Goal: Task Accomplishment & Management: Use online tool/utility

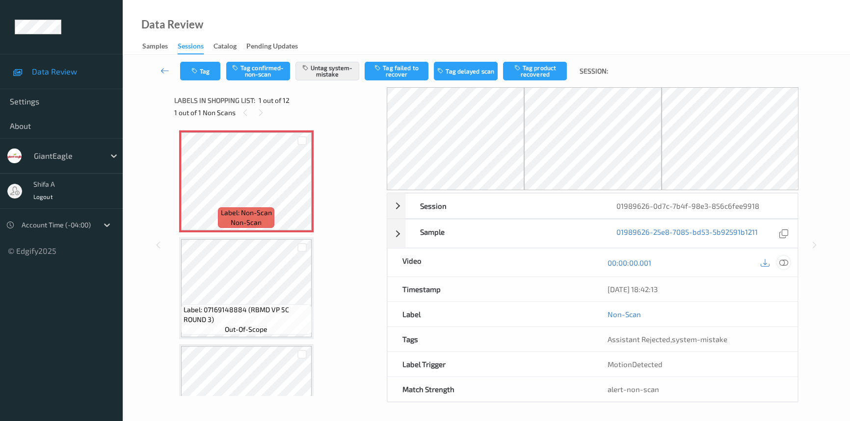
click at [785, 261] on icon at bounding box center [783, 263] width 9 height 9
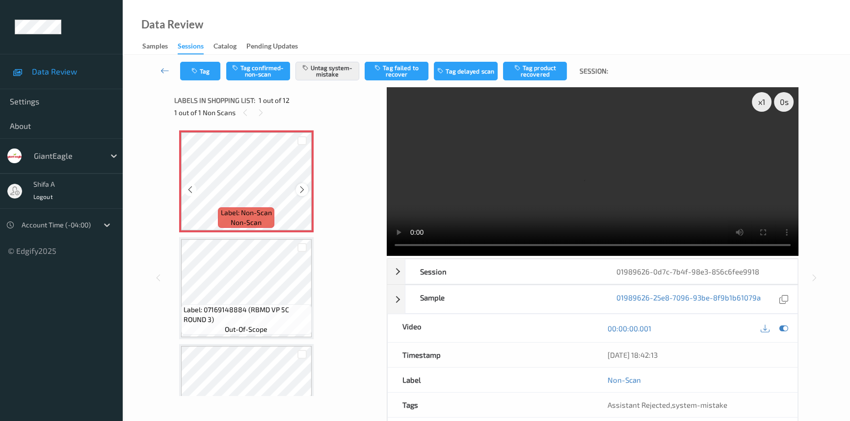
click at [303, 188] on icon at bounding box center [302, 189] width 8 height 9
click at [622, 168] on video at bounding box center [593, 171] width 412 height 169
click at [298, 188] on icon at bounding box center [302, 189] width 8 height 9
click at [299, 188] on icon at bounding box center [302, 189] width 8 height 9
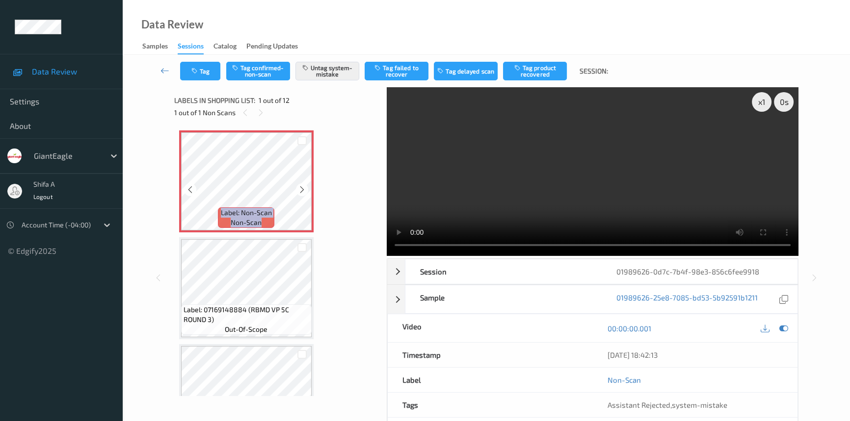
click at [299, 188] on icon at bounding box center [302, 189] width 8 height 9
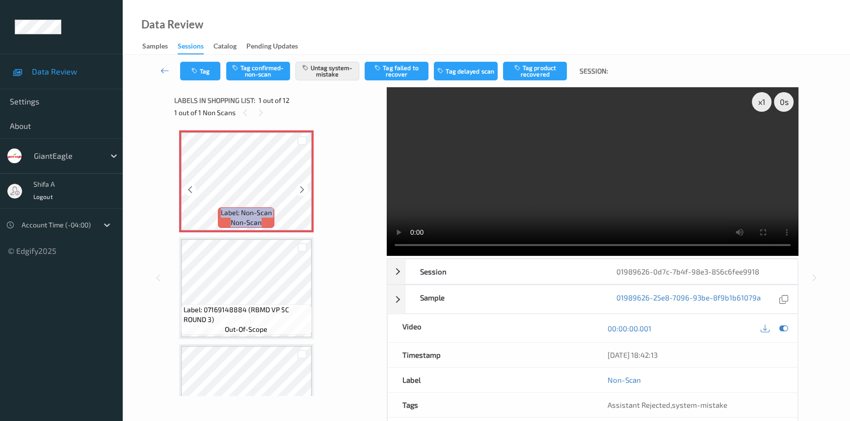
click at [299, 188] on icon at bounding box center [302, 189] width 8 height 9
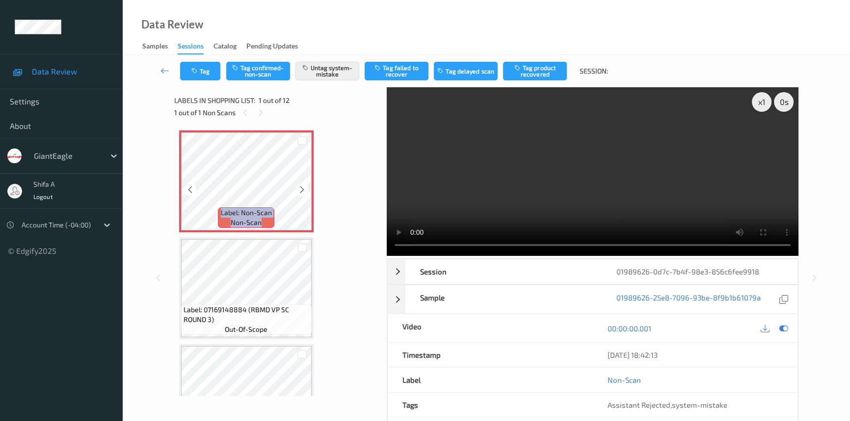
click at [299, 188] on icon at bounding box center [302, 189] width 8 height 9
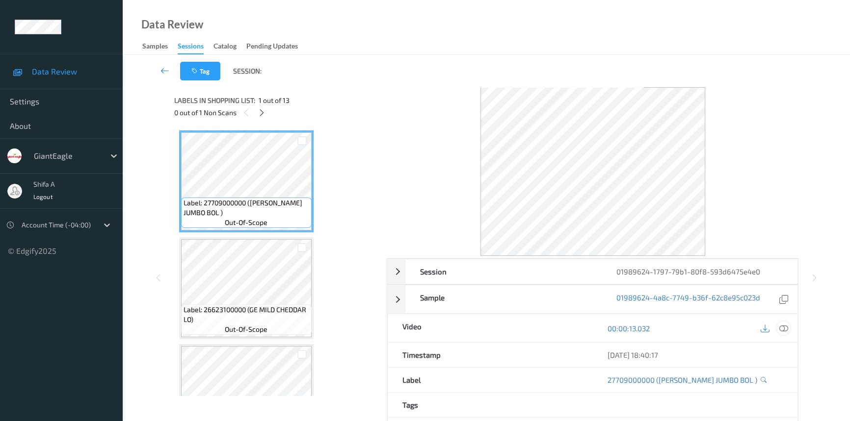
drag, startPoint x: 785, startPoint y: 331, endPoint x: 675, endPoint y: 259, distance: 130.8
click at [785, 330] on icon at bounding box center [783, 328] width 9 height 9
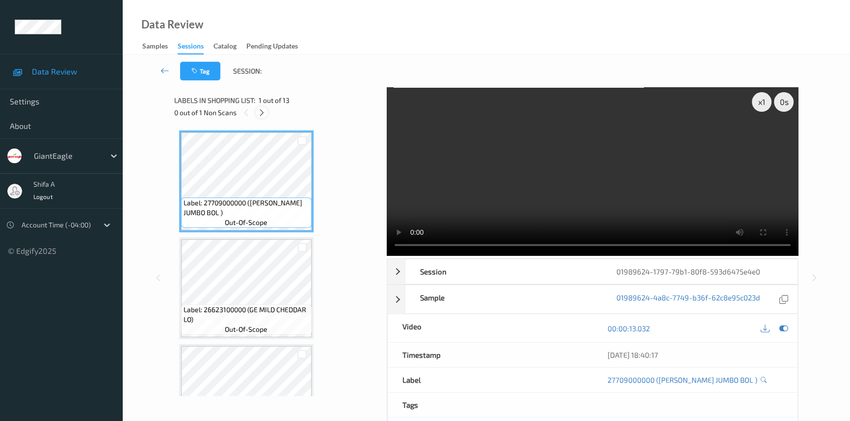
click at [261, 113] on icon at bounding box center [262, 112] width 8 height 9
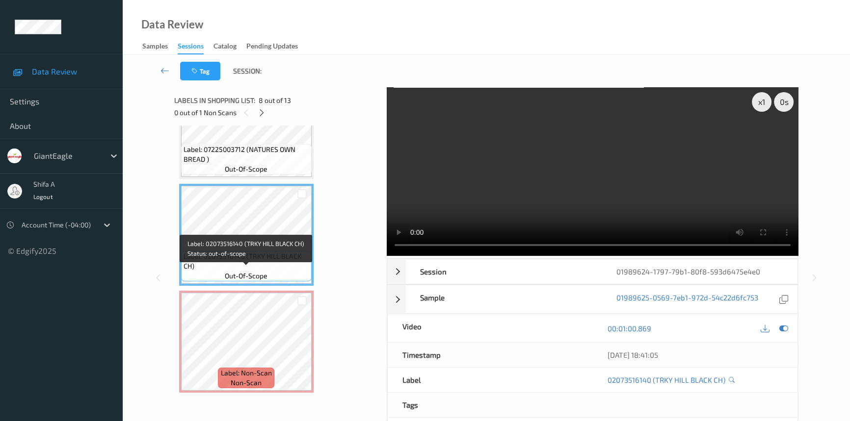
scroll to position [617, 0]
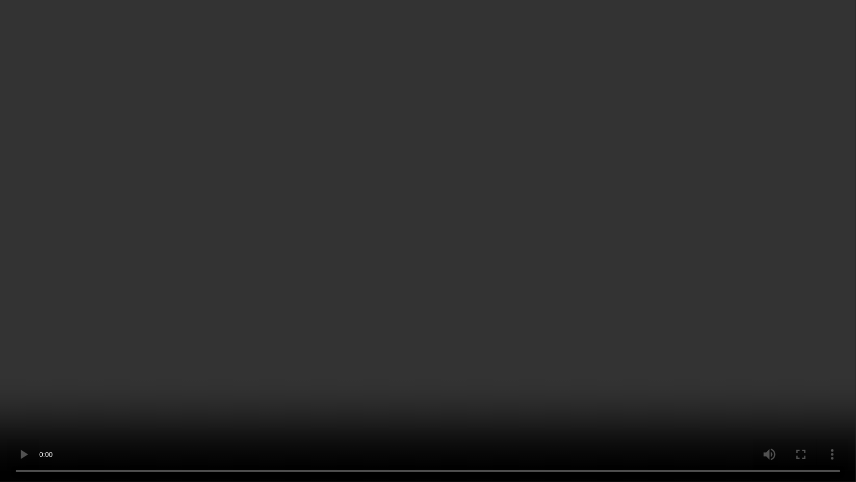
click at [746, 266] on video at bounding box center [428, 241] width 856 height 482
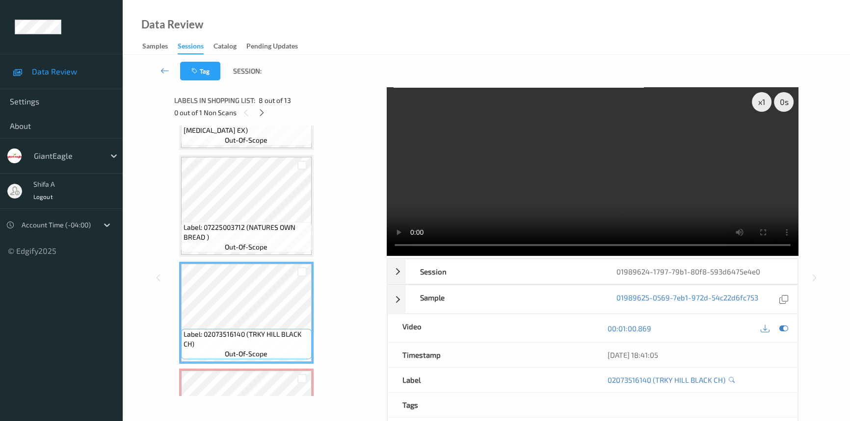
click at [654, 190] on video at bounding box center [593, 171] width 412 height 169
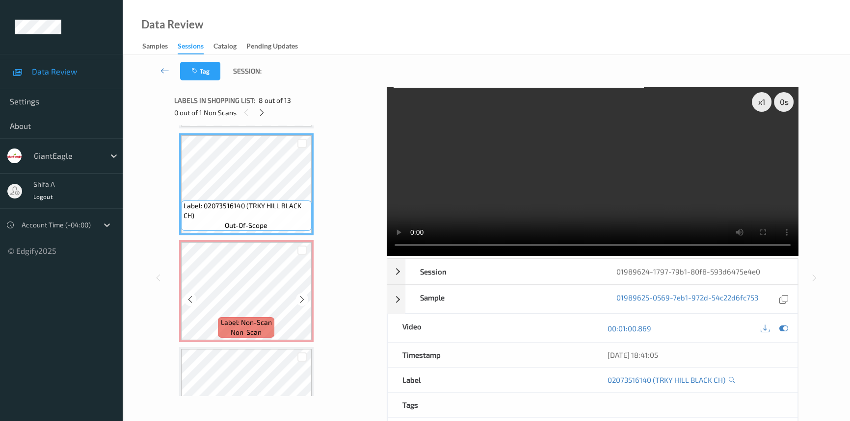
scroll to position [751, 0]
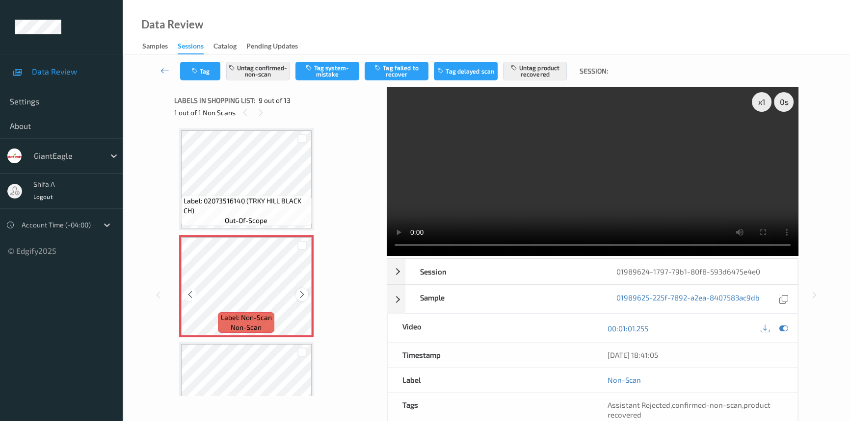
click at [304, 290] on icon at bounding box center [302, 294] width 8 height 9
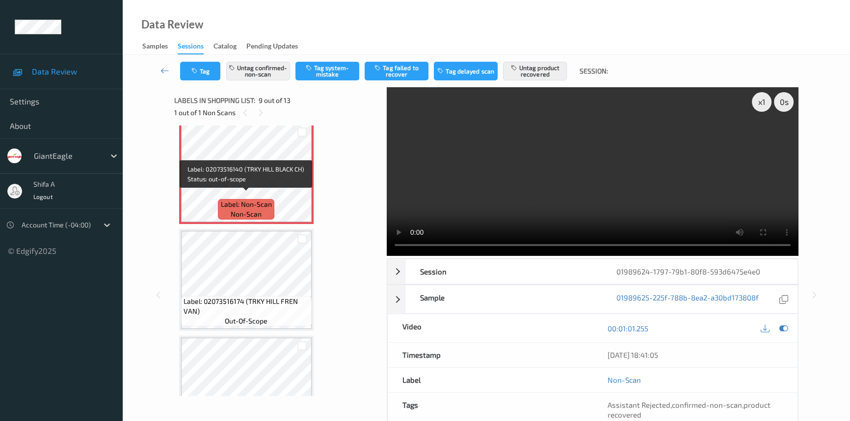
scroll to position [884, 0]
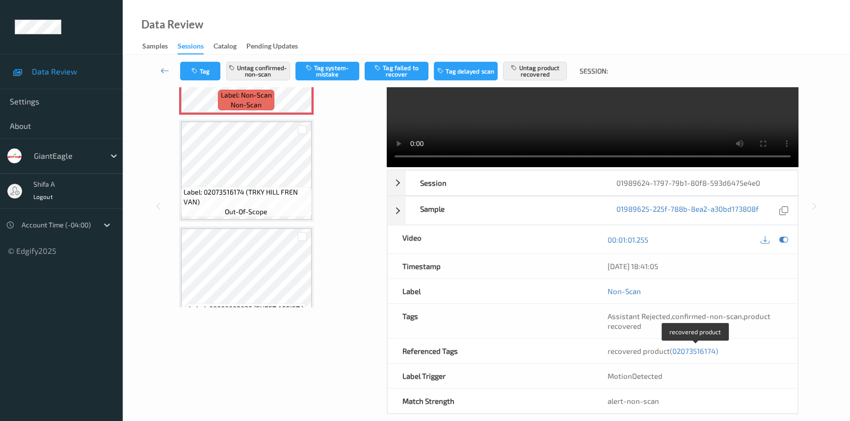
click at [686, 352] on span "(02073516174)" at bounding box center [694, 351] width 48 height 9
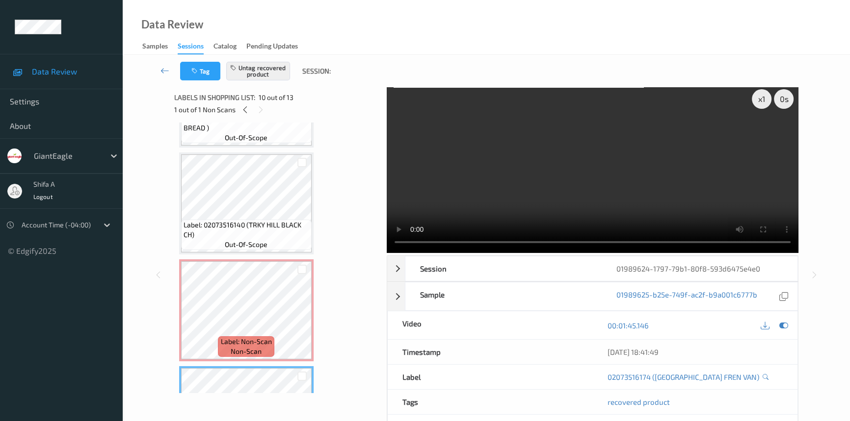
scroll to position [0, 0]
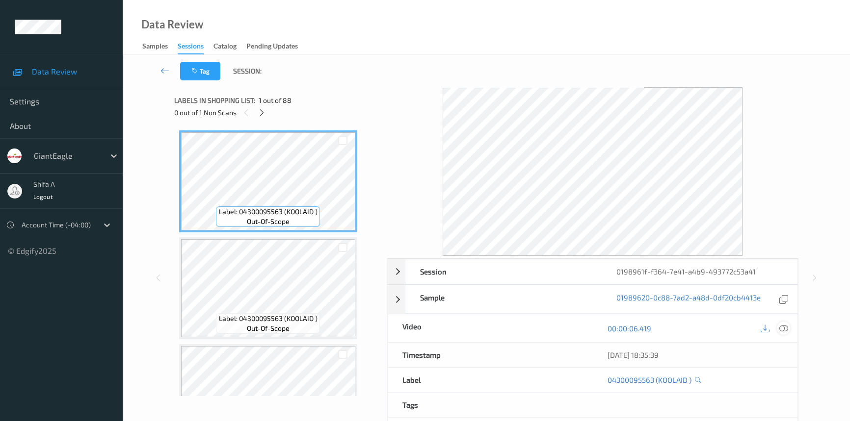
click at [787, 329] on icon at bounding box center [783, 328] width 9 height 9
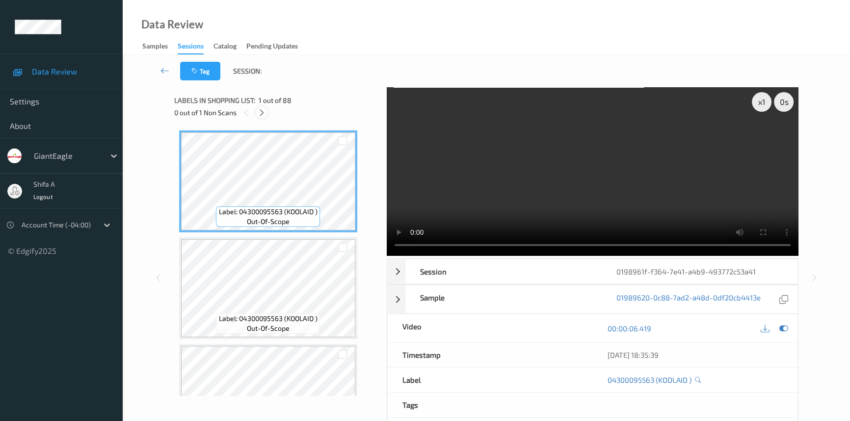
click at [261, 109] on icon at bounding box center [262, 112] width 8 height 9
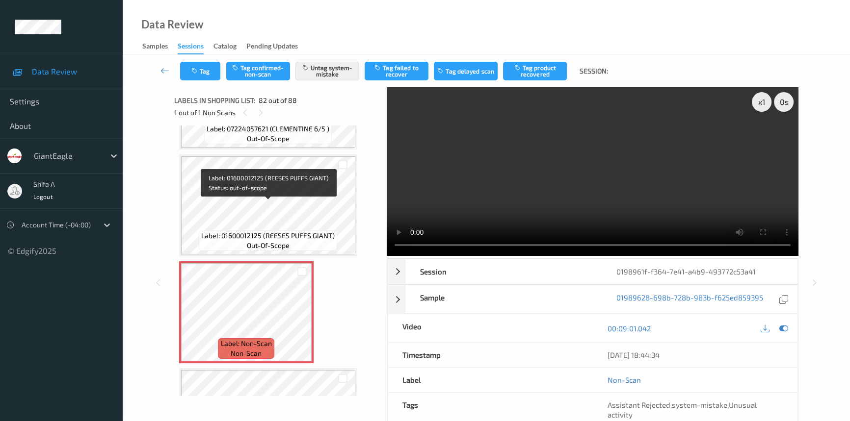
click at [294, 231] on span "Label: 01600012125 (REESES PUFFS GIANT)" at bounding box center [267, 236] width 133 height 10
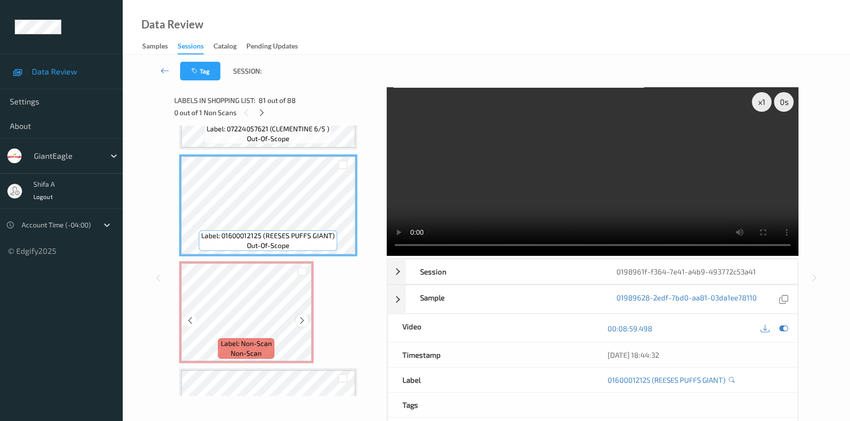
click at [301, 316] on icon at bounding box center [302, 320] width 8 height 9
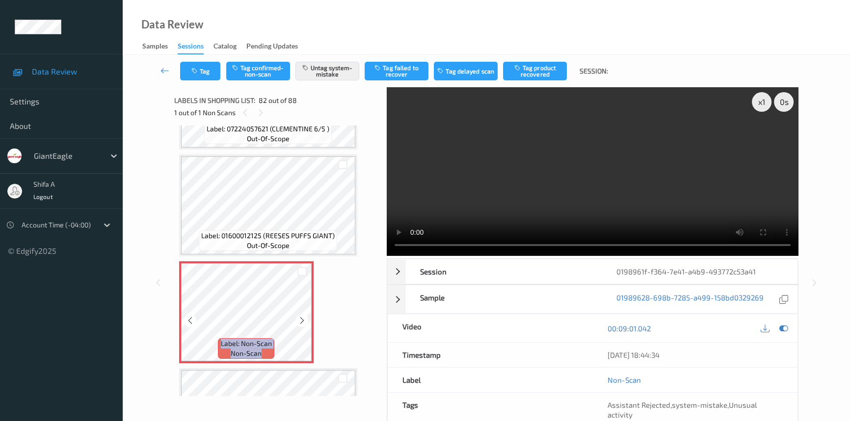
click at [301, 316] on icon at bounding box center [302, 320] width 8 height 9
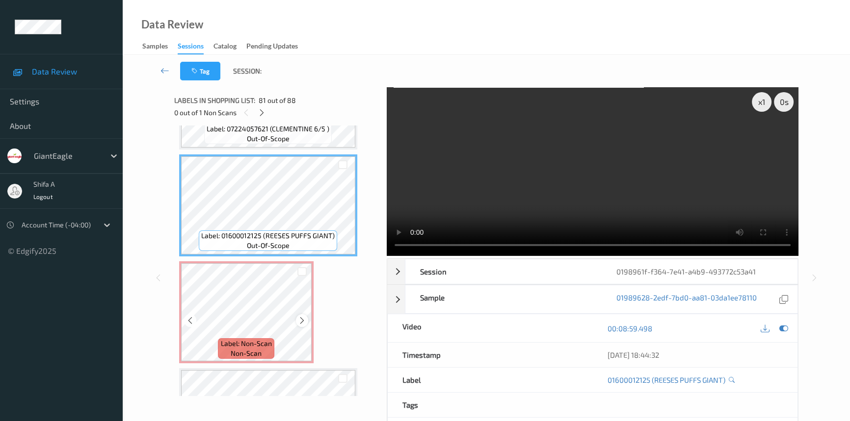
click at [304, 316] on icon at bounding box center [302, 320] width 8 height 9
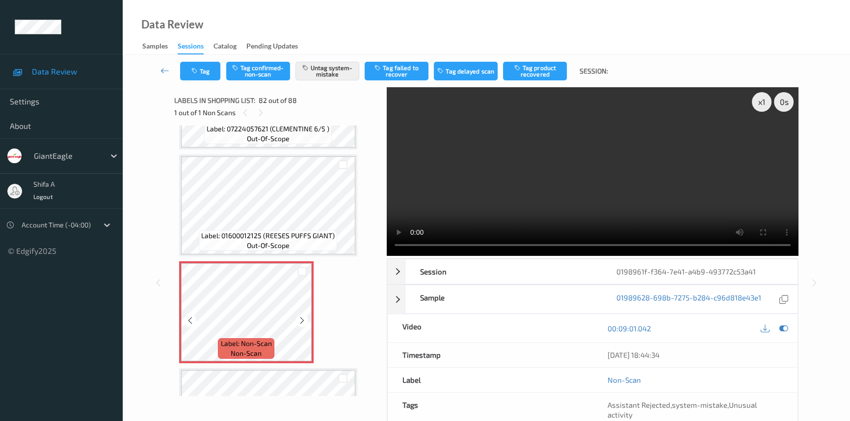
click at [304, 316] on icon at bounding box center [302, 320] width 8 height 9
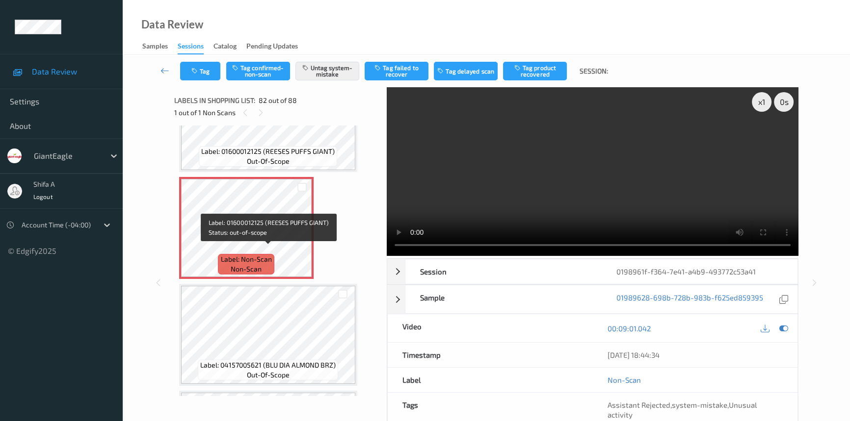
scroll to position [8620, 0]
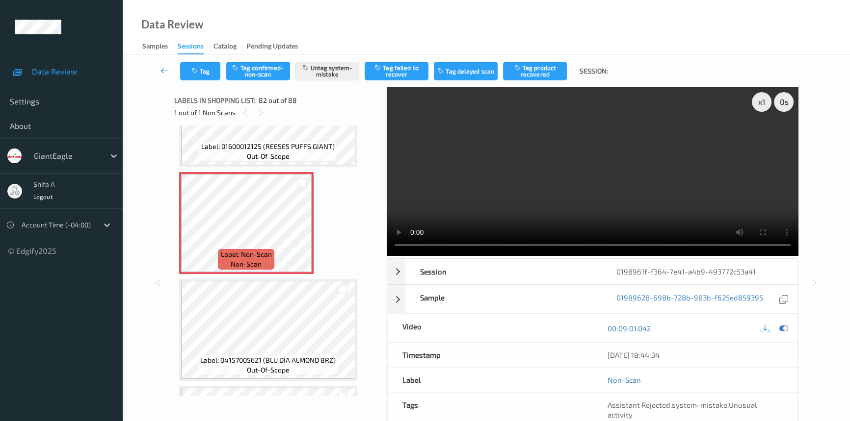
click at [702, 165] on video at bounding box center [593, 171] width 412 height 169
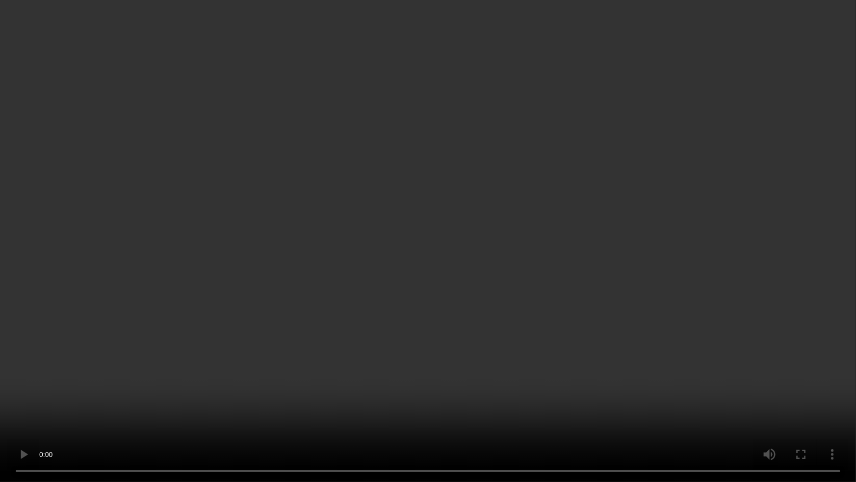
click at [422, 421] on video at bounding box center [428, 241] width 856 height 482
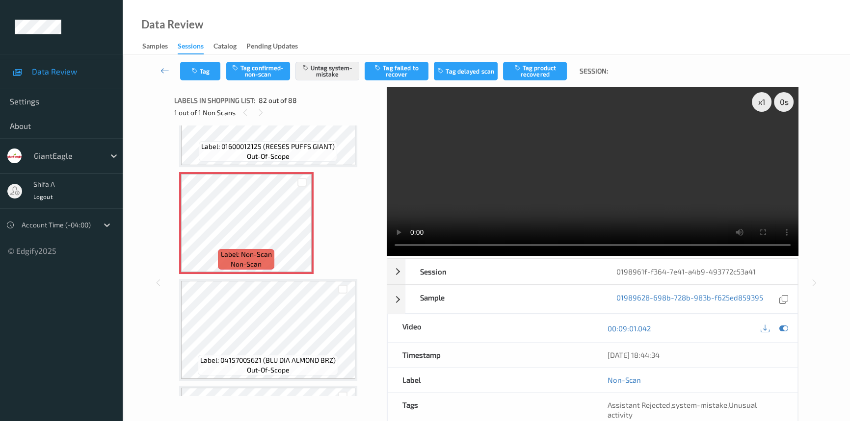
click at [725, 176] on video at bounding box center [593, 171] width 412 height 169
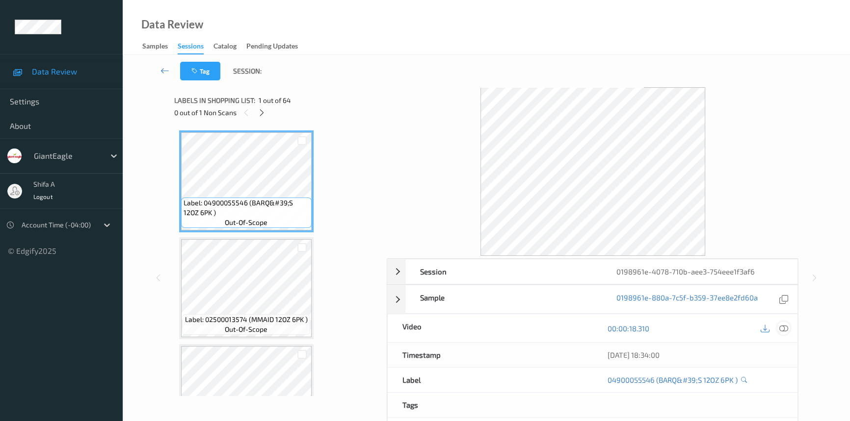
click at [784, 328] on icon at bounding box center [783, 328] width 9 height 9
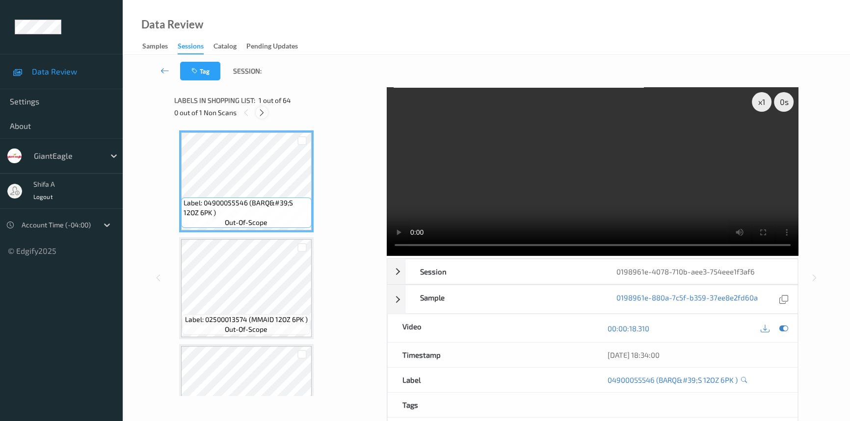
click at [259, 111] on icon at bounding box center [262, 112] width 8 height 9
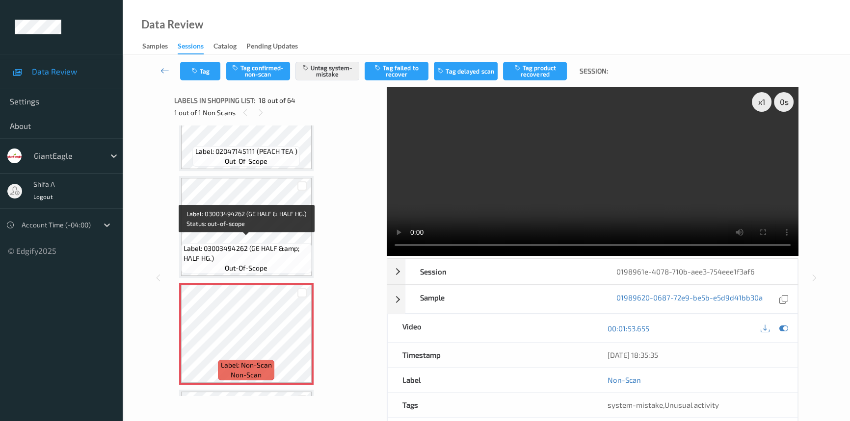
scroll to position [1710, 0]
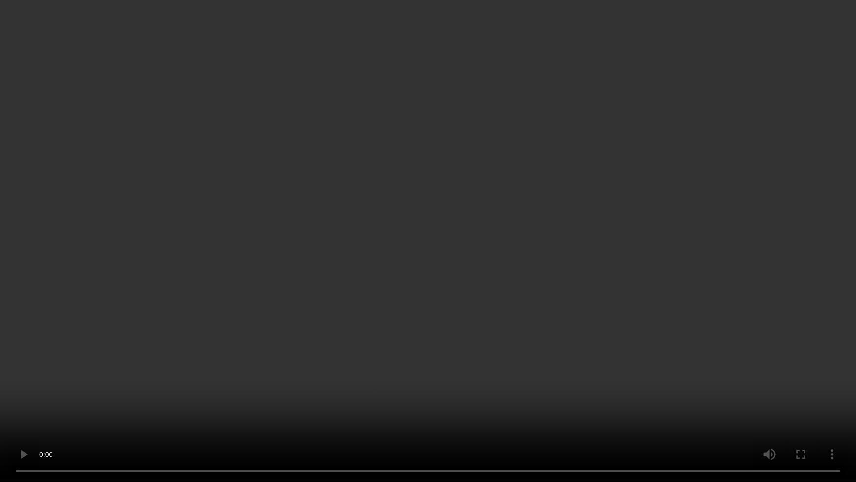
click at [550, 209] on video at bounding box center [428, 241] width 856 height 482
click at [605, 220] on video at bounding box center [428, 241] width 856 height 482
click at [608, 347] on video at bounding box center [428, 241] width 856 height 482
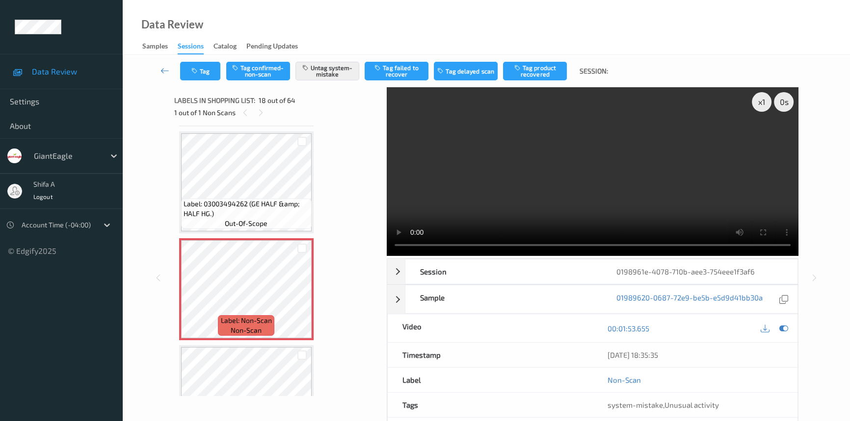
click at [692, 206] on video at bounding box center [593, 171] width 412 height 169
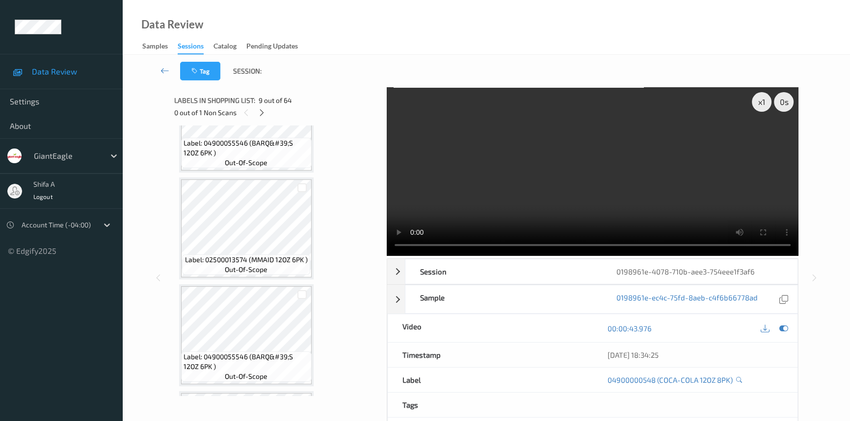
scroll to position [0, 0]
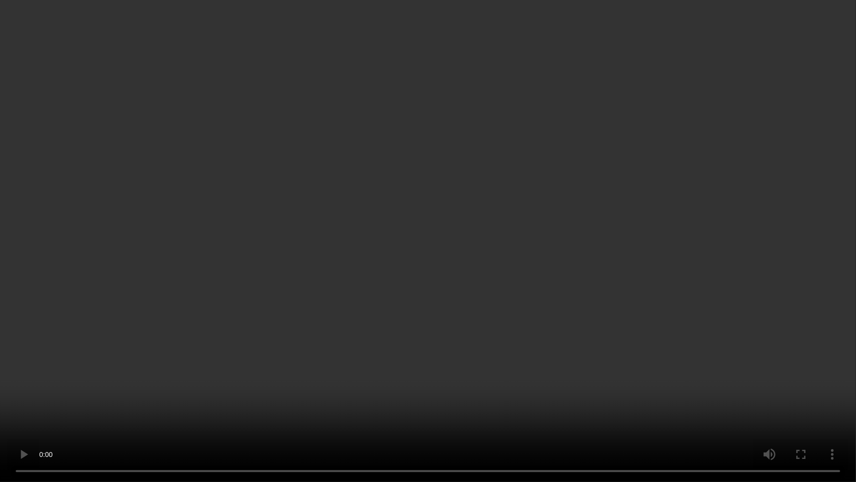
click at [710, 243] on video at bounding box center [428, 241] width 856 height 482
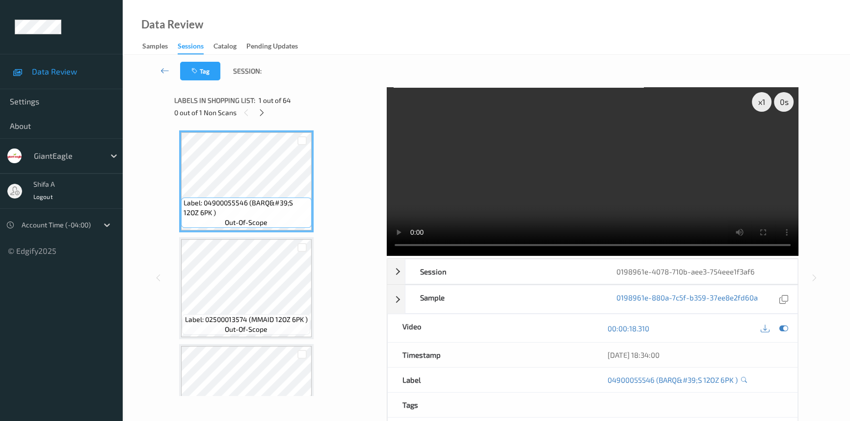
click at [662, 176] on video at bounding box center [593, 171] width 412 height 169
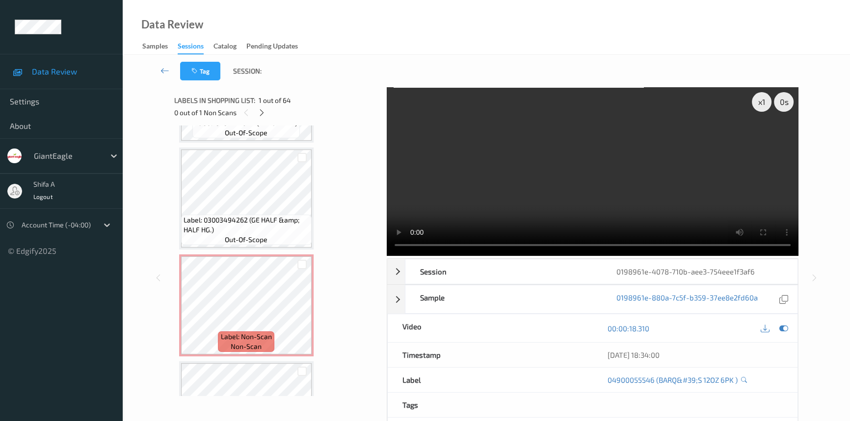
scroll to position [1694, 0]
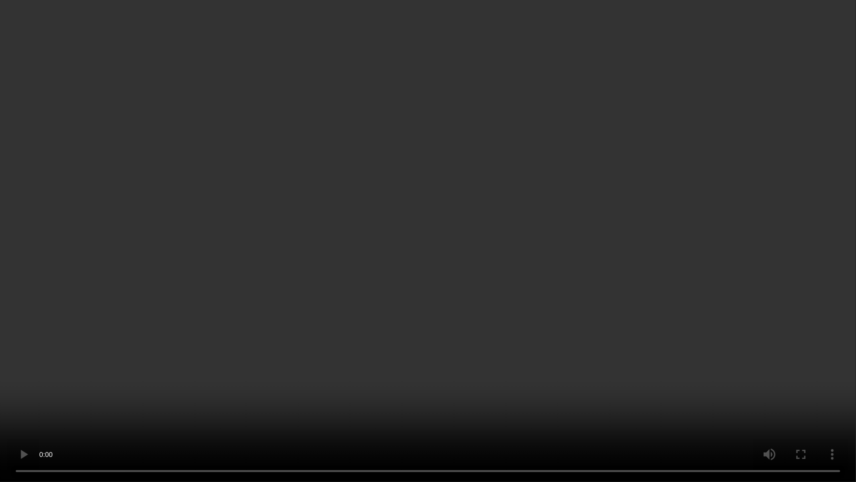
click at [680, 261] on video at bounding box center [428, 241] width 856 height 482
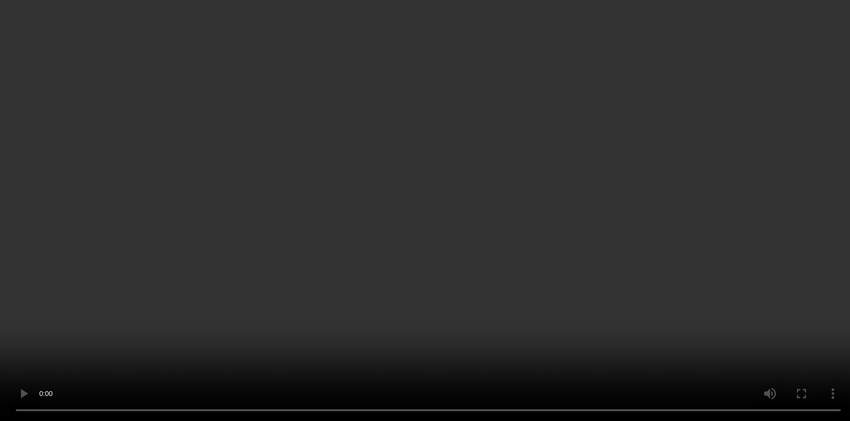
scroll to position [0, 0]
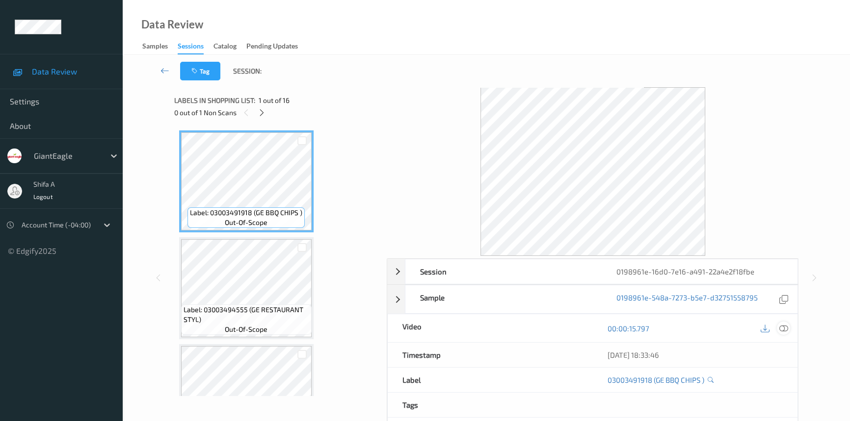
click at [784, 326] on icon at bounding box center [783, 328] width 9 height 9
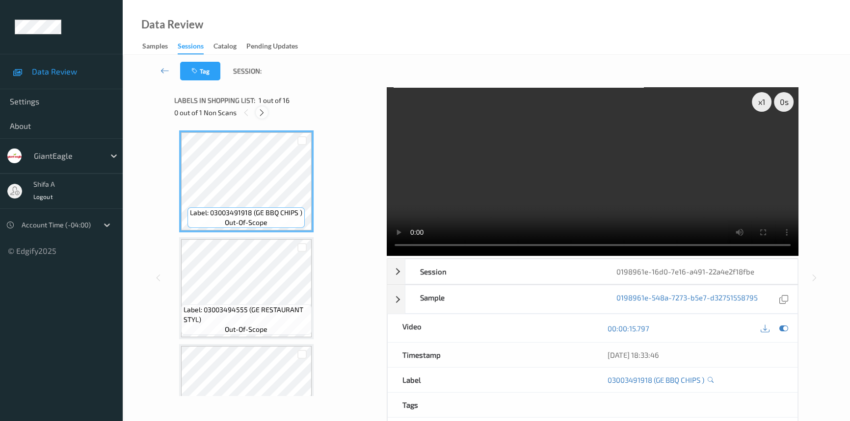
click at [262, 111] on icon at bounding box center [262, 112] width 8 height 9
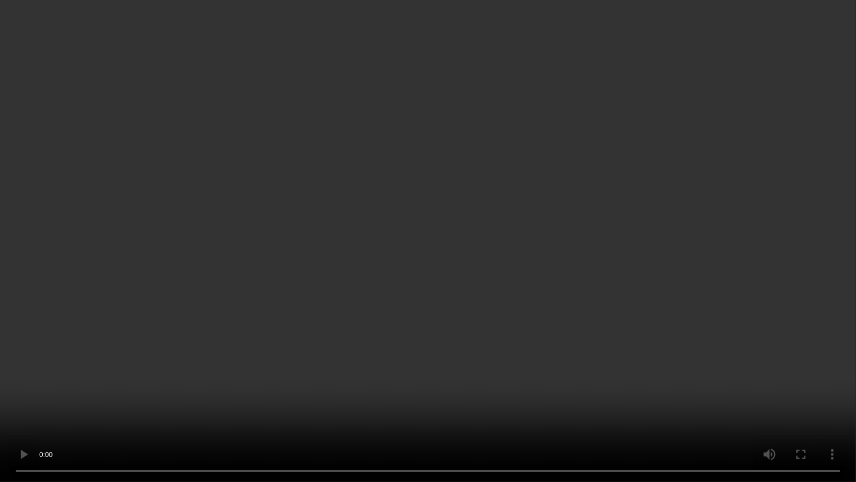
click at [715, 257] on video at bounding box center [428, 241] width 856 height 482
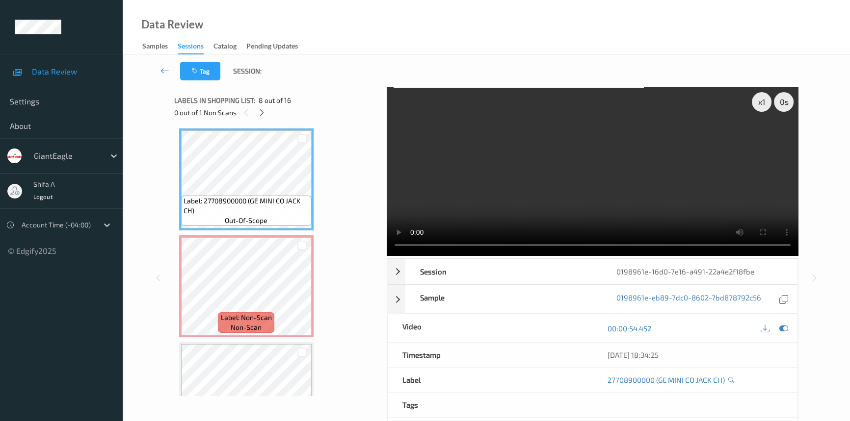
click at [509, 148] on video at bounding box center [593, 171] width 412 height 169
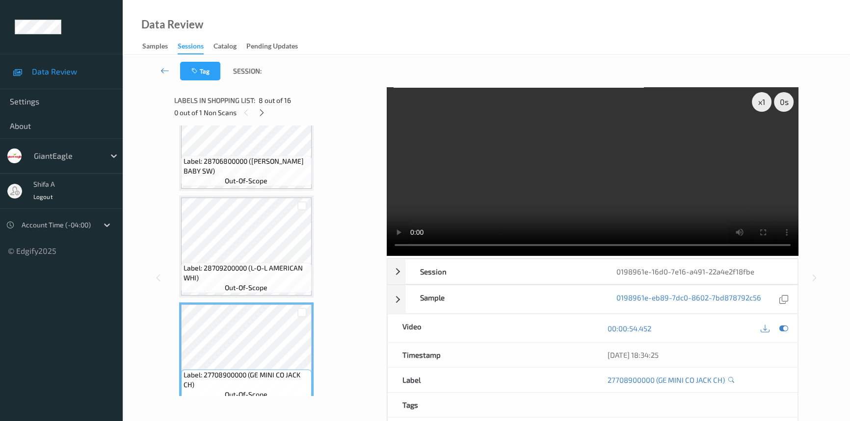
scroll to position [572, 0]
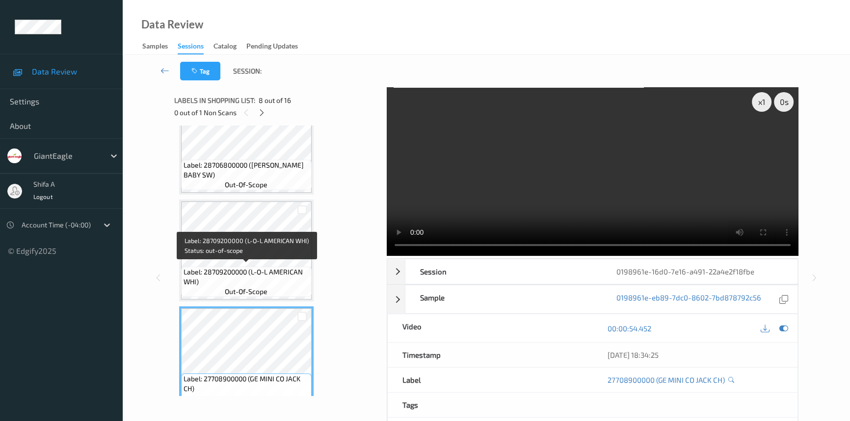
click at [271, 271] on span "Label: 28709200000 (L-O-L AMERICAN WHI)" at bounding box center [246, 277] width 126 height 20
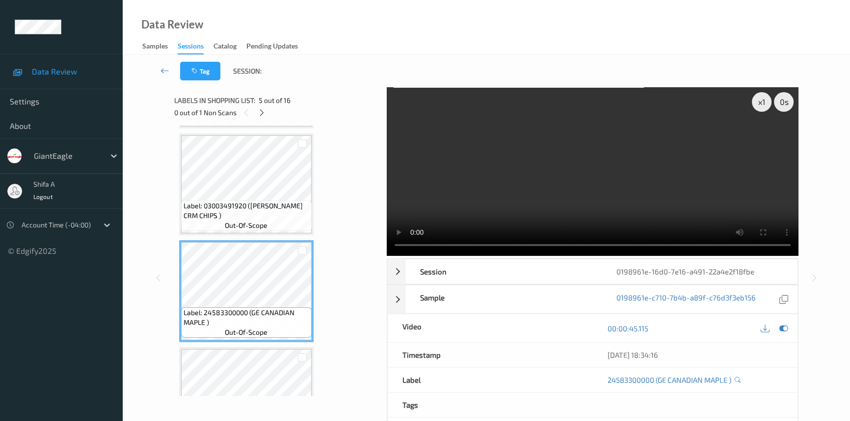
scroll to position [260, 0]
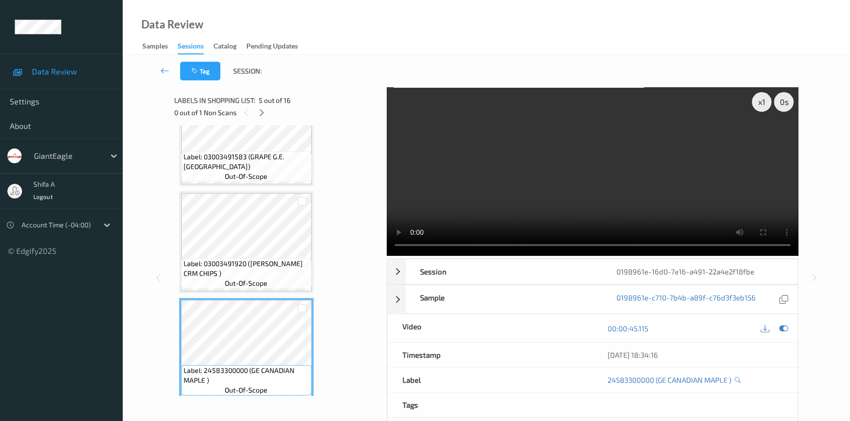
click at [276, 191] on div "Label: 03003491920 (GE SR CRM CHIPS ) out-of-scope" at bounding box center [246, 242] width 134 height 102
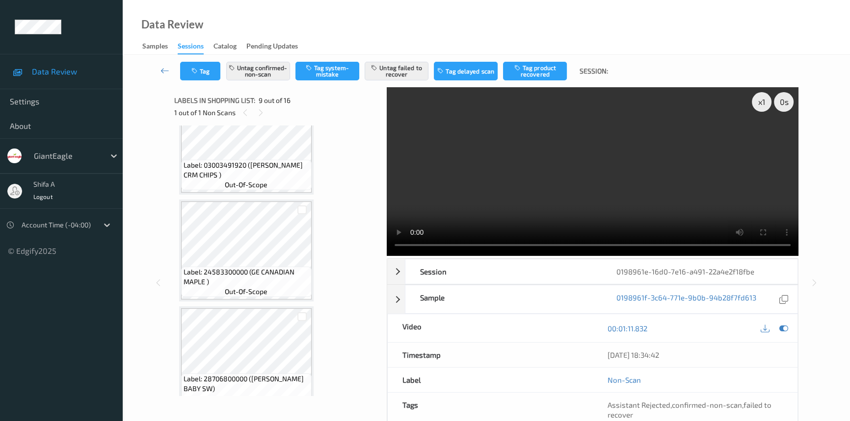
scroll to position [349, 0]
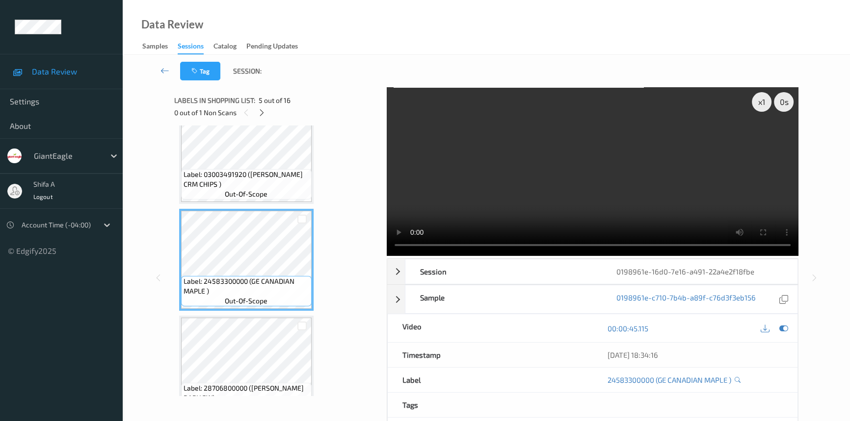
click at [627, 190] on video at bounding box center [593, 171] width 412 height 169
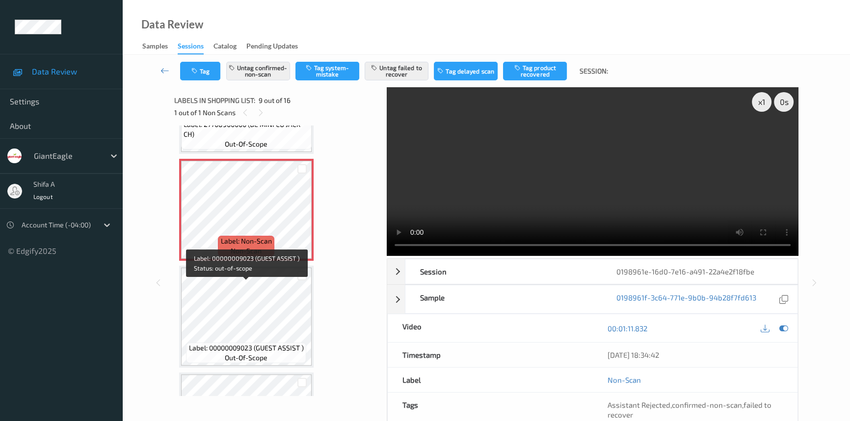
scroll to position [751, 0]
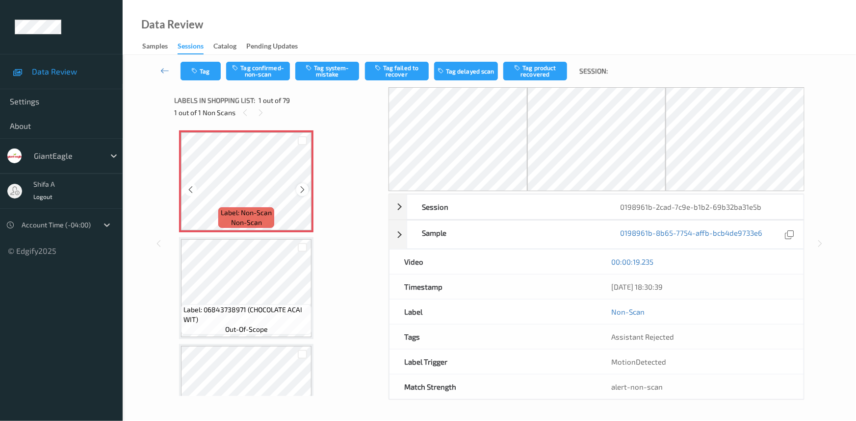
click at [301, 192] on icon at bounding box center [302, 189] width 8 height 9
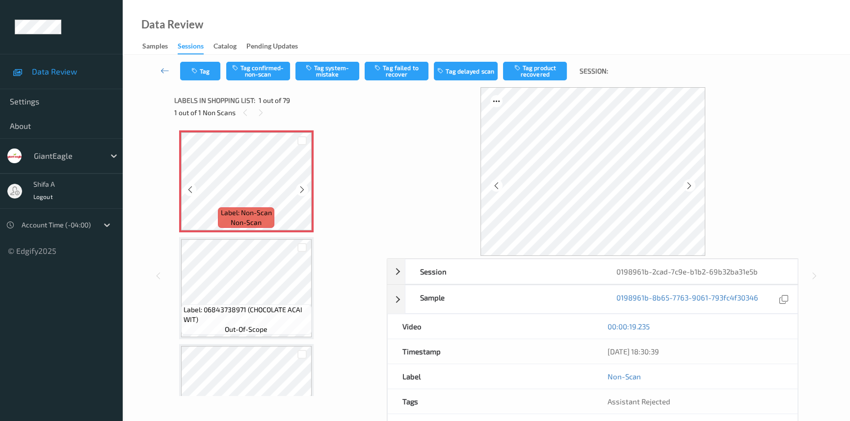
click at [301, 192] on icon at bounding box center [302, 189] width 8 height 9
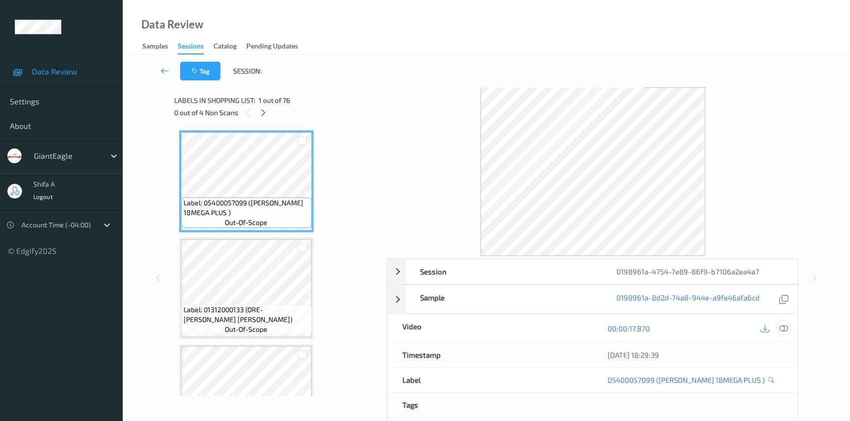
click at [787, 327] on icon at bounding box center [783, 328] width 9 height 9
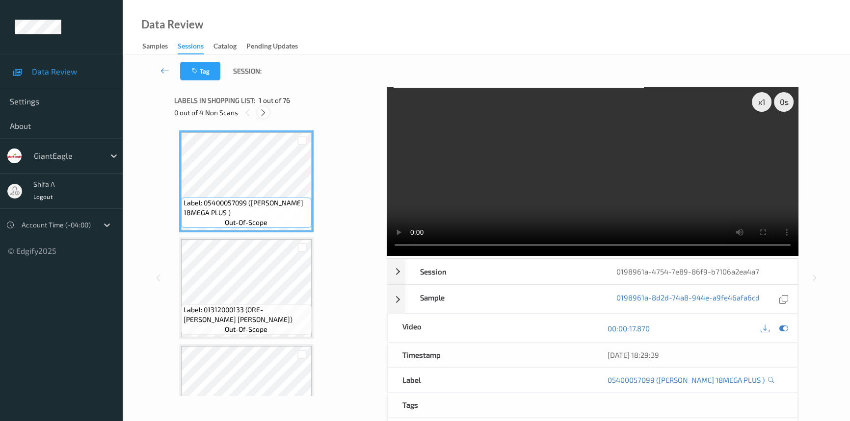
click at [265, 115] on icon at bounding box center [263, 112] width 8 height 9
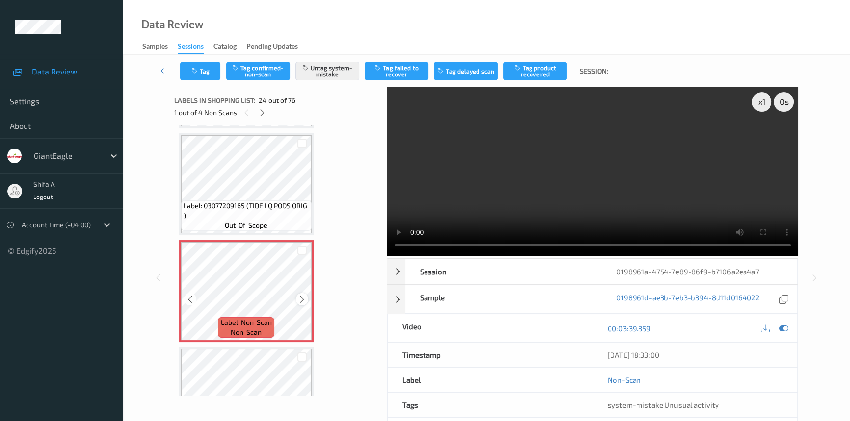
click at [301, 295] on icon at bounding box center [302, 299] width 8 height 9
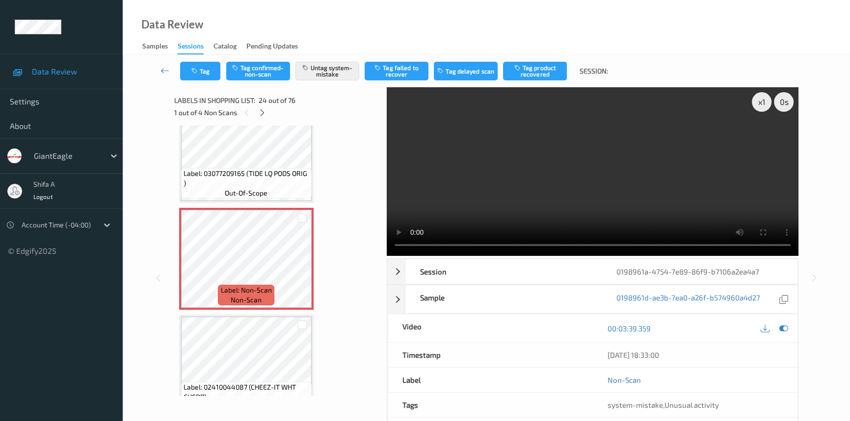
scroll to position [2439, 0]
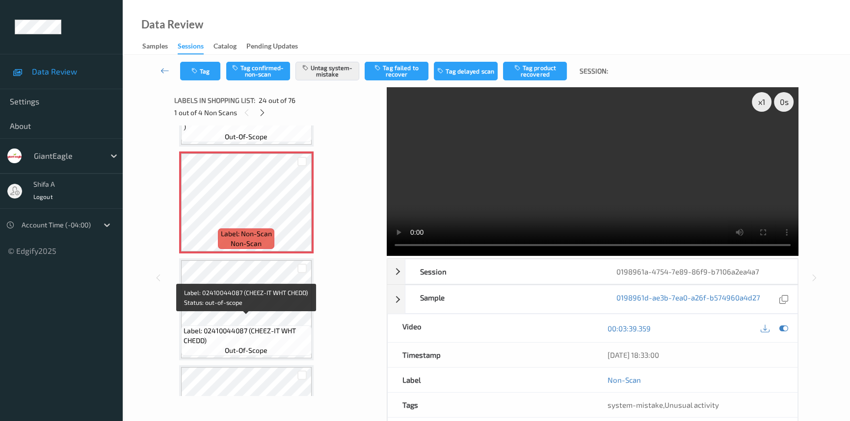
click at [279, 326] on span "Label: 02410044087 (CHEEZ-IT WHT CHEDD)" at bounding box center [246, 336] width 126 height 20
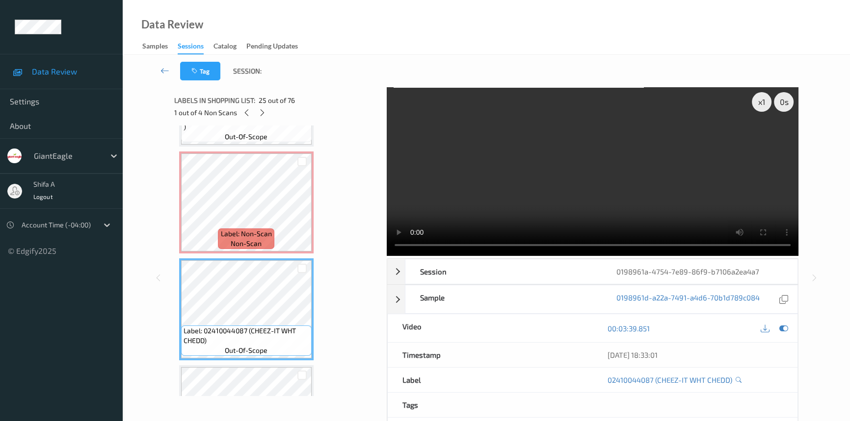
click at [653, 176] on video at bounding box center [593, 171] width 412 height 169
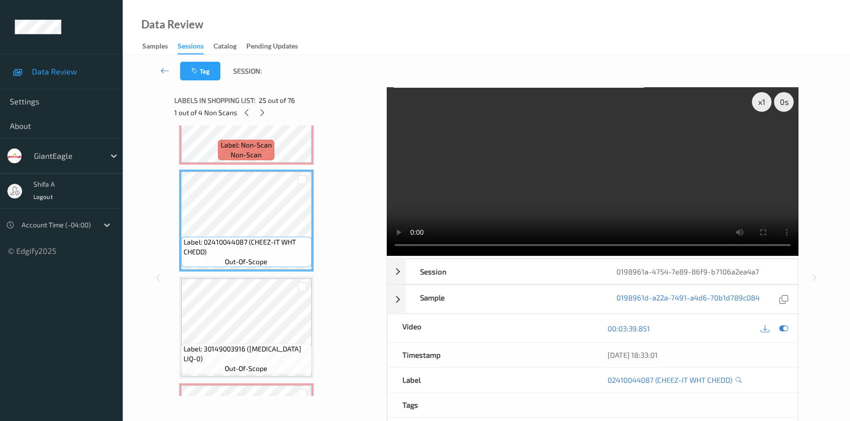
scroll to position [2528, 0]
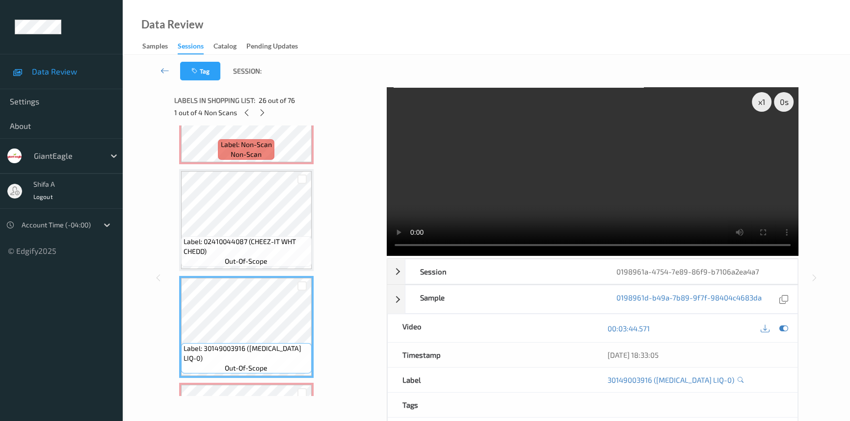
click at [659, 142] on video at bounding box center [593, 171] width 412 height 169
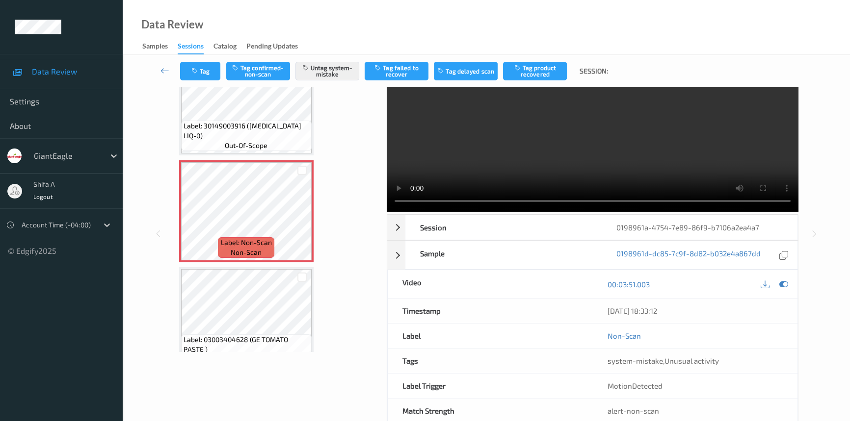
scroll to position [0, 0]
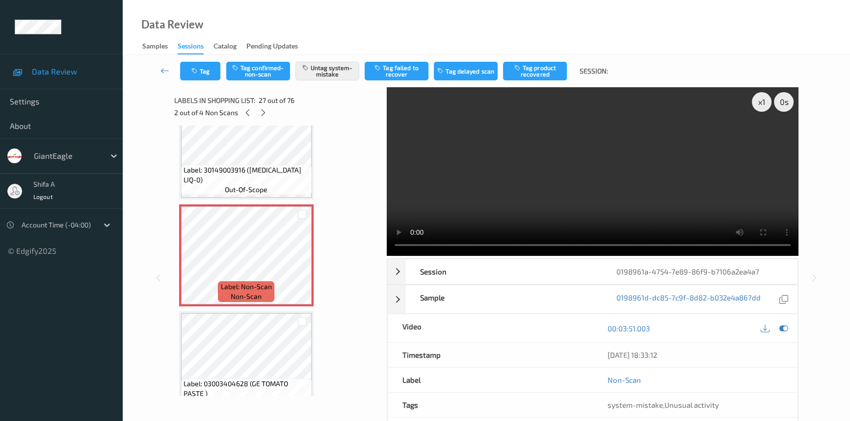
click at [692, 194] on video at bounding box center [593, 171] width 412 height 169
click at [303, 259] on icon at bounding box center [302, 263] width 8 height 9
click at [249, 113] on icon at bounding box center [247, 112] width 8 height 9
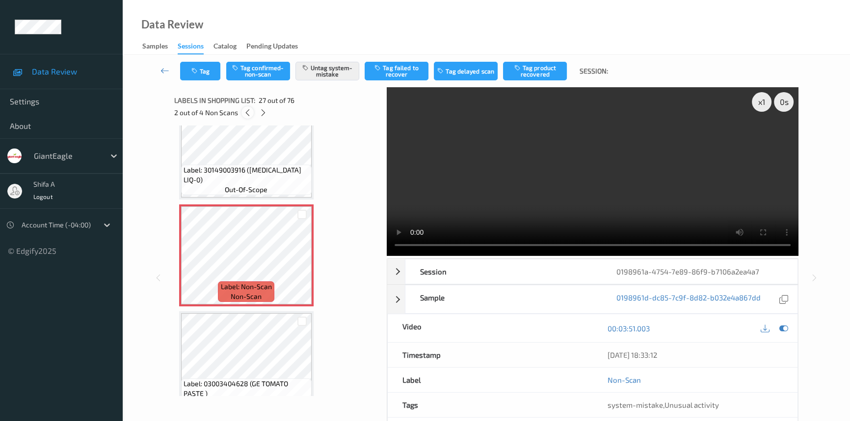
scroll to position [2350, 0]
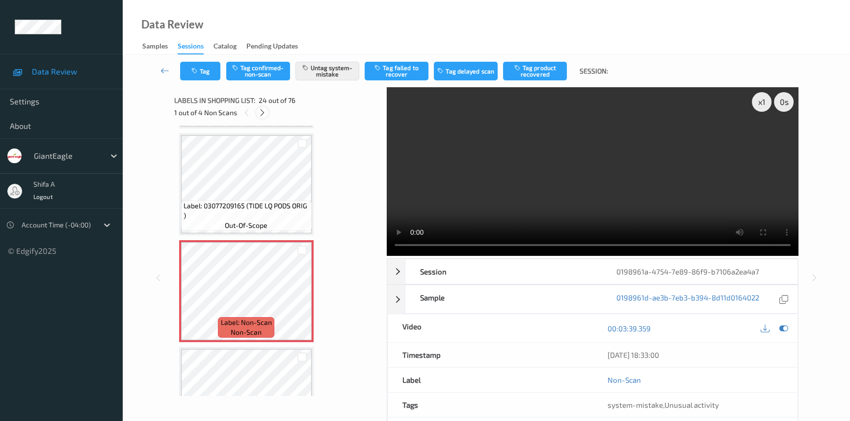
click at [264, 113] on icon at bounding box center [262, 112] width 8 height 9
click at [264, 113] on icon at bounding box center [263, 112] width 8 height 9
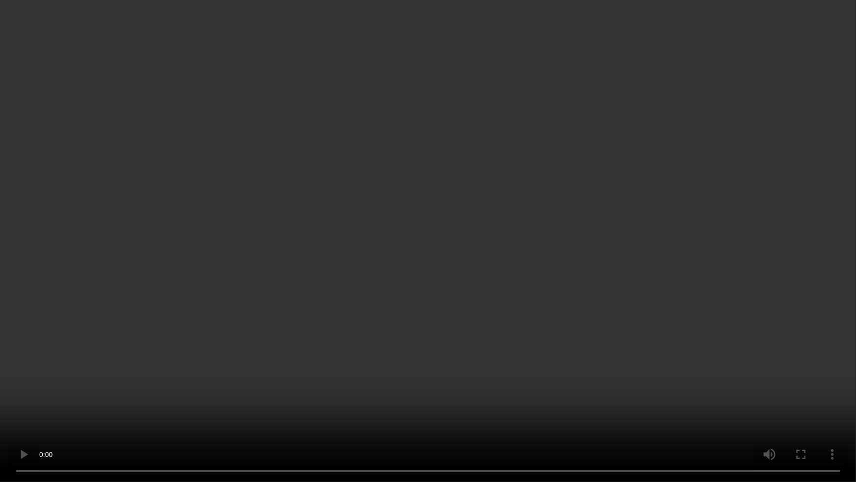
click at [691, 260] on video at bounding box center [428, 241] width 856 height 482
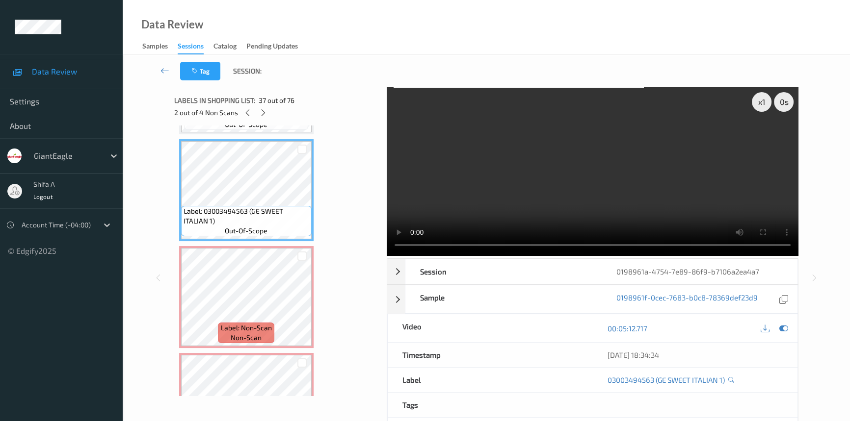
click at [662, 196] on video at bounding box center [593, 171] width 412 height 169
click at [666, 203] on video at bounding box center [593, 171] width 412 height 169
click at [631, 177] on video at bounding box center [593, 171] width 412 height 169
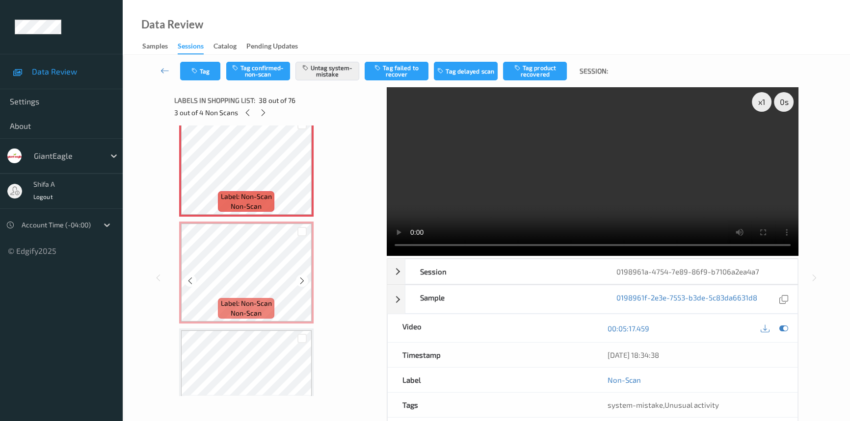
scroll to position [3975, 0]
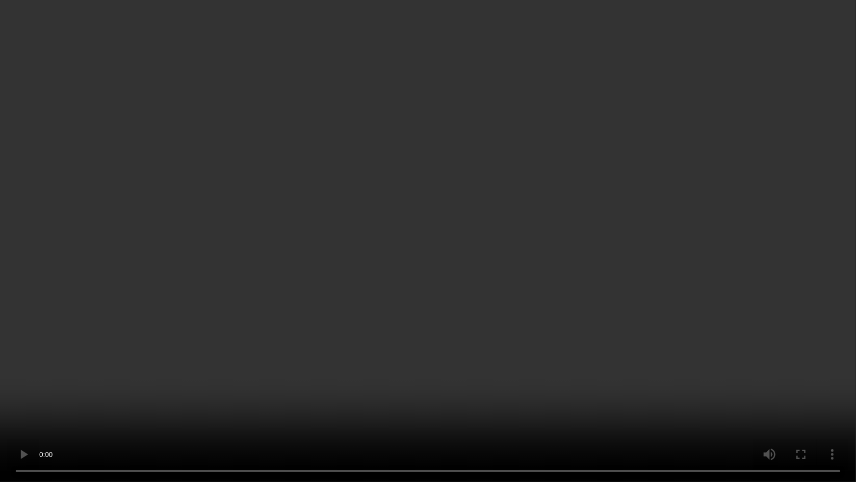
click at [713, 292] on video at bounding box center [428, 241] width 856 height 482
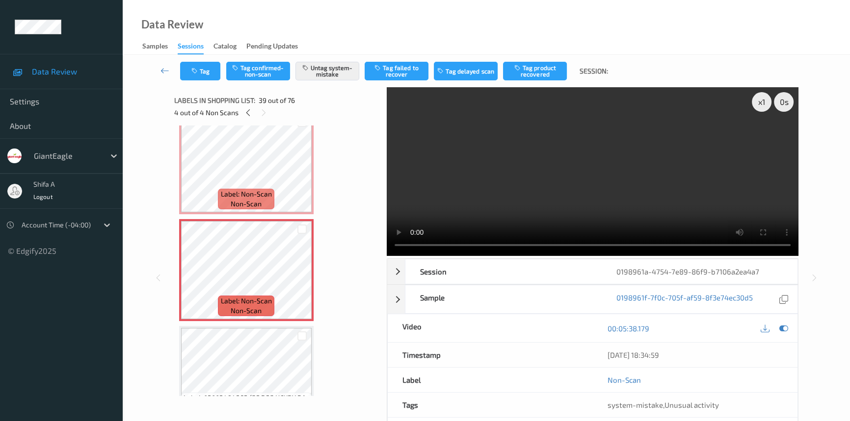
click at [672, 203] on video at bounding box center [593, 171] width 412 height 169
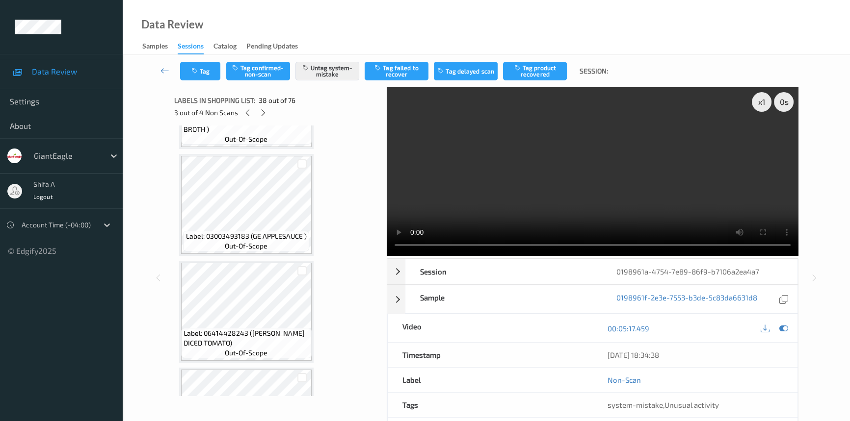
scroll to position [3262, 0]
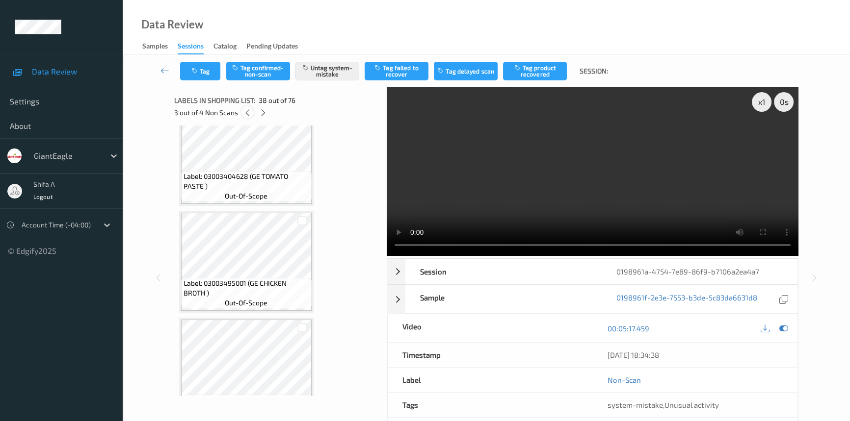
click at [249, 117] on div at bounding box center [247, 112] width 12 height 12
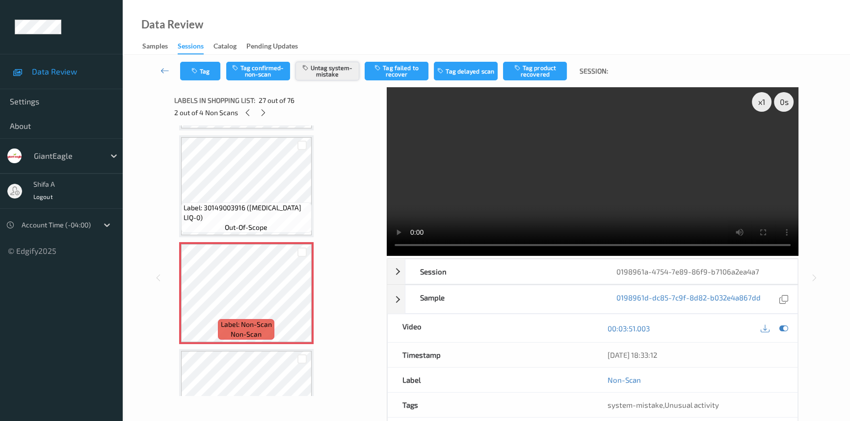
click at [332, 73] on button "Untag system-mistake" at bounding box center [327, 71] width 64 height 19
click at [198, 74] on button "Tag" at bounding box center [200, 71] width 40 height 19
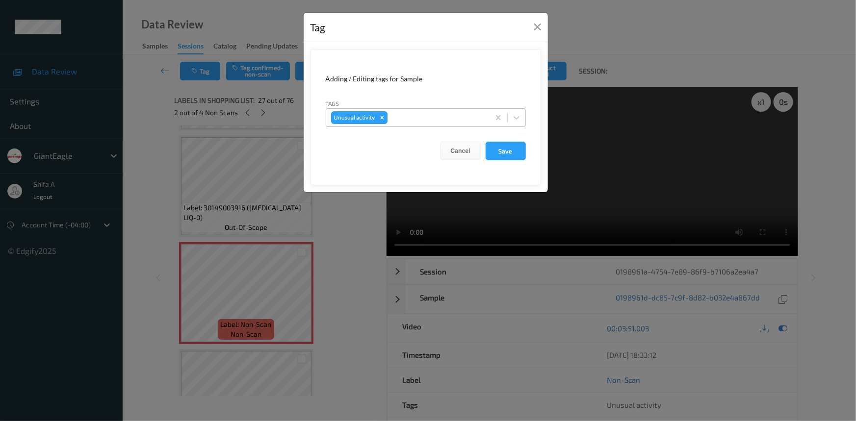
click at [382, 116] on icon "Remove Unusual activity" at bounding box center [382, 117] width 7 height 7
click at [500, 149] on button "Save" at bounding box center [506, 151] width 40 height 19
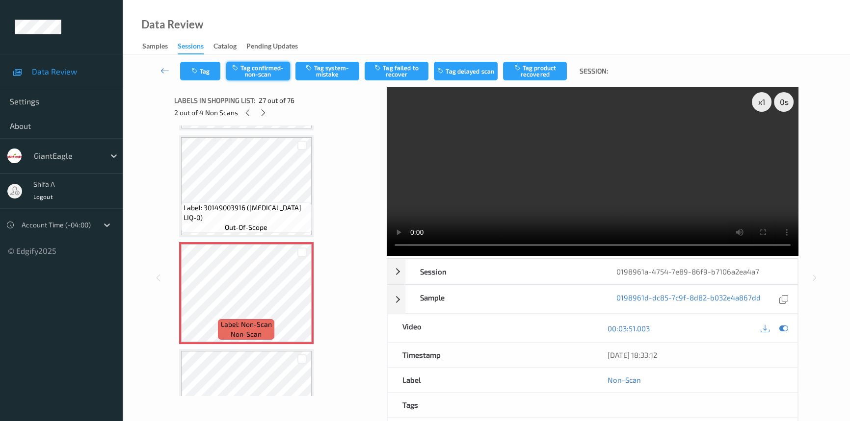
click at [273, 75] on button "Tag confirmed-non-scan" at bounding box center [258, 71] width 64 height 19
click at [412, 79] on button "Tag failed to recover" at bounding box center [396, 71] width 64 height 19
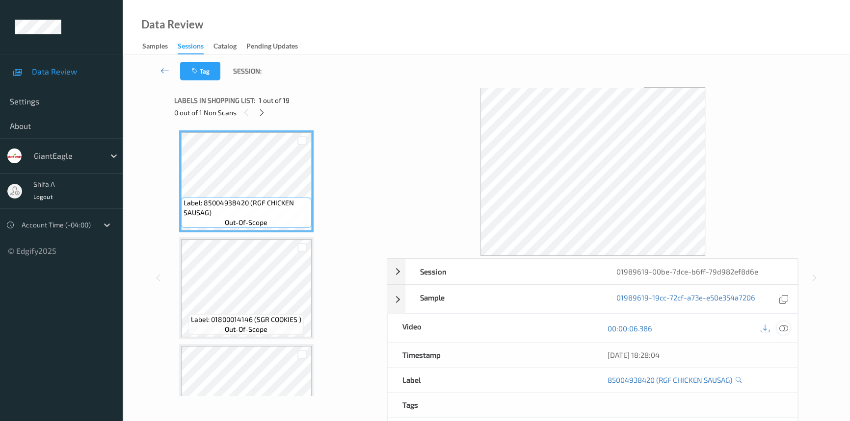
click at [783, 327] on icon at bounding box center [783, 328] width 9 height 9
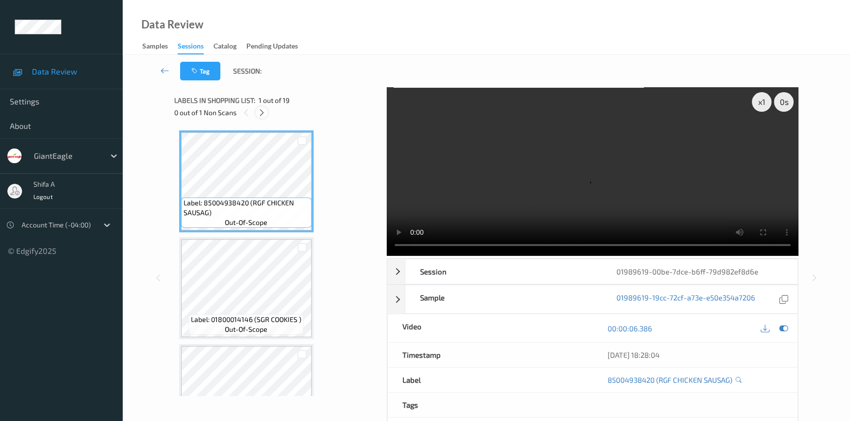
click at [261, 113] on icon at bounding box center [262, 112] width 8 height 9
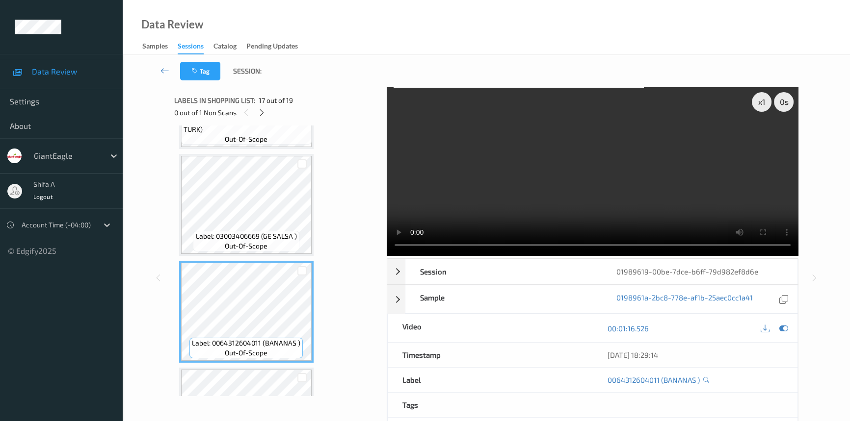
click at [703, 204] on video at bounding box center [593, 171] width 412 height 169
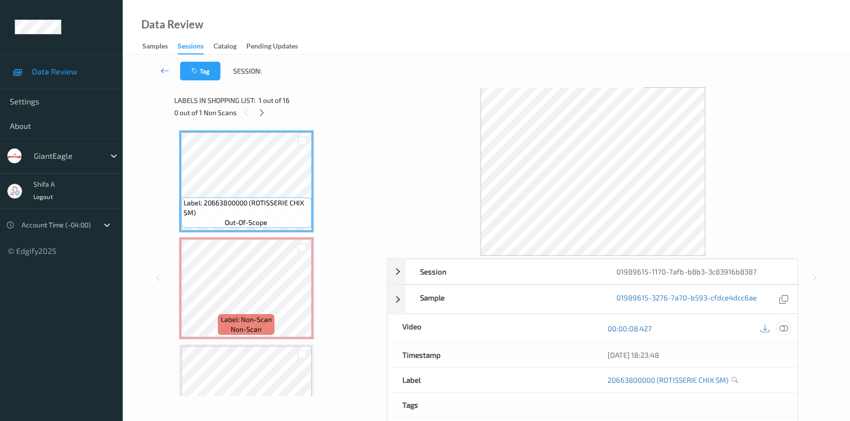
click at [785, 331] on icon at bounding box center [783, 328] width 9 height 9
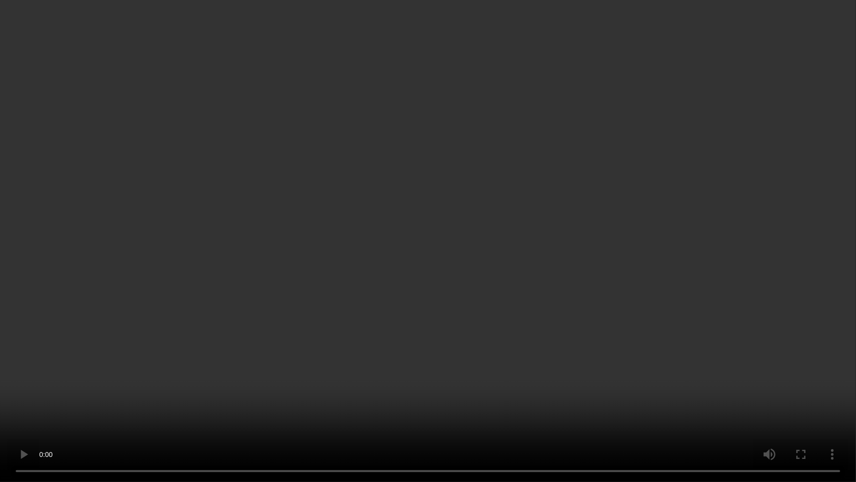
click at [756, 250] on video at bounding box center [428, 241] width 856 height 482
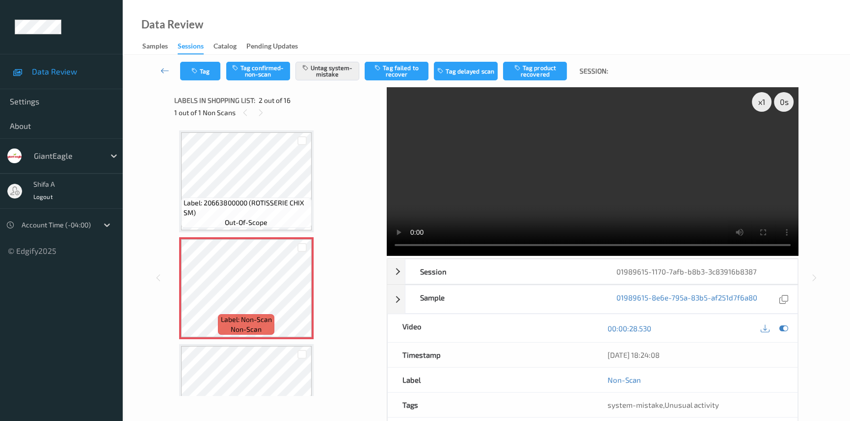
click at [519, 180] on video at bounding box center [593, 171] width 412 height 169
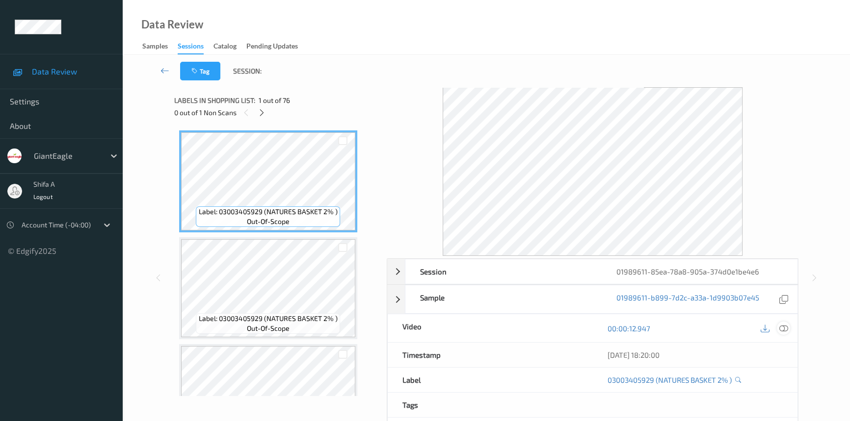
click at [785, 327] on icon at bounding box center [783, 328] width 9 height 9
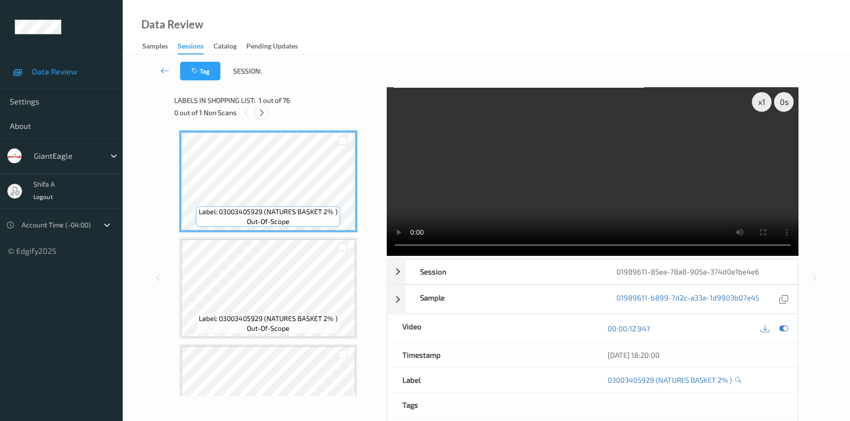
click at [261, 110] on icon at bounding box center [262, 112] width 8 height 9
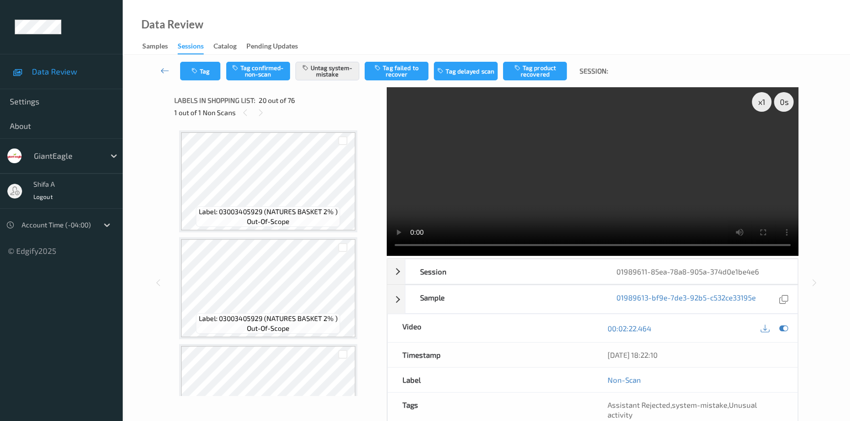
scroll to position [1923, 0]
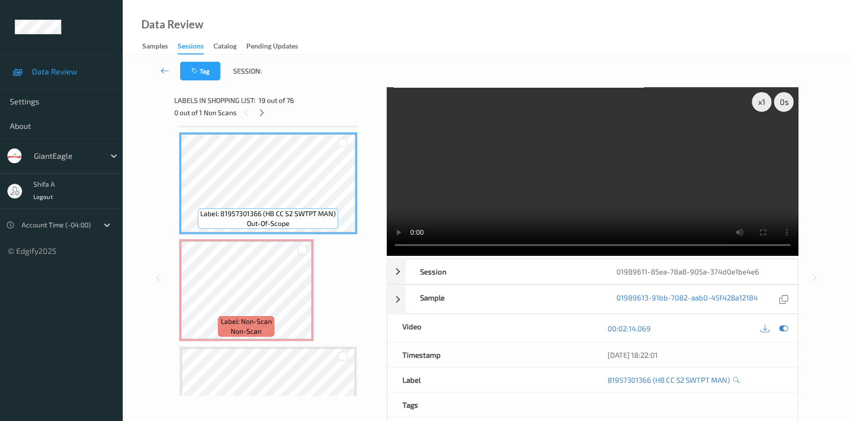
click at [653, 195] on video at bounding box center [593, 171] width 412 height 169
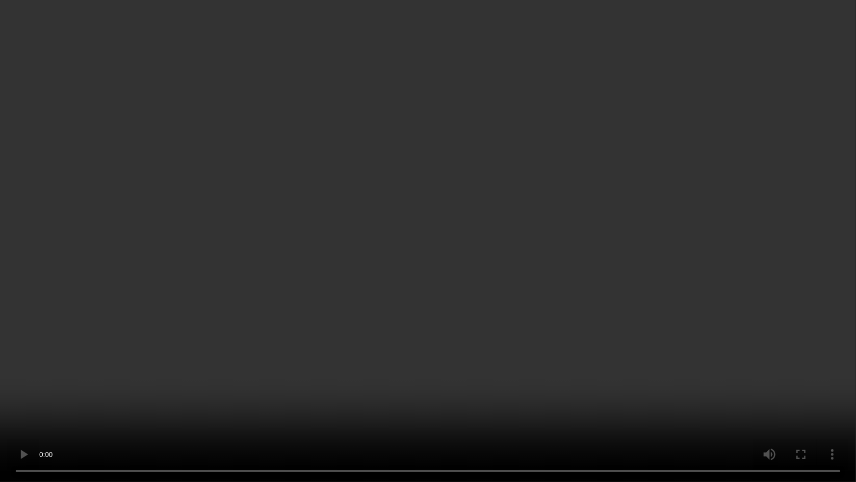
click at [716, 258] on video at bounding box center [428, 241] width 856 height 482
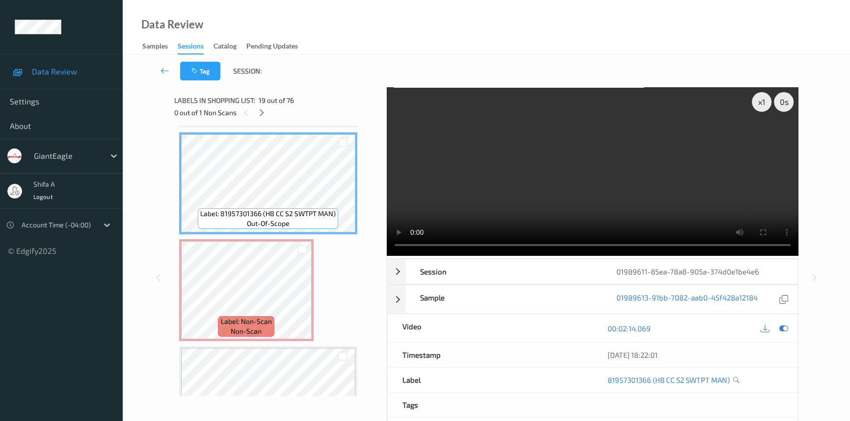
click at [659, 182] on video at bounding box center [593, 171] width 412 height 169
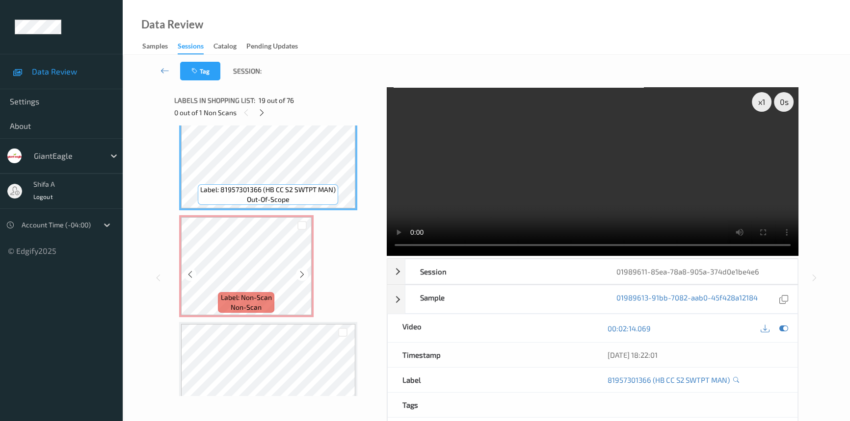
scroll to position [1968, 0]
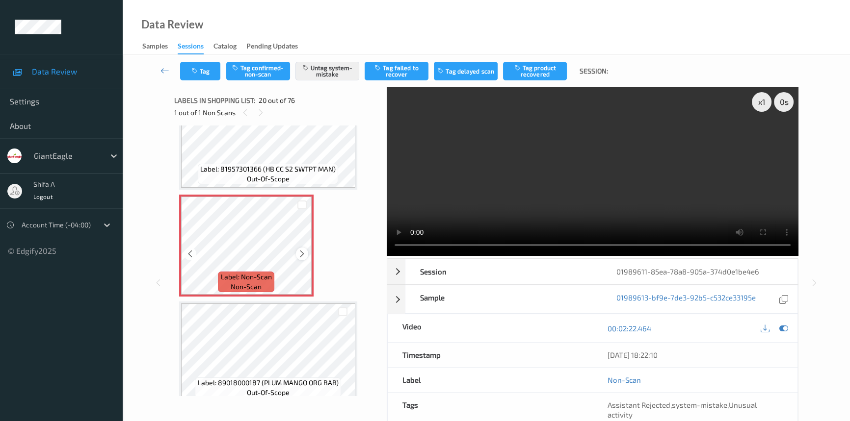
click at [302, 250] on icon at bounding box center [302, 254] width 8 height 9
click at [783, 328] on icon at bounding box center [783, 328] width 9 height 9
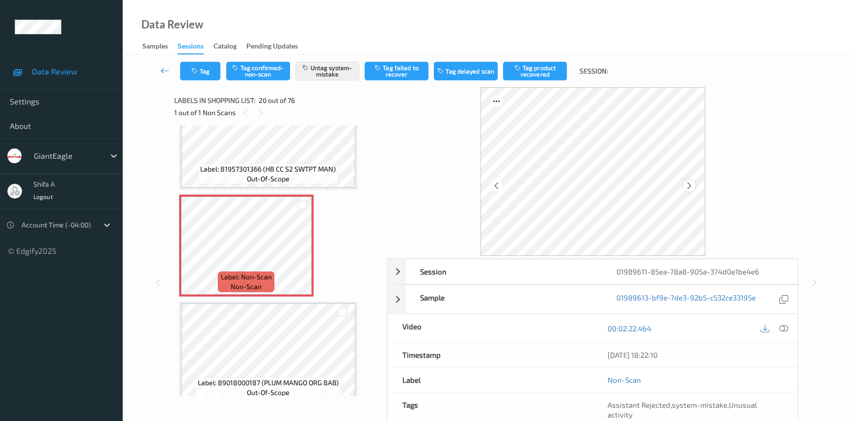
click at [692, 186] on icon at bounding box center [689, 185] width 8 height 9
click at [691, 186] on icon at bounding box center [689, 185] width 8 height 9
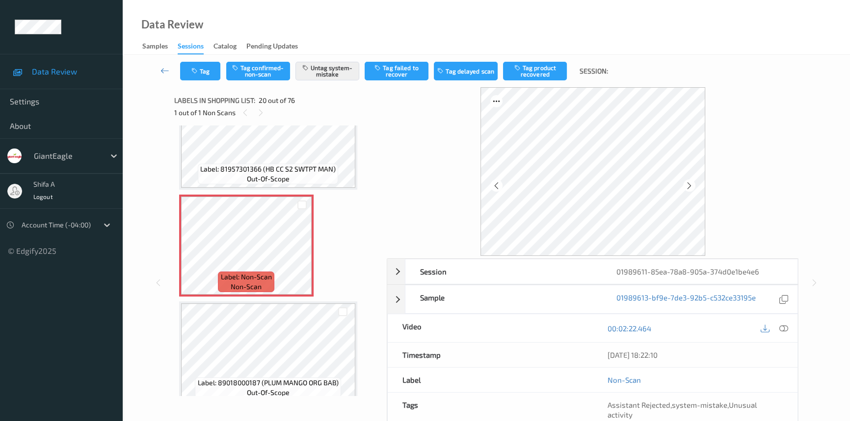
click at [691, 186] on icon at bounding box center [689, 185] width 8 height 9
click at [785, 329] on icon at bounding box center [783, 328] width 9 height 9
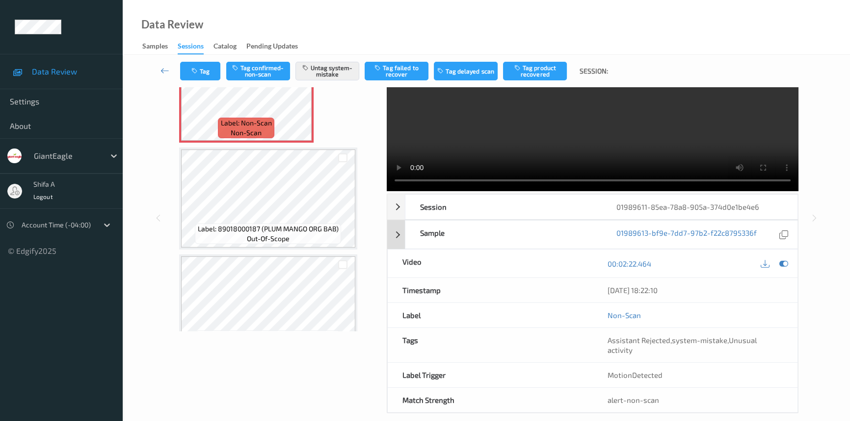
scroll to position [66, 0]
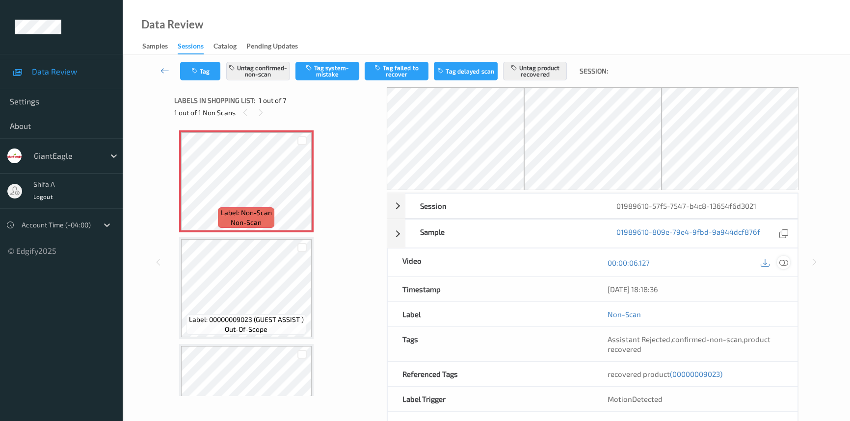
click at [785, 263] on icon at bounding box center [783, 263] width 9 height 9
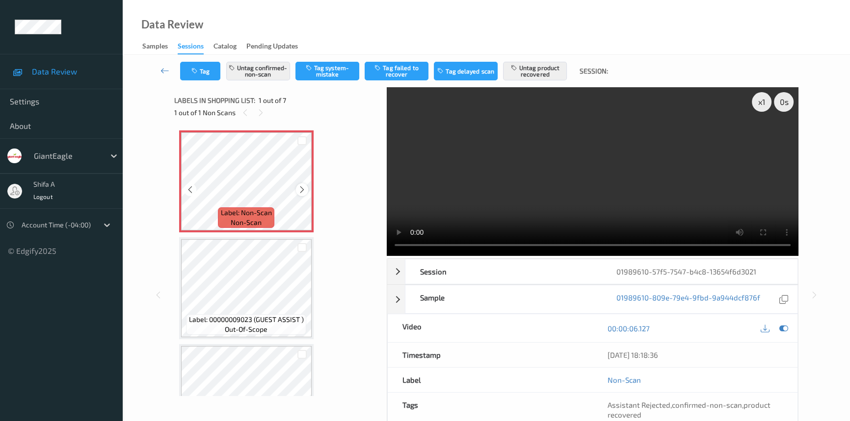
click at [304, 193] on icon at bounding box center [302, 189] width 8 height 9
click at [301, 190] on icon at bounding box center [302, 189] width 8 height 9
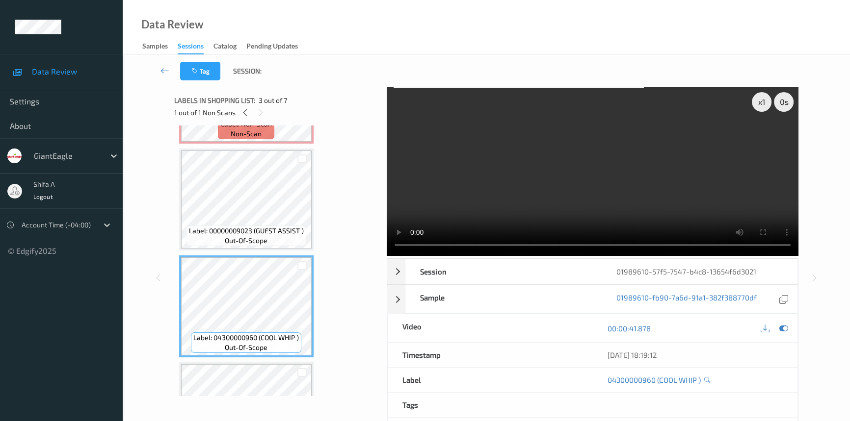
click at [526, 198] on video at bounding box center [593, 171] width 412 height 169
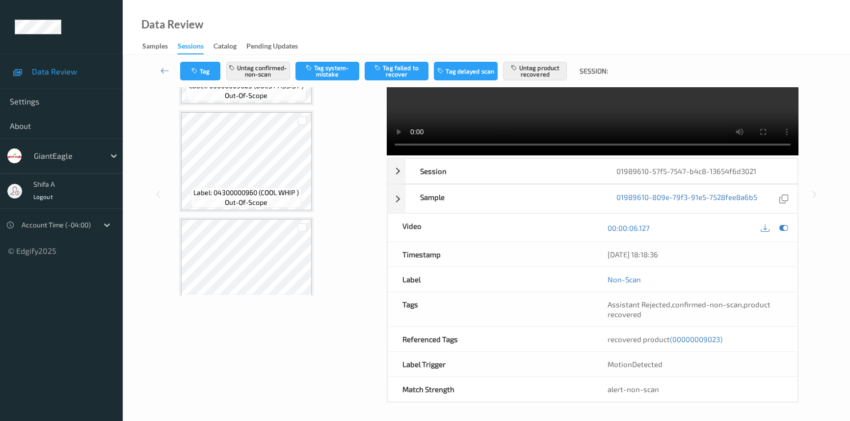
scroll to position [101, 0]
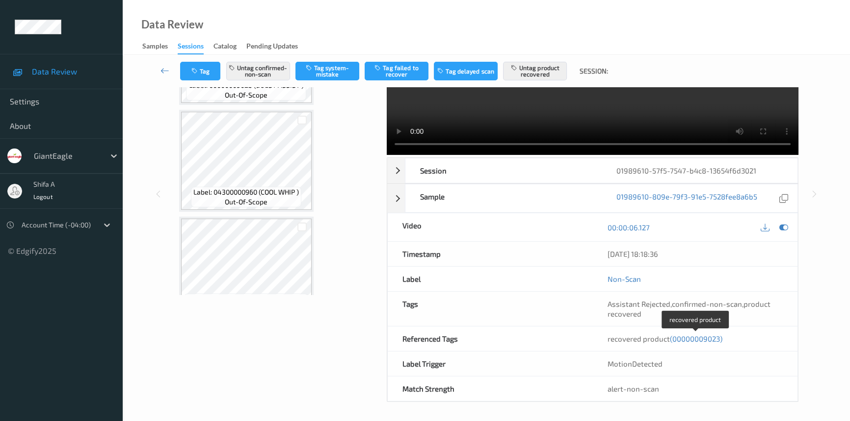
click at [693, 338] on span "(00000009023)" at bounding box center [696, 339] width 52 height 9
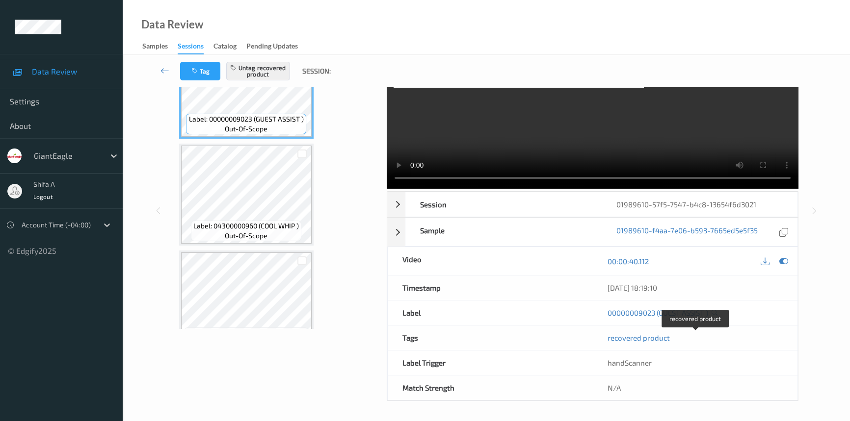
scroll to position [66, 0]
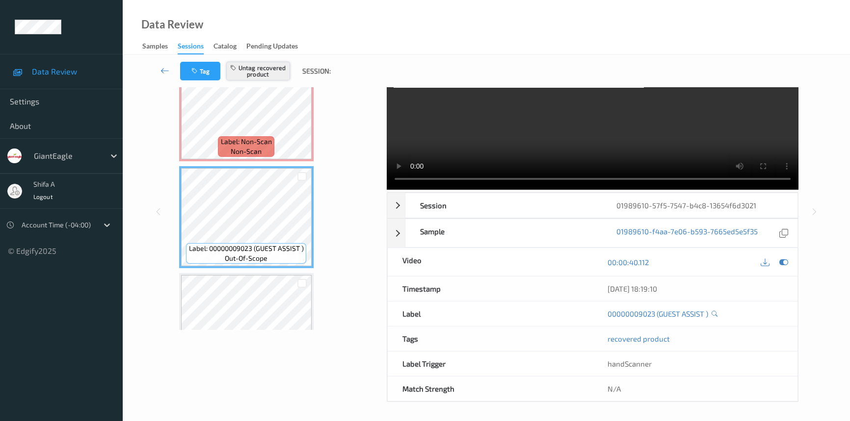
click at [267, 76] on button "Untag recovered product" at bounding box center [258, 71] width 64 height 19
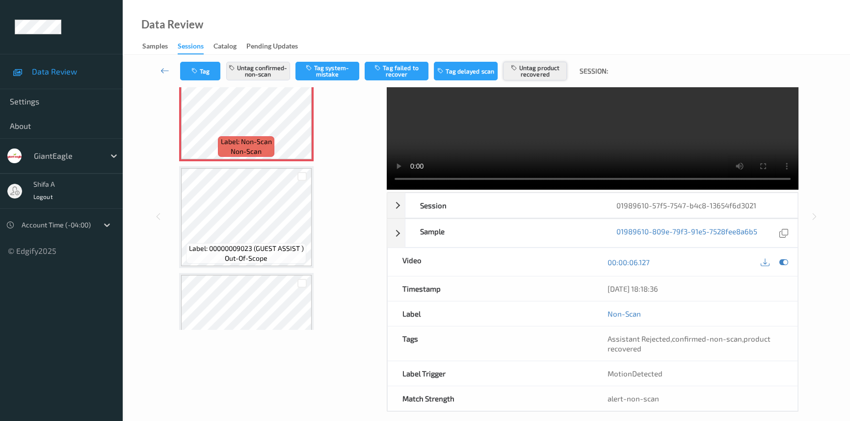
click at [532, 72] on button "Untag product recovered" at bounding box center [535, 71] width 64 height 19
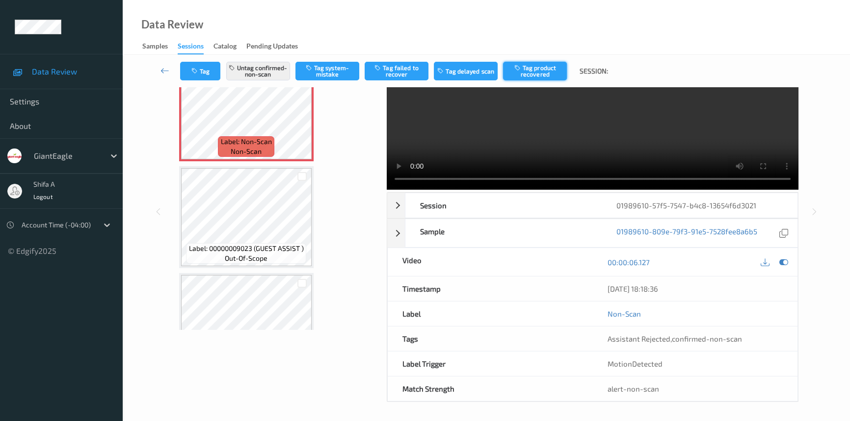
click at [532, 72] on button "Tag product recovered" at bounding box center [535, 71] width 64 height 19
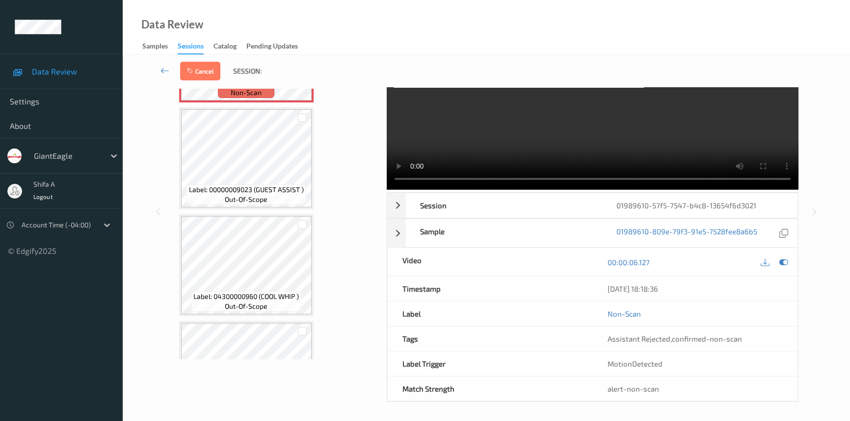
scroll to position [94, 0]
click at [303, 224] on div at bounding box center [301, 224] width 9 height 9
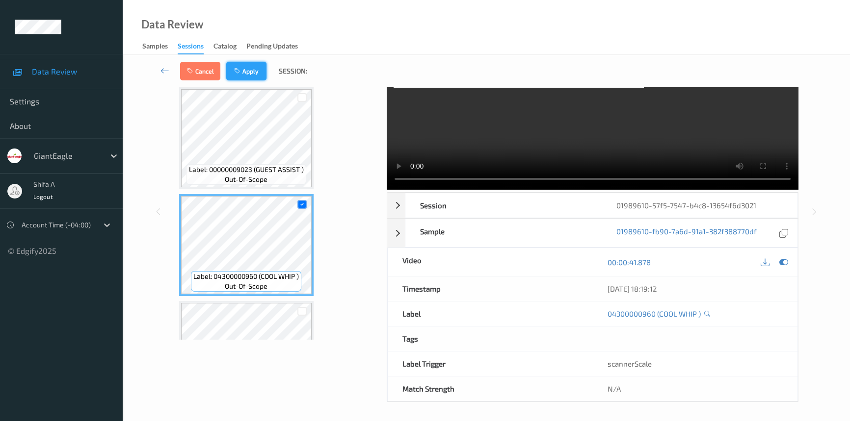
click at [248, 69] on button "Apply" at bounding box center [246, 71] width 40 height 19
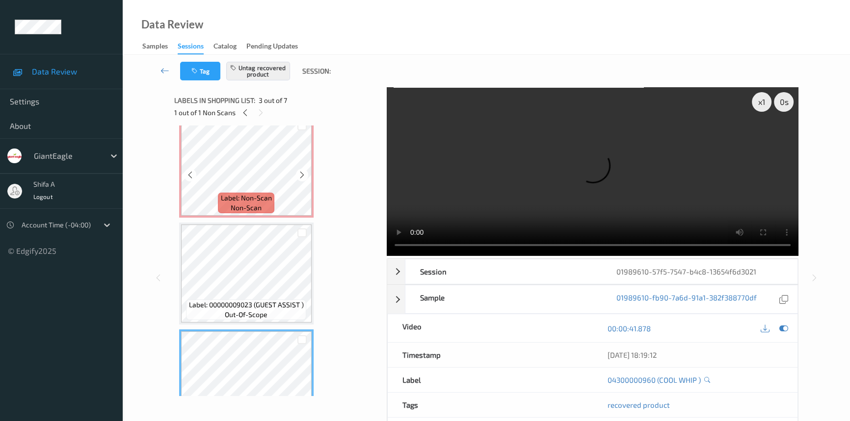
scroll to position [0, 0]
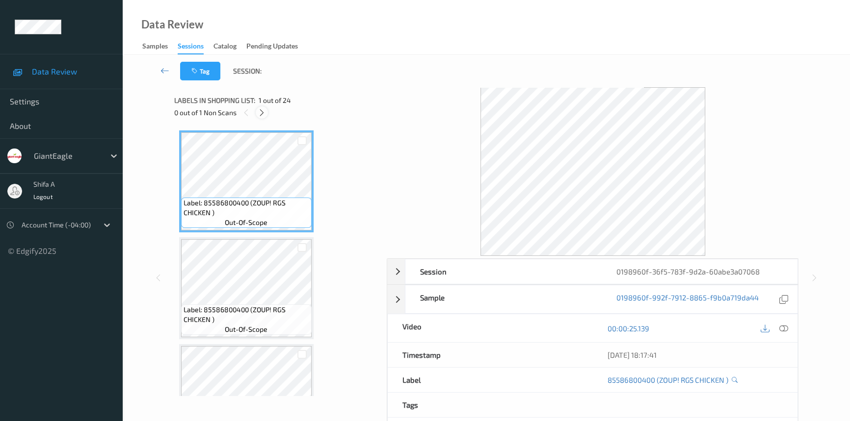
click at [260, 116] on icon at bounding box center [262, 112] width 8 height 9
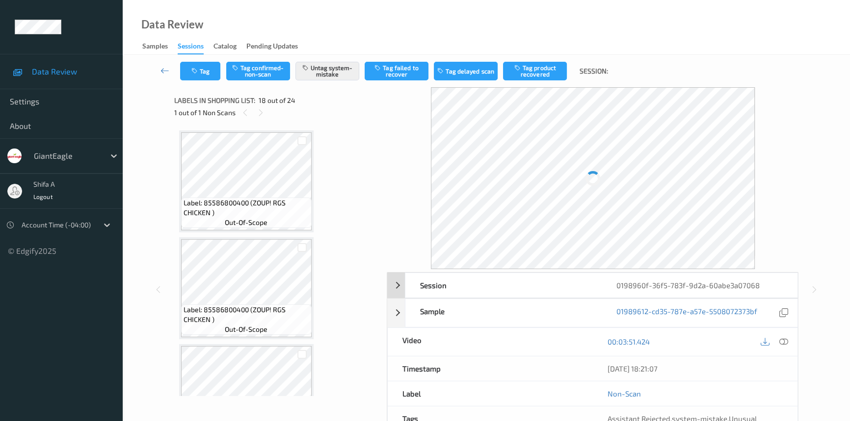
scroll to position [1710, 0]
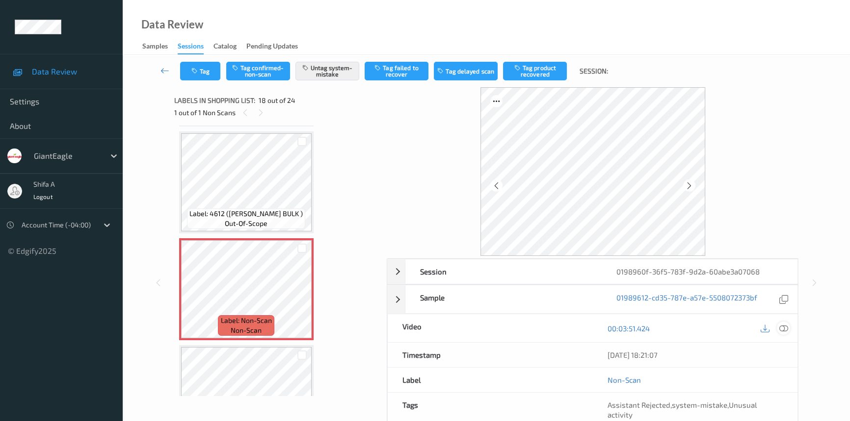
click at [786, 329] on icon at bounding box center [783, 328] width 9 height 9
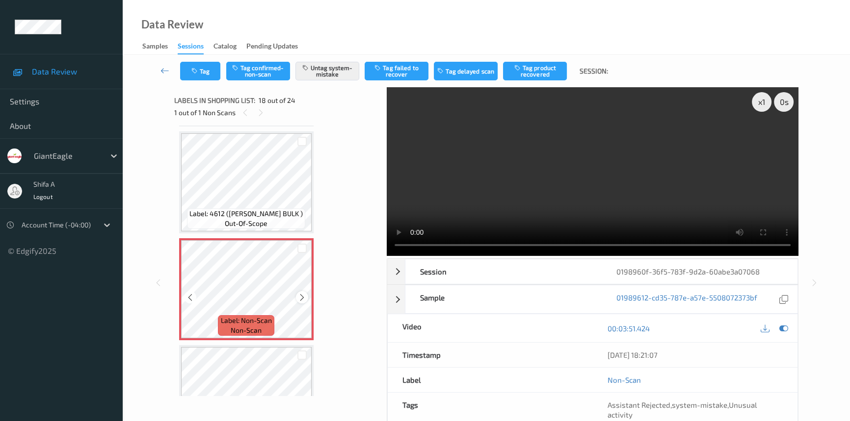
click at [304, 293] on icon at bounding box center [302, 297] width 8 height 9
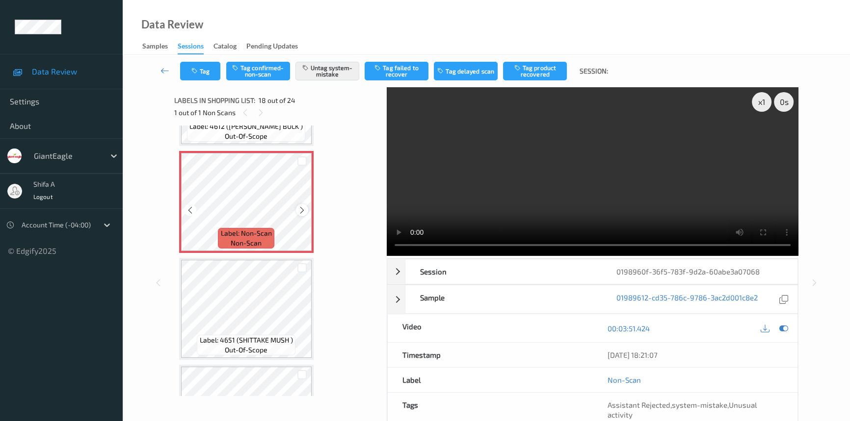
scroll to position [1844, 0]
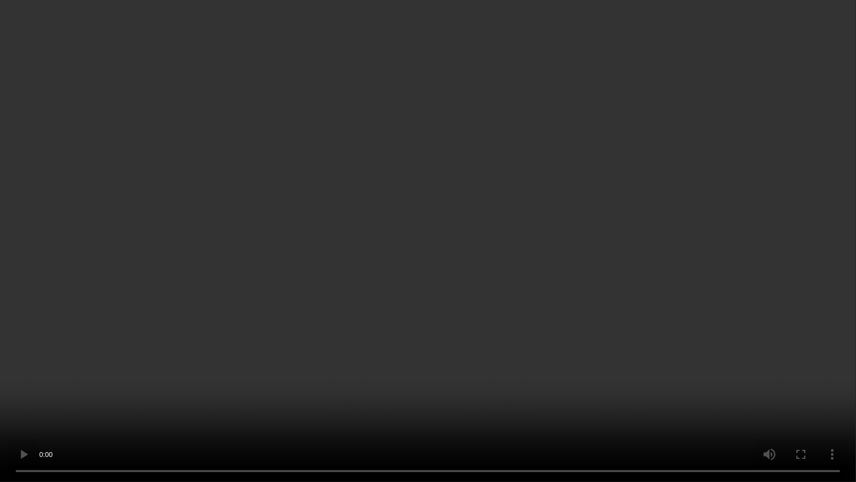
click at [654, 244] on video at bounding box center [428, 241] width 856 height 482
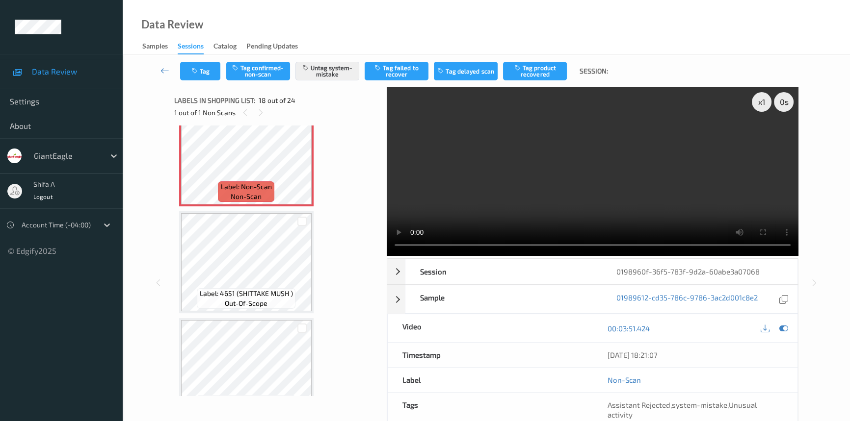
click at [574, 174] on video at bounding box center [593, 171] width 412 height 169
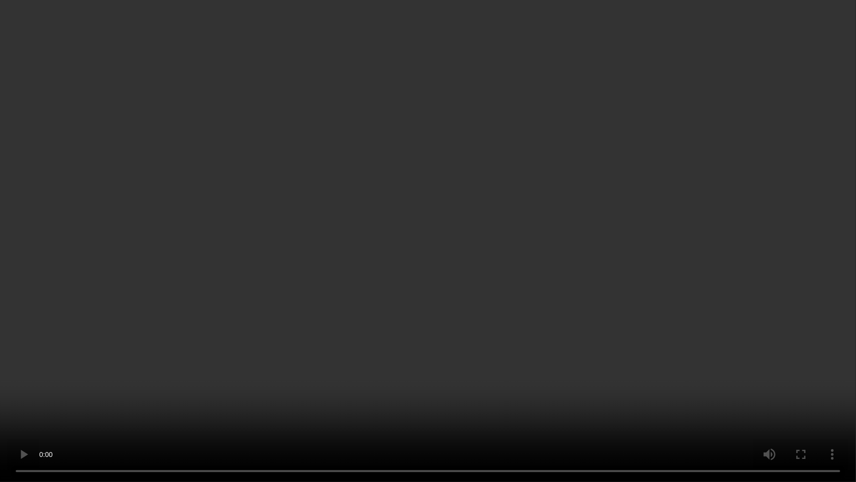
click at [493, 300] on video at bounding box center [428, 241] width 856 height 482
click at [431, 332] on video at bounding box center [428, 241] width 856 height 482
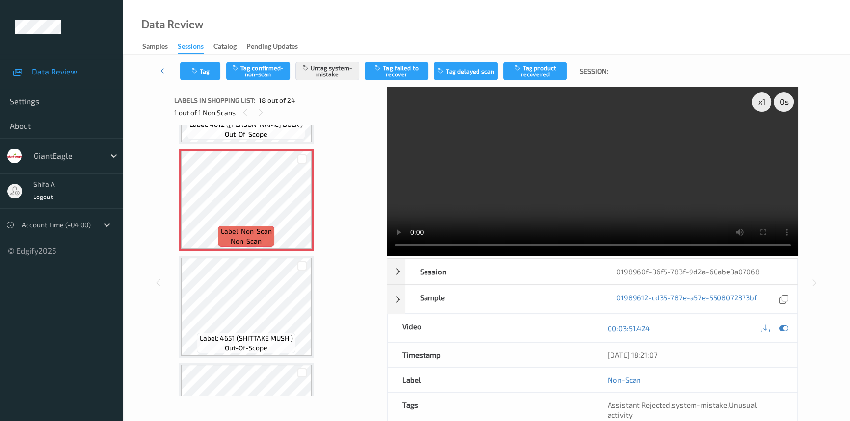
scroll to position [0, 0]
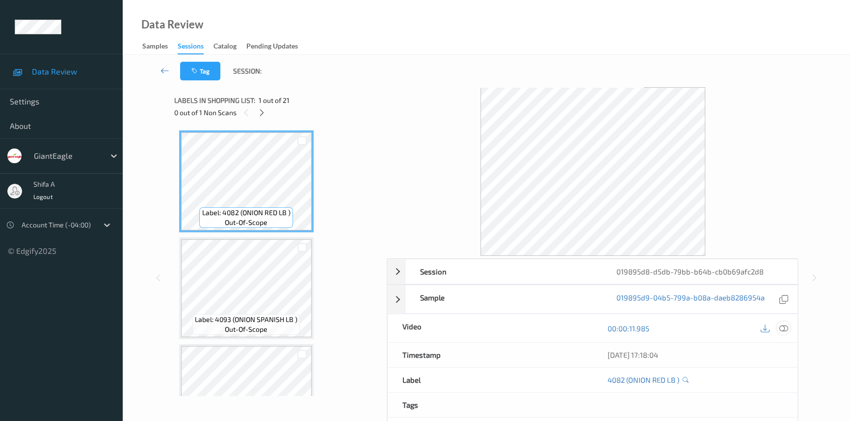
click at [783, 327] on icon at bounding box center [783, 328] width 9 height 9
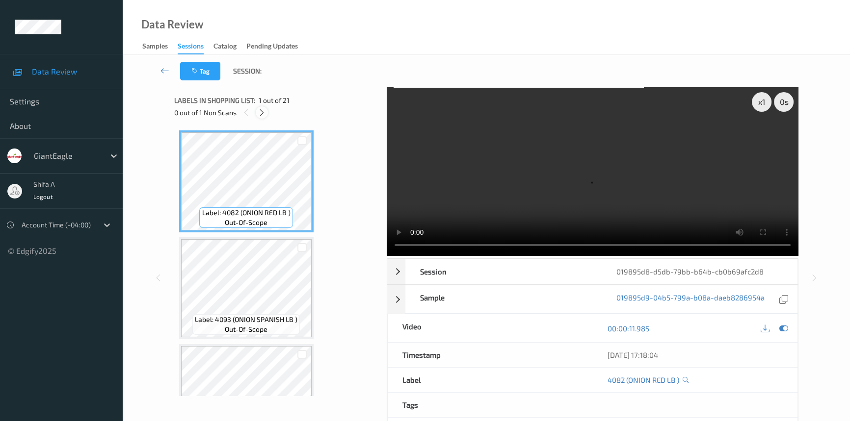
click at [265, 113] on icon at bounding box center [262, 112] width 8 height 9
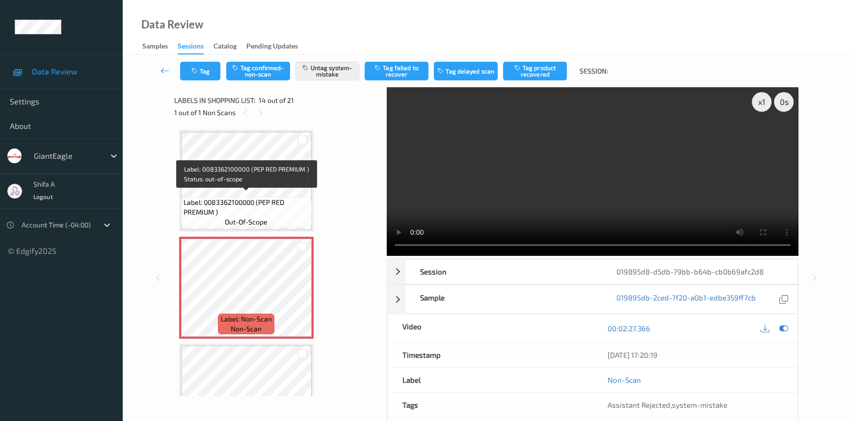
click at [278, 205] on span "Label: 0083362100000 (PEP RED PREMIUM )" at bounding box center [246, 208] width 126 height 20
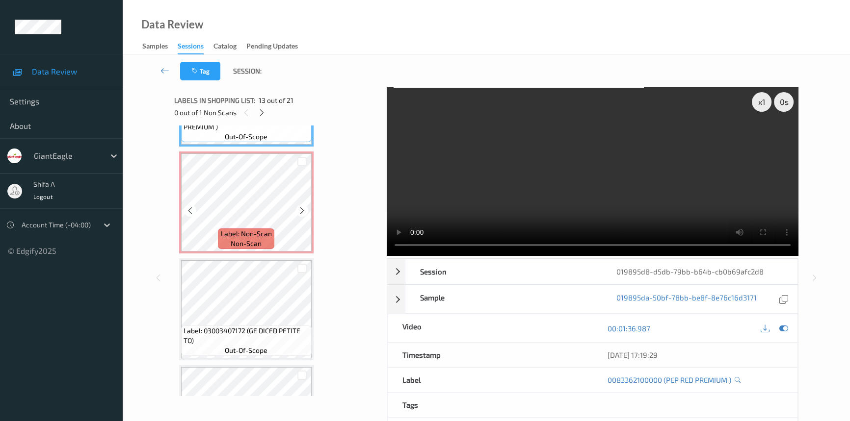
scroll to position [1373, 0]
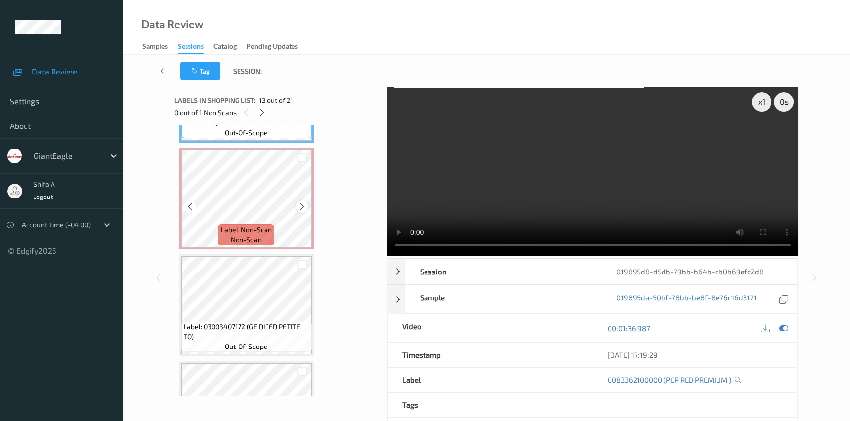
click at [299, 203] on icon at bounding box center [302, 207] width 8 height 9
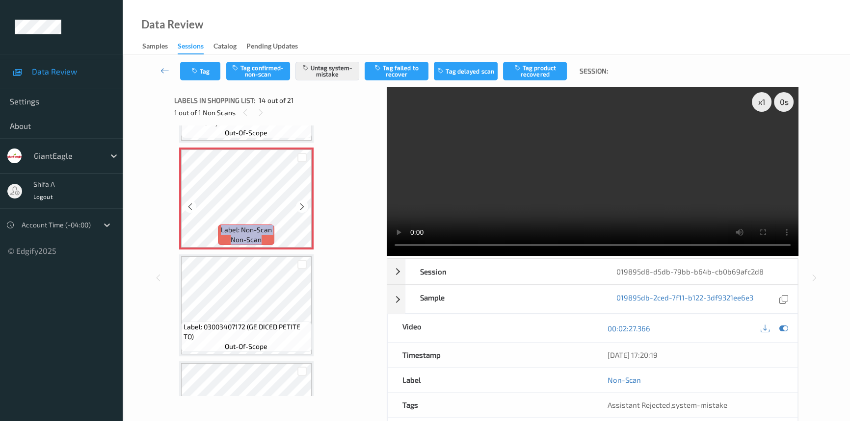
click at [299, 203] on icon at bounding box center [302, 207] width 8 height 9
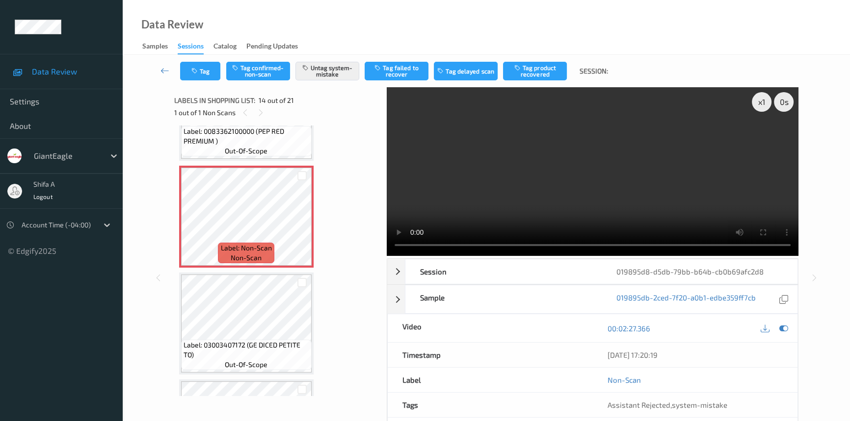
scroll to position [1328, 0]
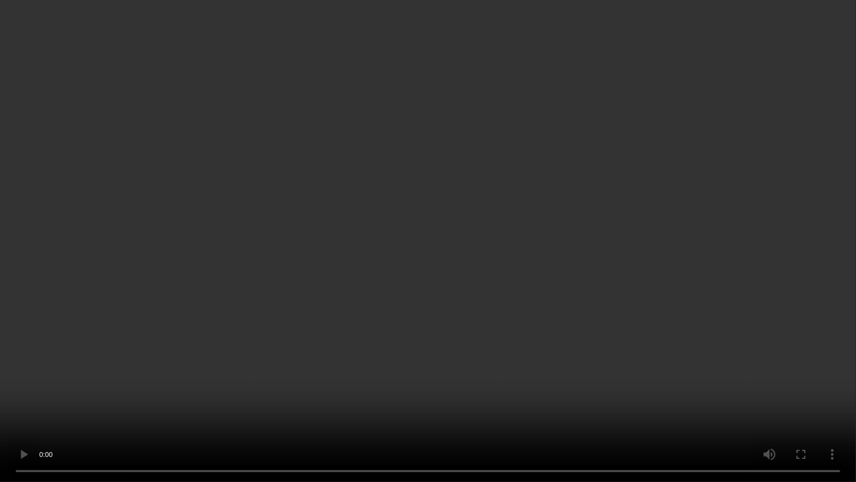
click at [749, 262] on video at bounding box center [428, 241] width 856 height 482
click at [607, 300] on video at bounding box center [428, 241] width 856 height 482
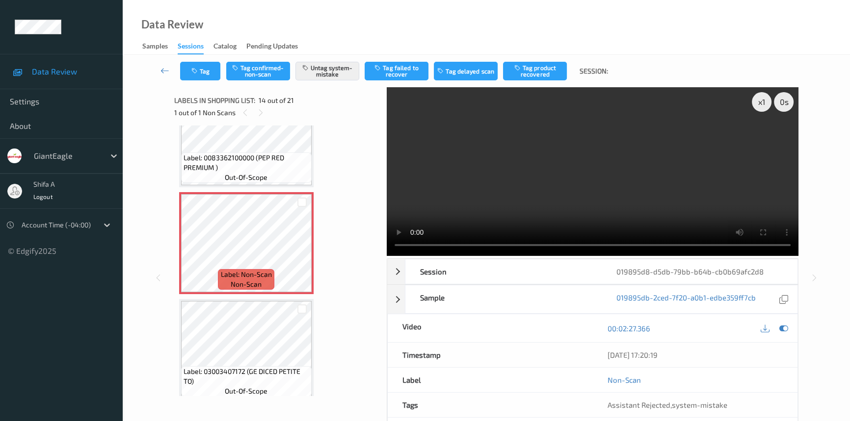
click at [576, 180] on video at bounding box center [593, 171] width 412 height 169
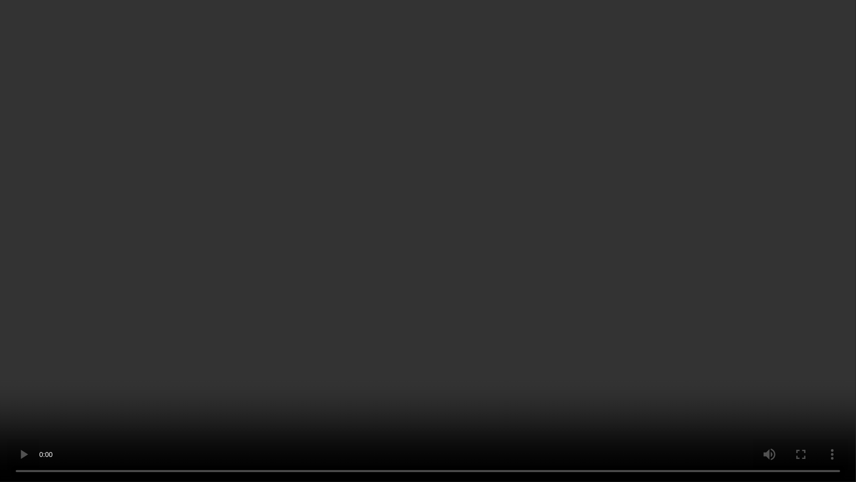
click at [607, 269] on video at bounding box center [428, 241] width 856 height 482
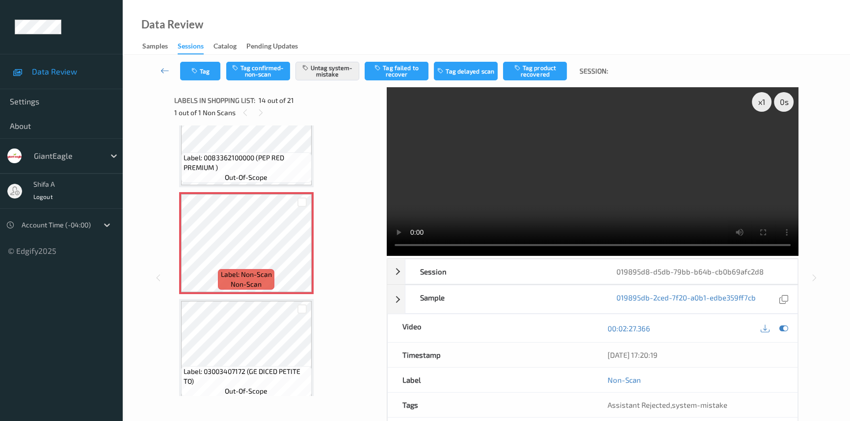
click at [628, 161] on video at bounding box center [593, 171] width 412 height 169
click at [216, 68] on button "Tag" at bounding box center [200, 71] width 40 height 19
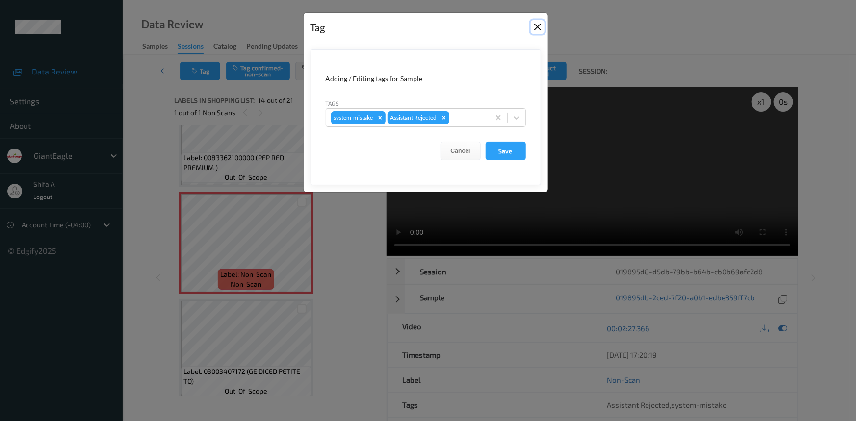
drag, startPoint x: 540, startPoint y: 29, endPoint x: 541, endPoint y: 15, distance: 14.8
click at [540, 29] on button "Close" at bounding box center [538, 27] width 14 height 14
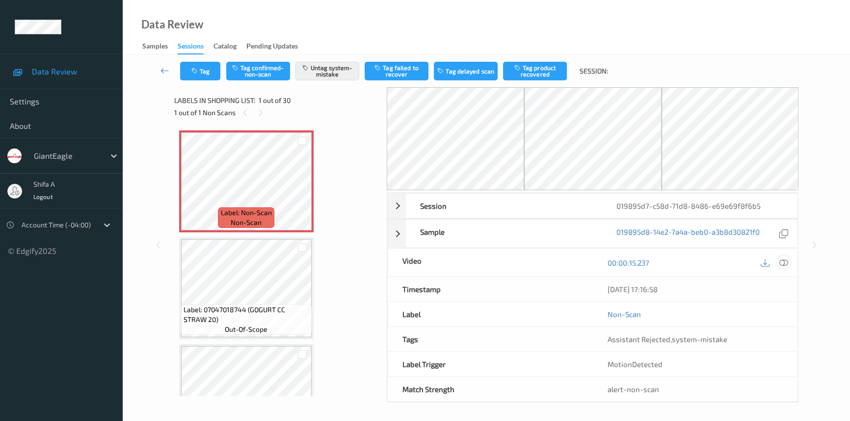
click at [784, 264] on icon at bounding box center [783, 263] width 9 height 9
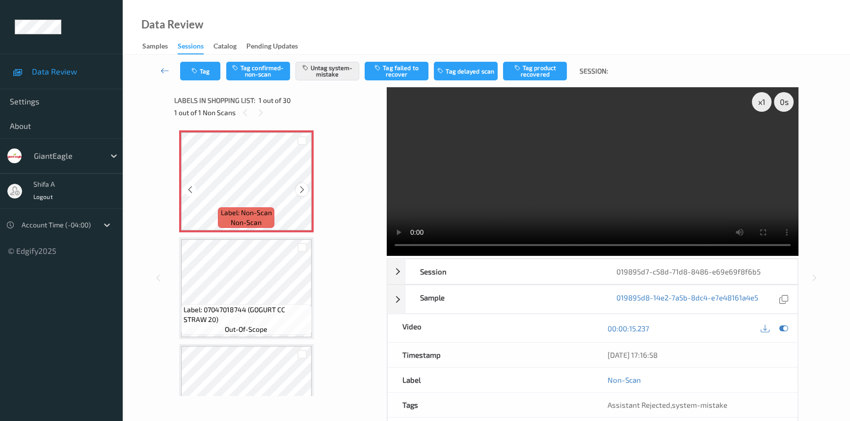
click at [302, 187] on icon at bounding box center [302, 189] width 8 height 9
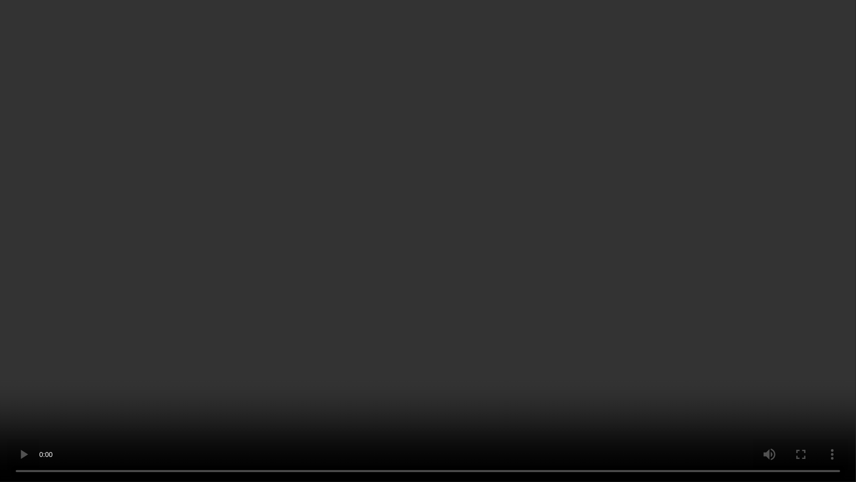
click at [722, 283] on video at bounding box center [428, 241] width 856 height 482
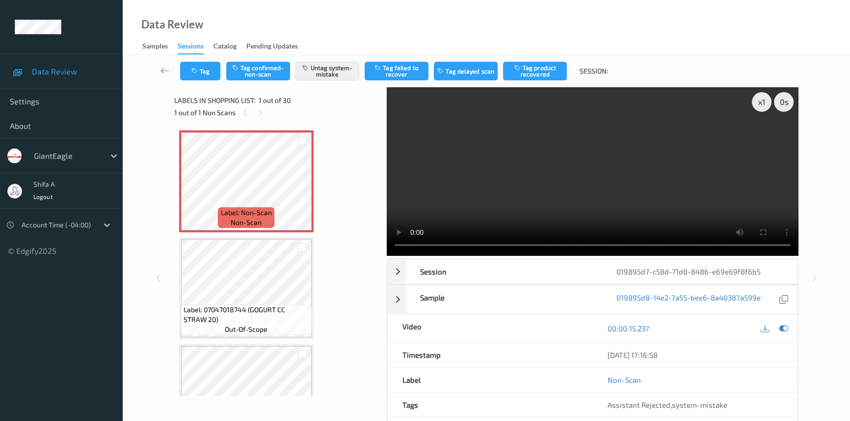
click at [608, 124] on video at bounding box center [593, 171] width 412 height 169
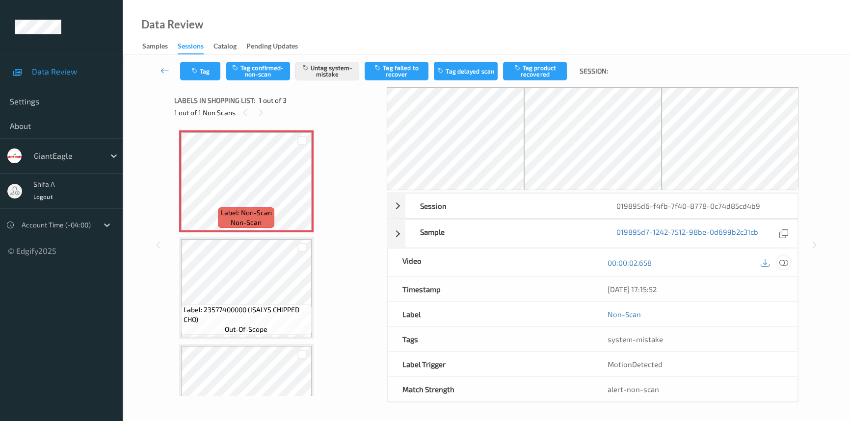
click at [784, 262] on icon at bounding box center [783, 263] width 9 height 9
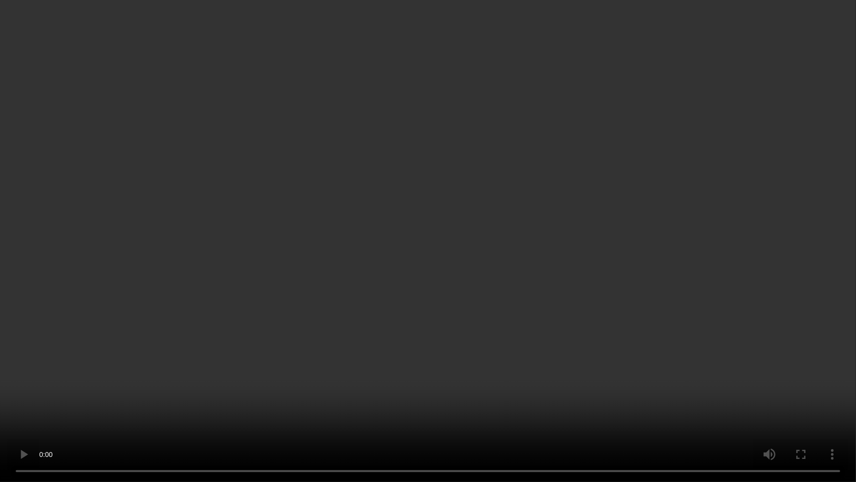
click at [656, 228] on video at bounding box center [428, 241] width 856 height 482
click at [804, 374] on video at bounding box center [428, 241] width 856 height 482
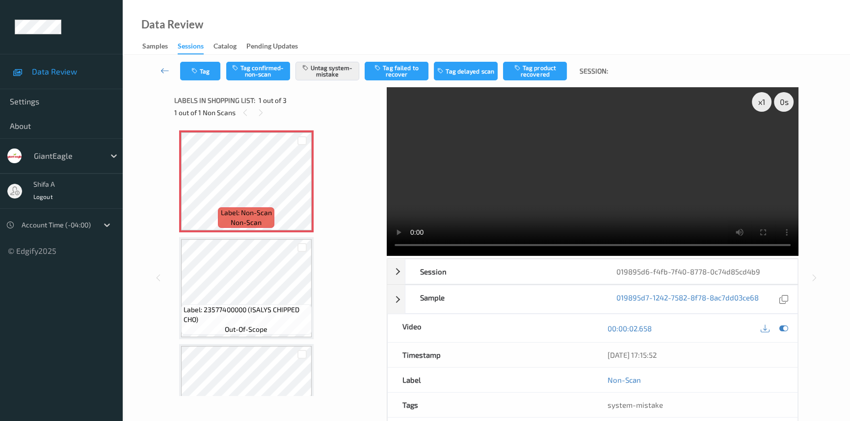
click at [675, 196] on video at bounding box center [593, 171] width 412 height 169
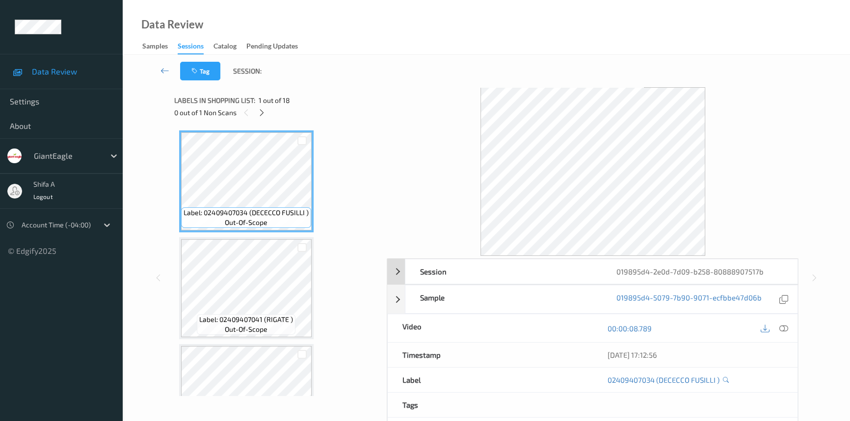
drag, startPoint x: 788, startPoint y: 330, endPoint x: 713, endPoint y: 283, distance: 88.6
click at [787, 329] on div at bounding box center [783, 328] width 13 height 13
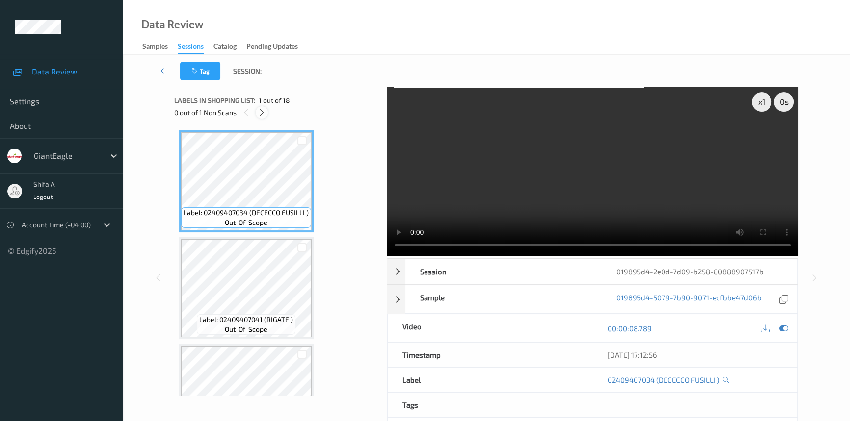
click at [265, 108] on icon at bounding box center [262, 112] width 8 height 9
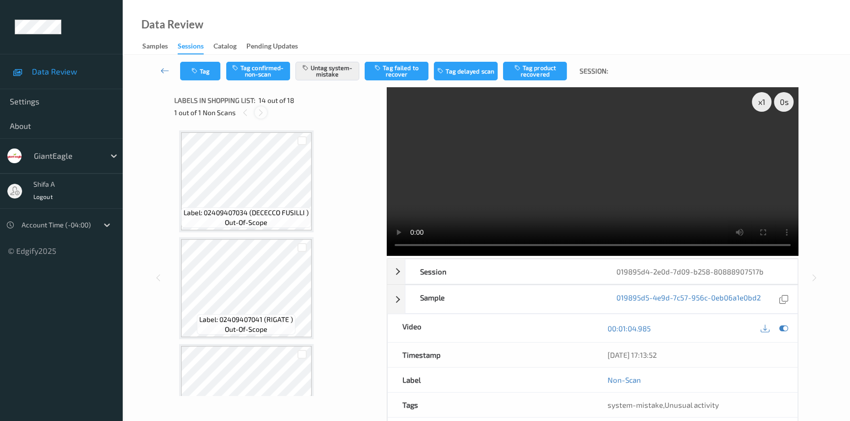
scroll to position [1284, 0]
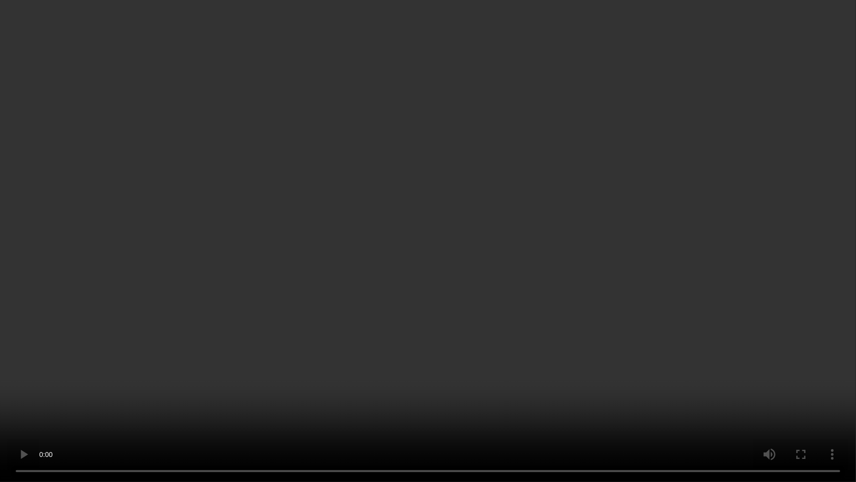
click at [737, 267] on video at bounding box center [428, 241] width 856 height 482
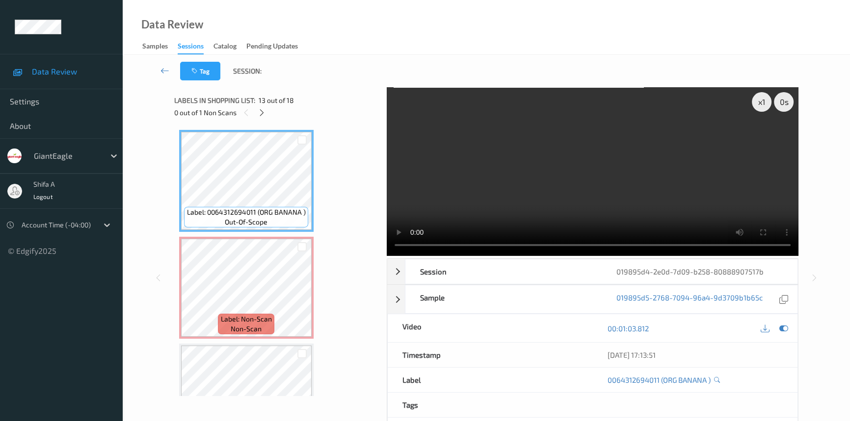
click at [700, 183] on video at bounding box center [593, 171] width 412 height 169
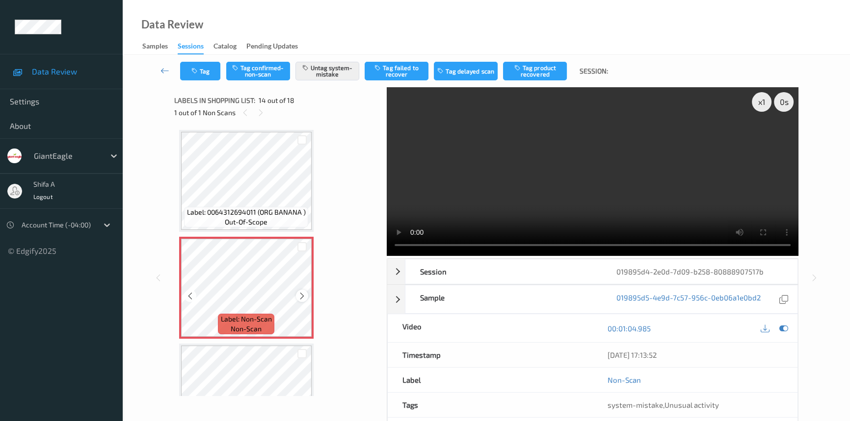
click at [299, 292] on icon at bounding box center [302, 296] width 8 height 9
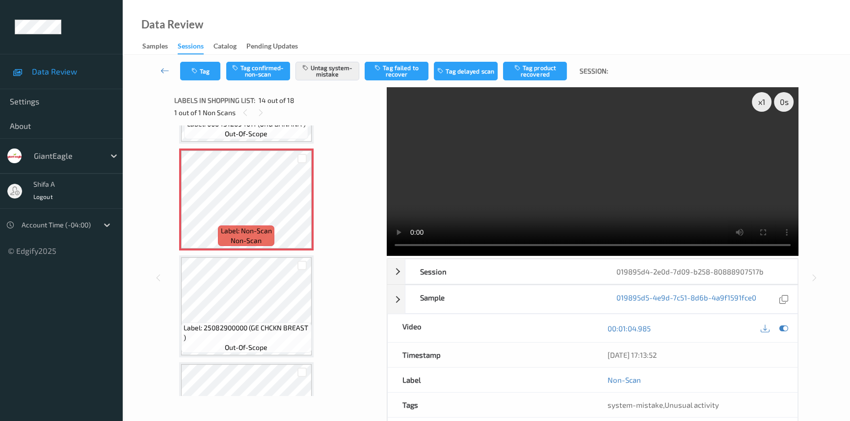
scroll to position [1373, 0]
click at [296, 205] on div at bounding box center [302, 207] width 12 height 12
click at [301, 203] on icon at bounding box center [302, 207] width 8 height 9
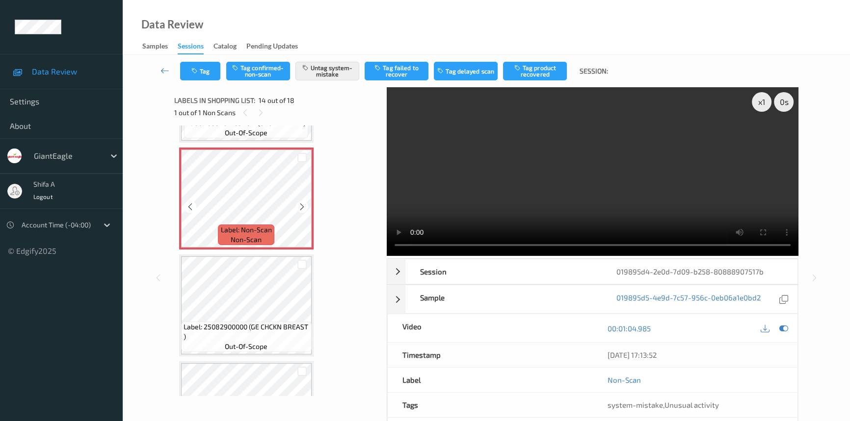
click at [301, 203] on icon at bounding box center [302, 207] width 8 height 9
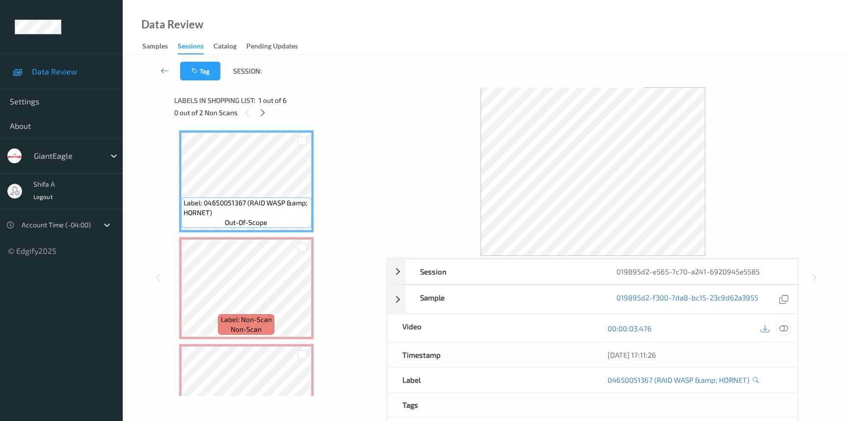
click at [779, 331] on icon at bounding box center [783, 328] width 9 height 9
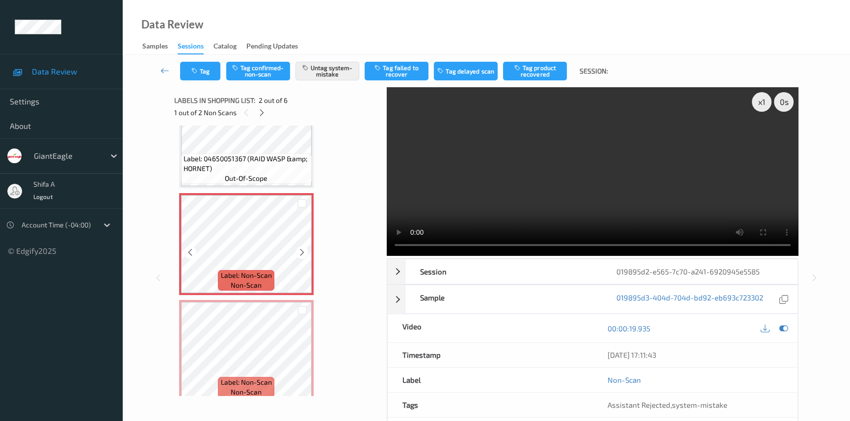
scroll to position [133, 0]
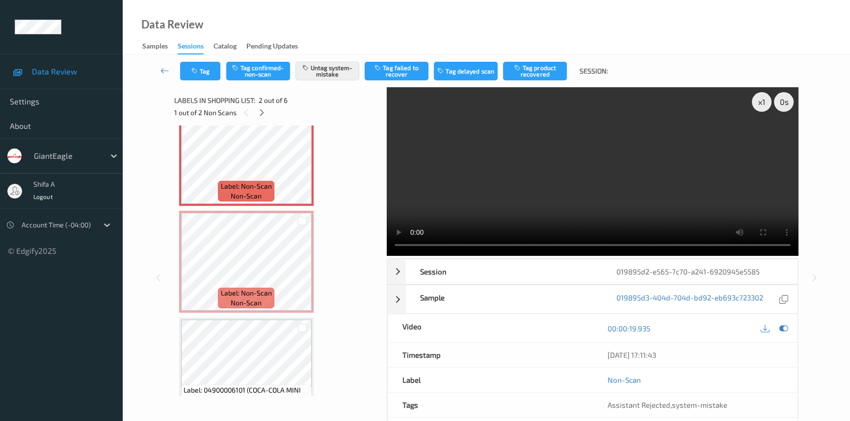
click at [603, 172] on video at bounding box center [593, 171] width 412 height 169
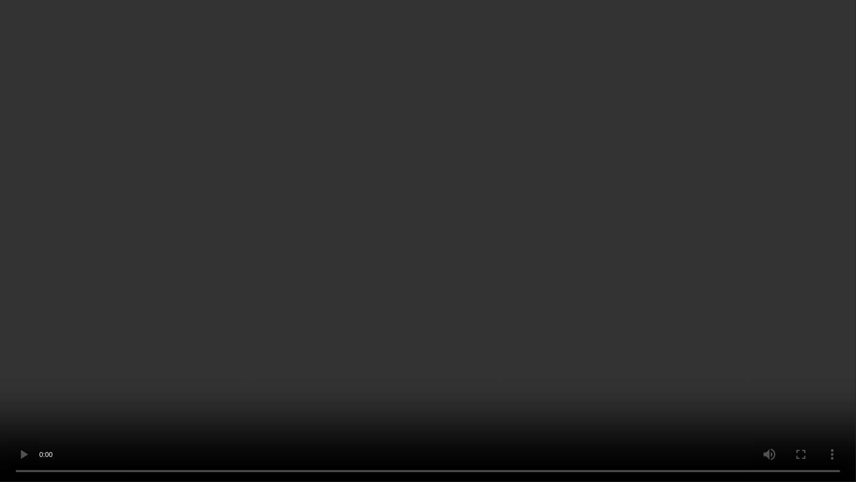
click at [664, 276] on video at bounding box center [428, 241] width 856 height 482
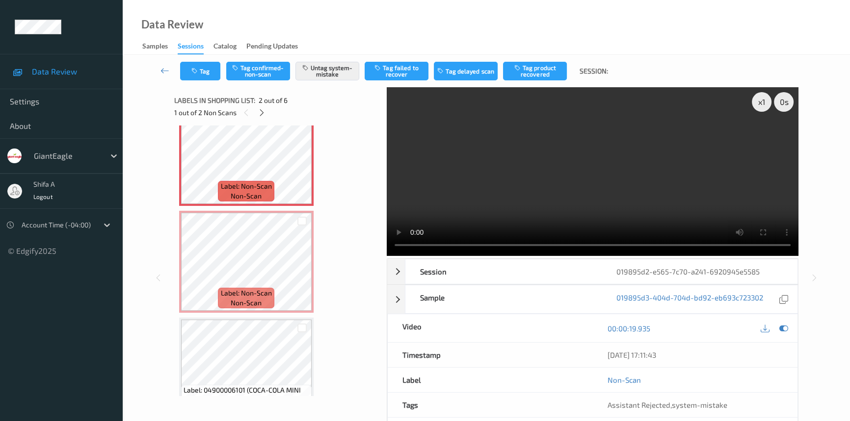
click at [672, 175] on video at bounding box center [593, 171] width 412 height 169
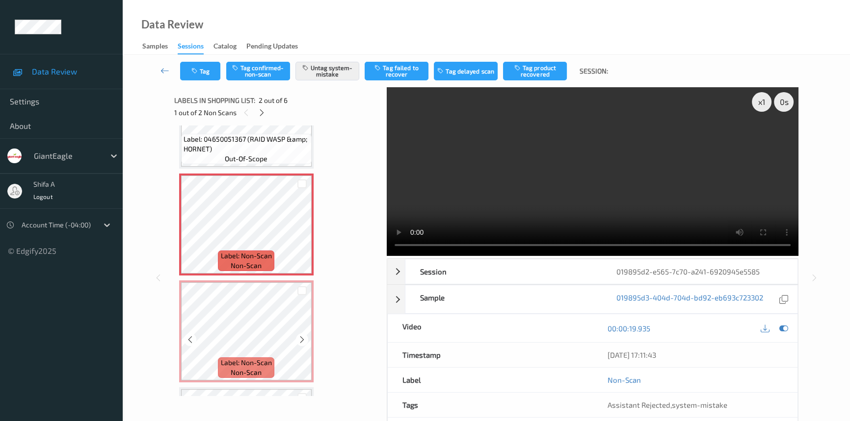
scroll to position [44, 0]
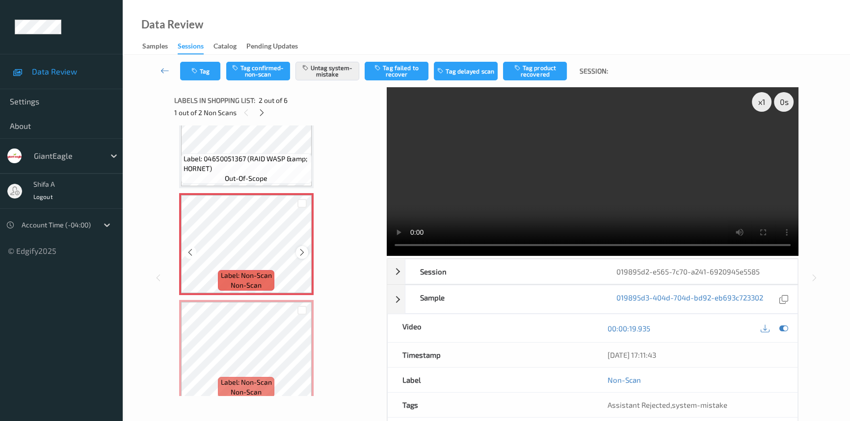
click at [298, 250] on icon at bounding box center [302, 252] width 8 height 9
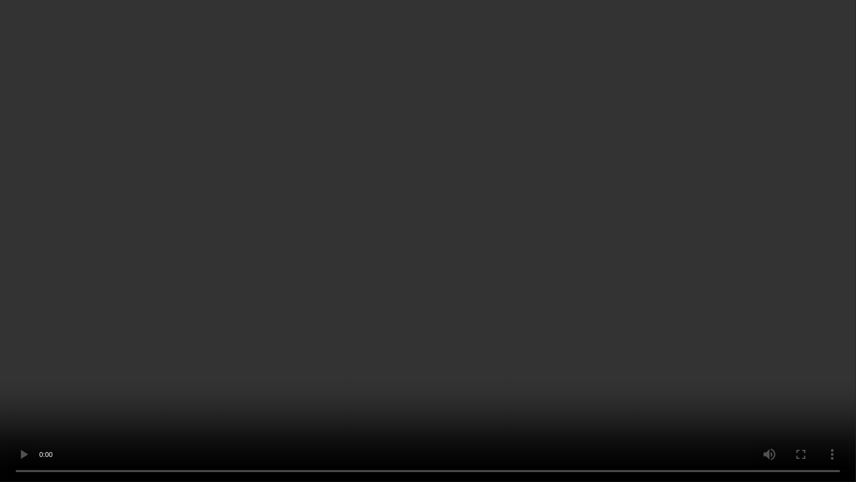
click at [660, 265] on video at bounding box center [428, 241] width 856 height 482
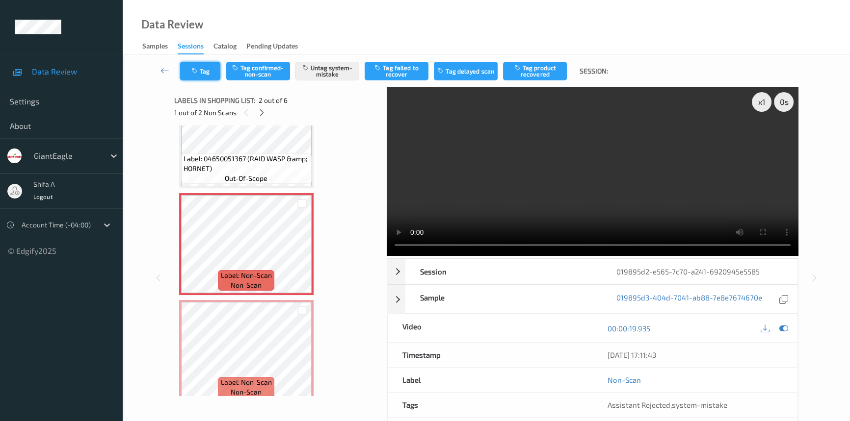
click at [187, 77] on button "Tag" at bounding box center [200, 71] width 40 height 19
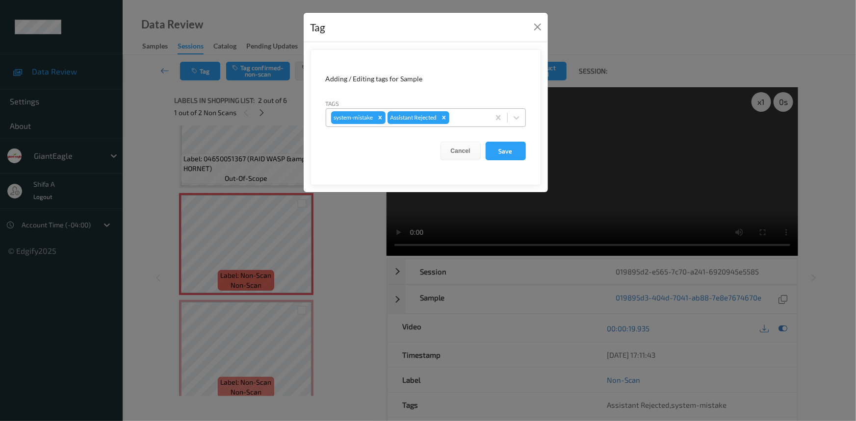
click at [465, 117] on div at bounding box center [467, 118] width 33 height 12
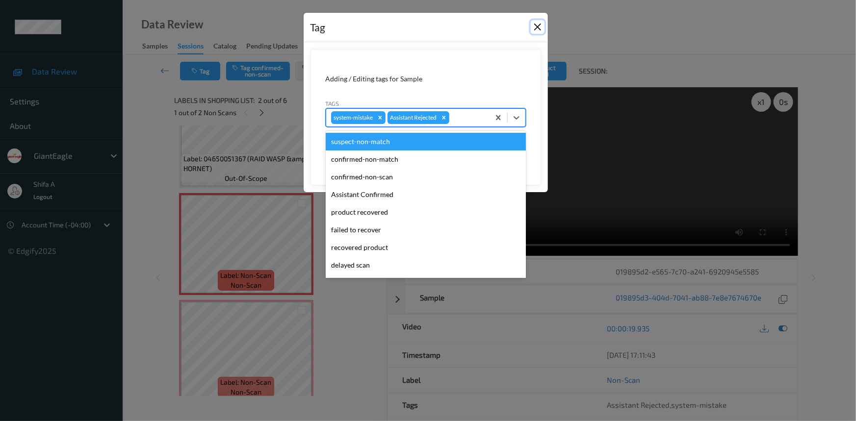
click at [541, 21] on button "Close" at bounding box center [538, 27] width 14 height 14
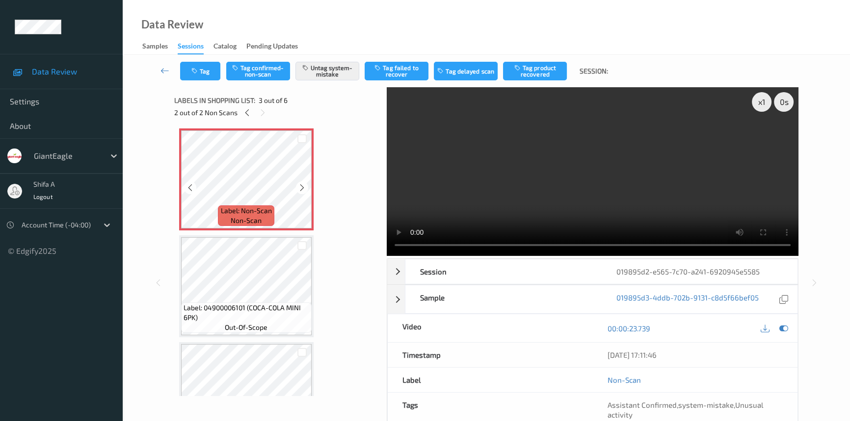
scroll to position [223, 0]
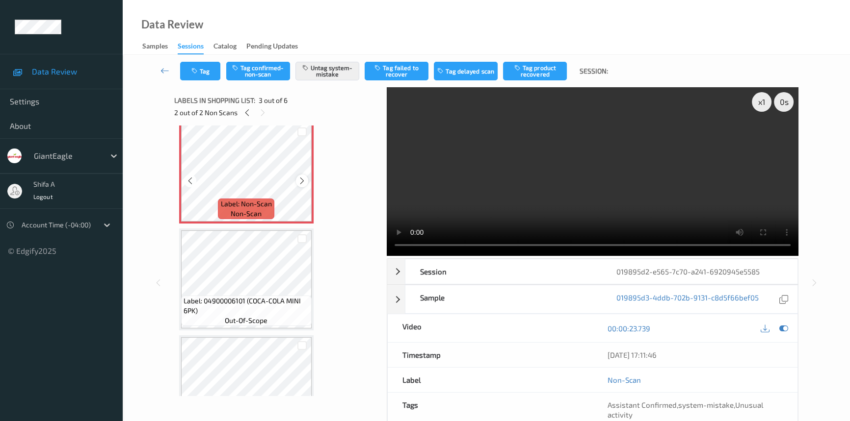
click at [304, 182] on icon at bounding box center [302, 181] width 8 height 9
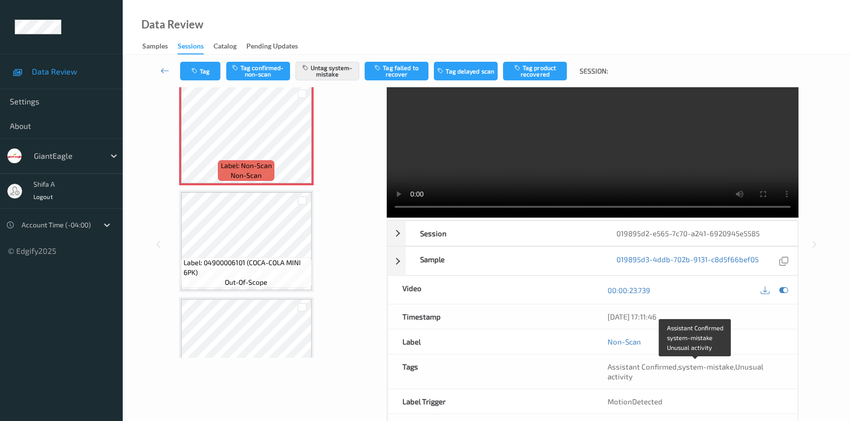
scroll to position [0, 0]
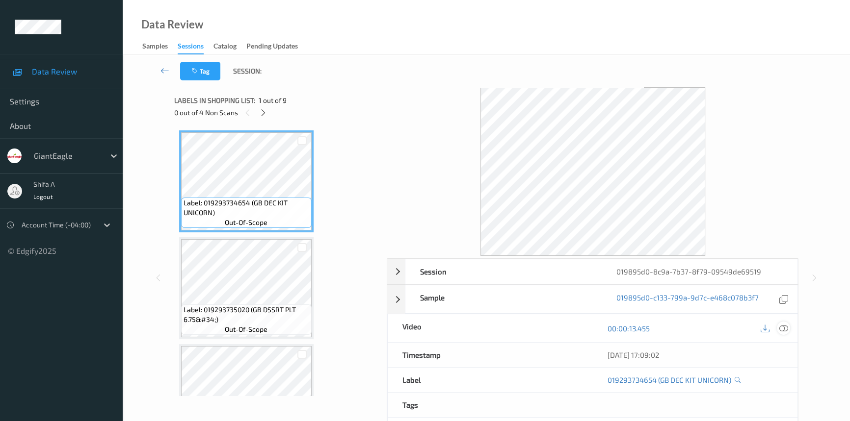
click at [783, 328] on icon at bounding box center [783, 328] width 9 height 9
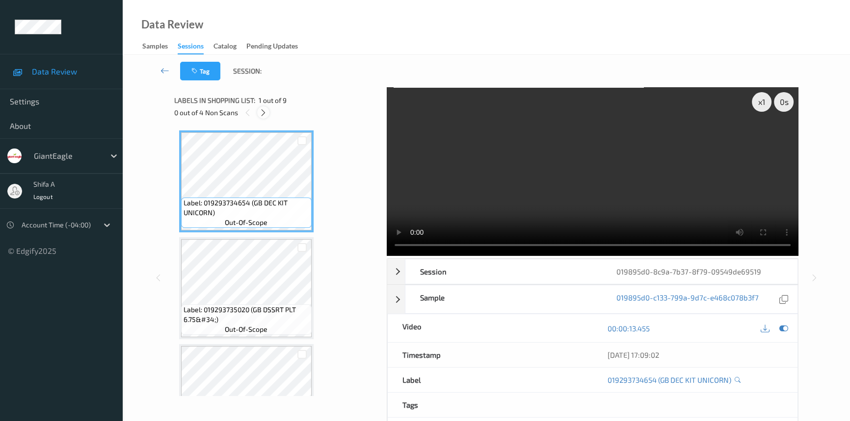
click at [263, 114] on icon at bounding box center [263, 112] width 8 height 9
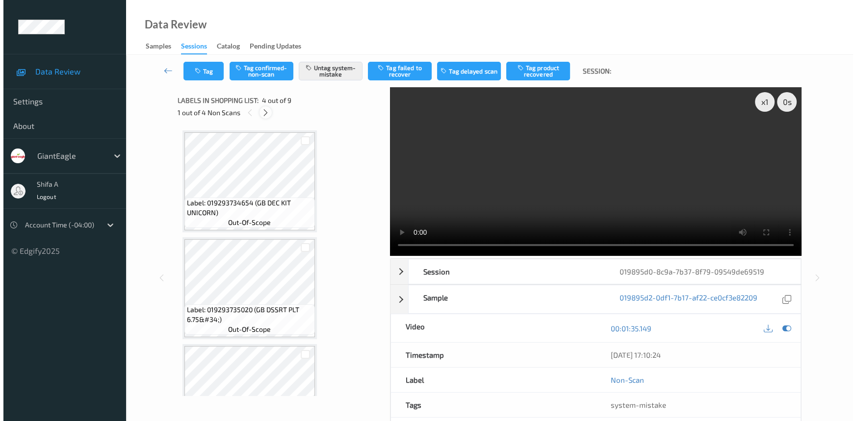
scroll to position [218, 0]
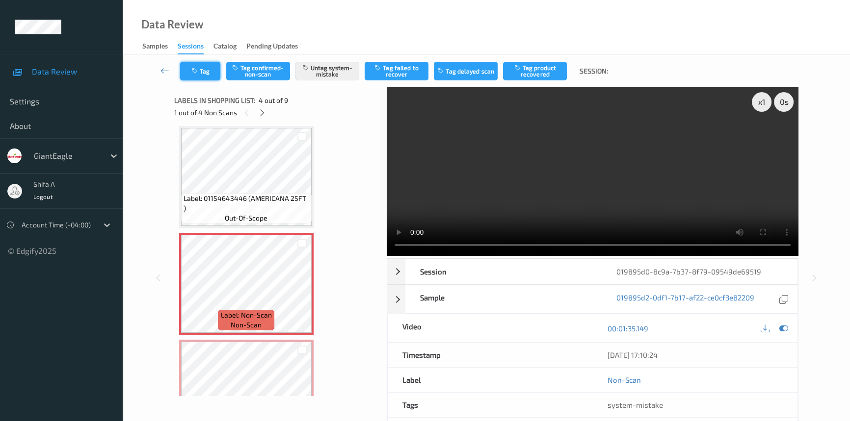
click at [196, 69] on icon "button" at bounding box center [195, 71] width 8 height 7
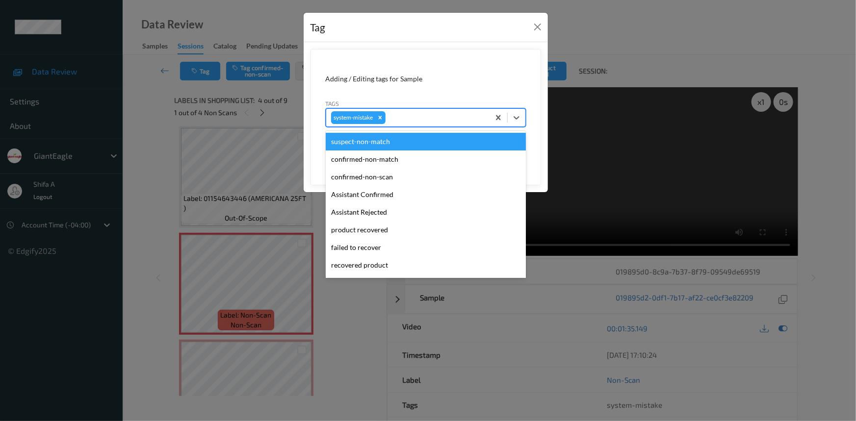
click at [436, 117] on div at bounding box center [436, 118] width 97 height 12
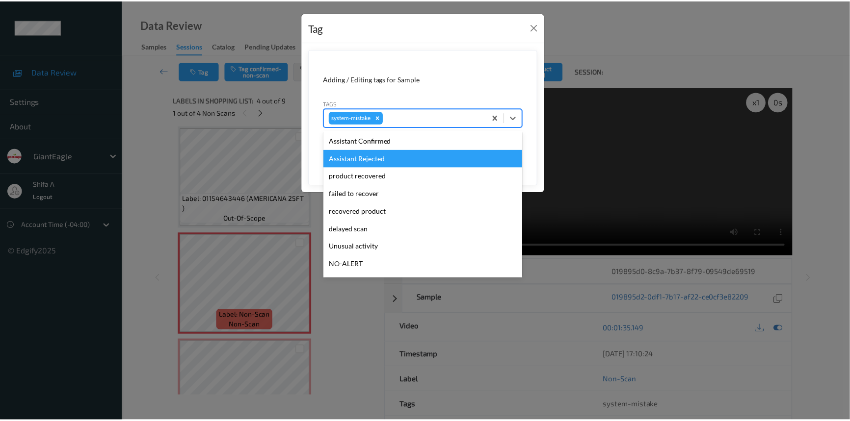
scroll to position [86, 0]
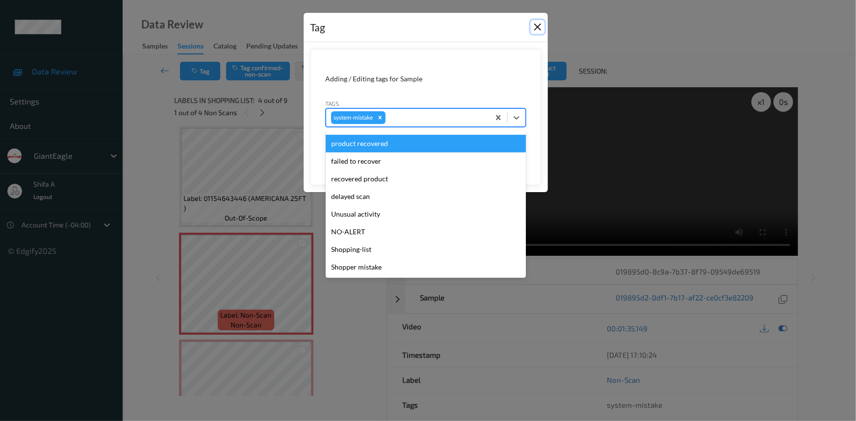
click at [540, 29] on button "Close" at bounding box center [538, 27] width 14 height 14
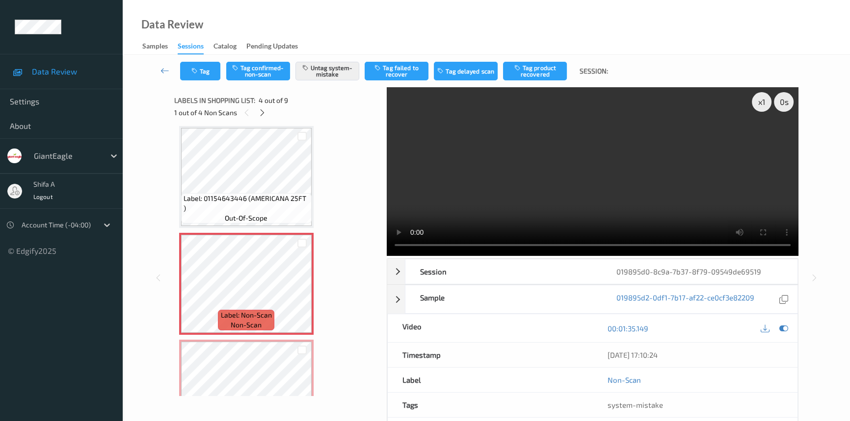
click at [569, 22] on div "Data Review Samples Sessions Catalog Pending Updates" at bounding box center [486, 27] width 727 height 55
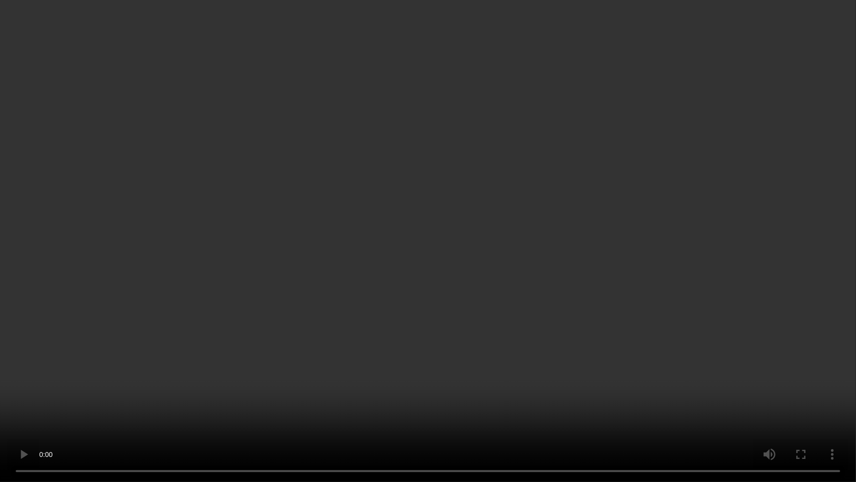
click at [695, 280] on video at bounding box center [428, 241] width 856 height 482
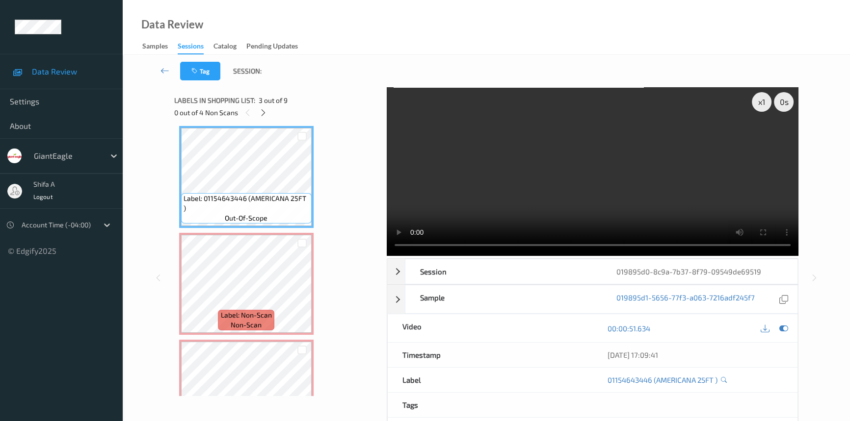
click at [639, 191] on video at bounding box center [593, 171] width 412 height 169
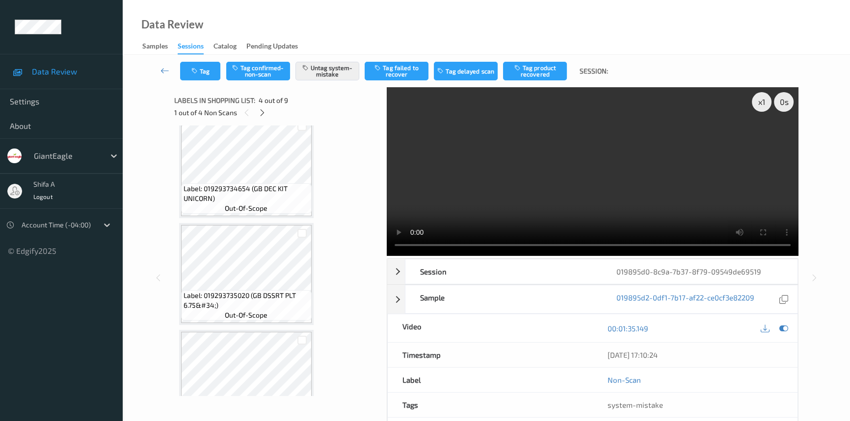
scroll to position [0, 0]
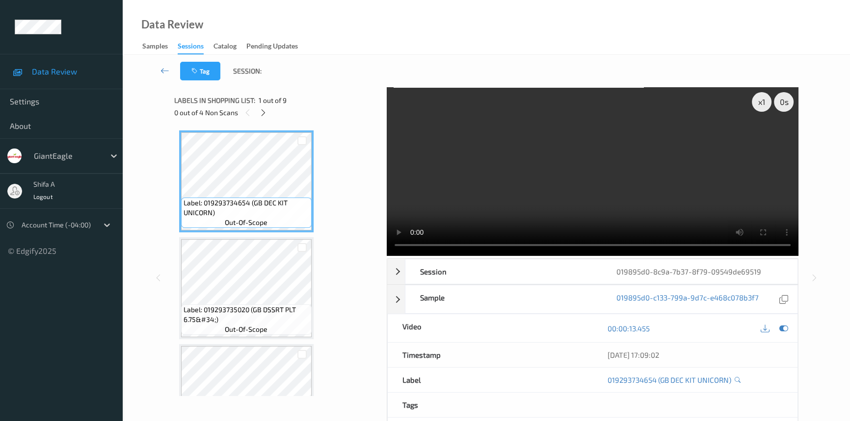
click at [697, 206] on video at bounding box center [593, 171] width 412 height 169
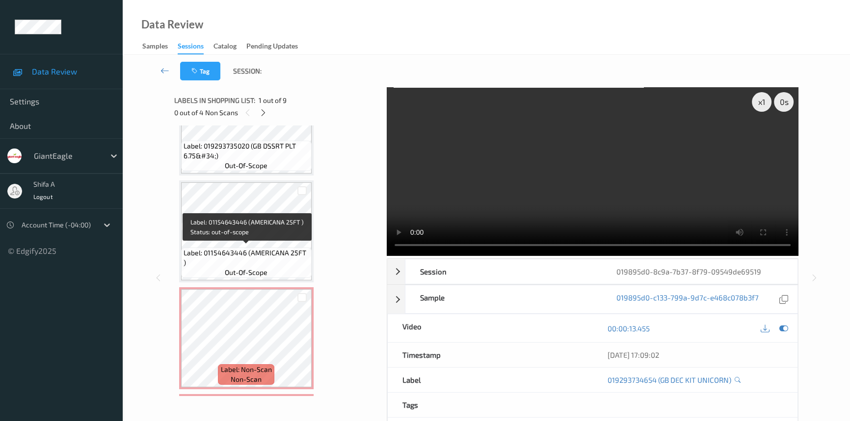
scroll to position [178, 0]
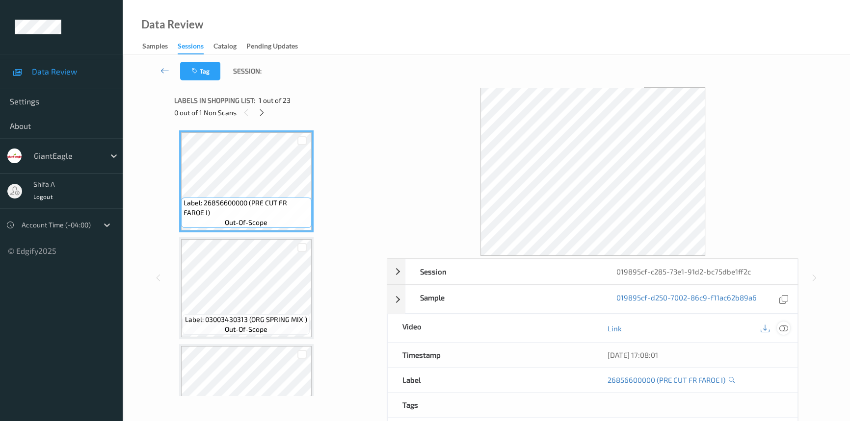
click at [779, 329] on icon at bounding box center [783, 328] width 9 height 9
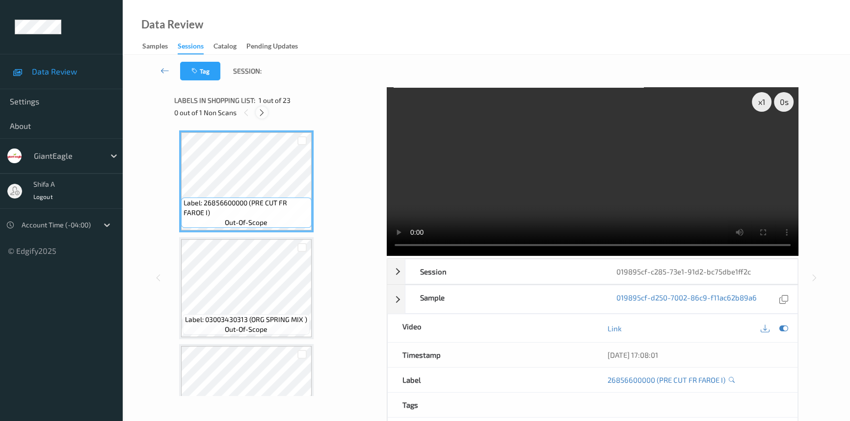
click at [265, 115] on icon at bounding box center [262, 112] width 8 height 9
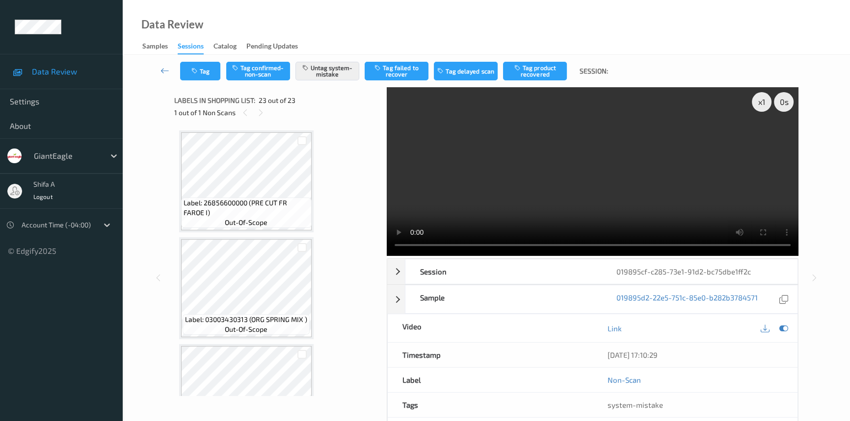
scroll to position [2185, 0]
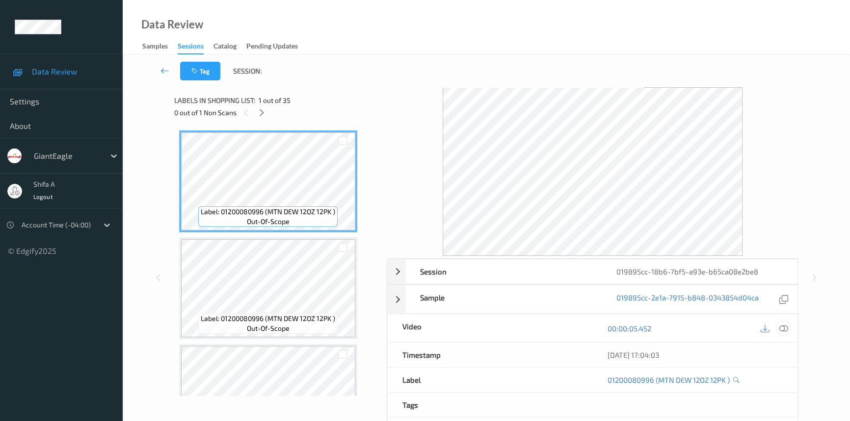
click at [781, 326] on icon at bounding box center [783, 328] width 9 height 9
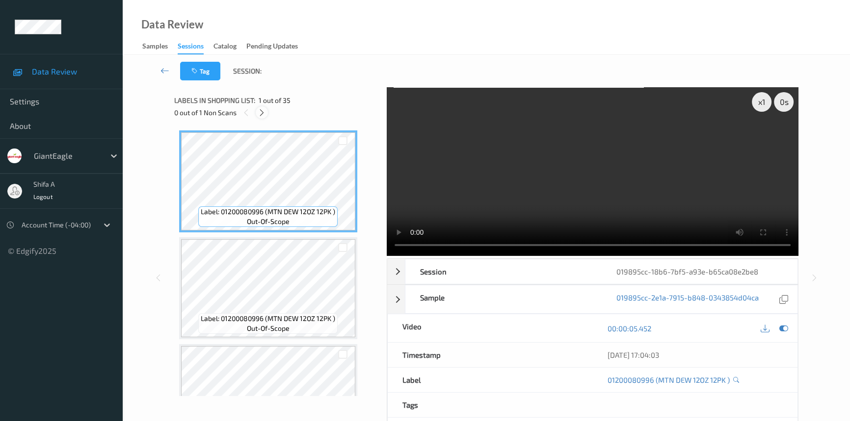
click at [262, 113] on icon at bounding box center [262, 112] width 8 height 9
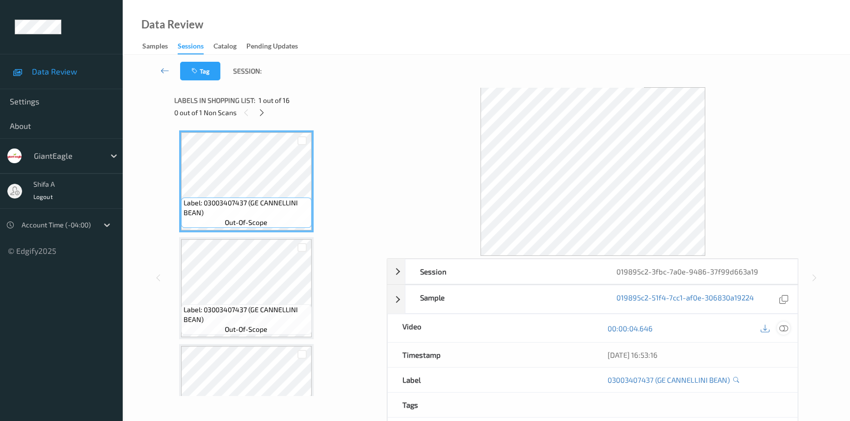
click at [783, 332] on icon at bounding box center [783, 328] width 9 height 9
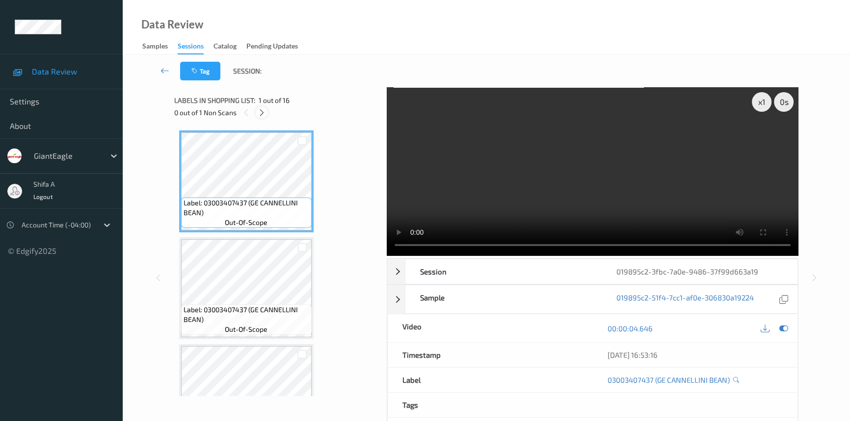
click at [261, 110] on icon at bounding box center [262, 112] width 8 height 9
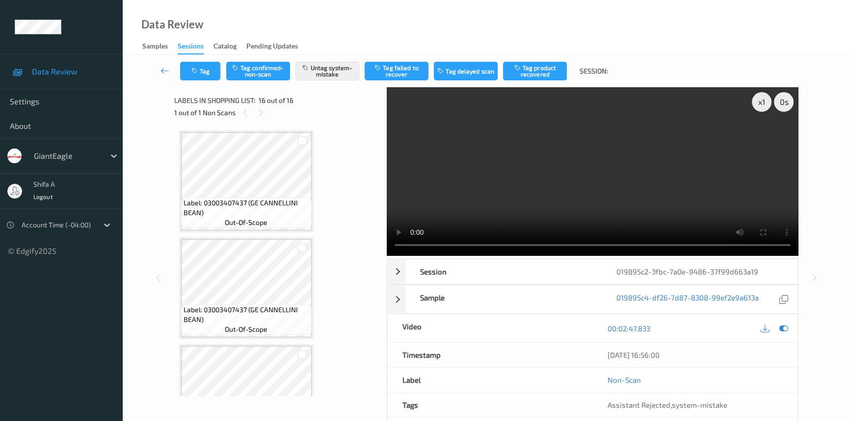
scroll to position [1439, 0]
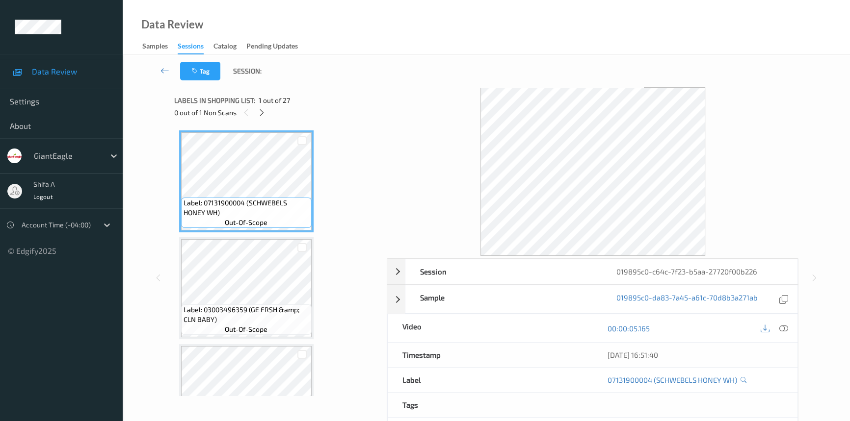
click at [786, 329] on icon at bounding box center [783, 328] width 9 height 9
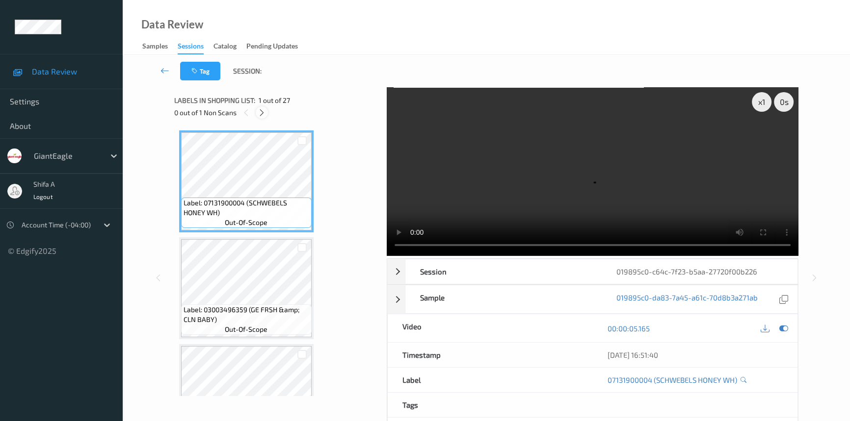
click at [263, 109] on icon at bounding box center [262, 112] width 8 height 9
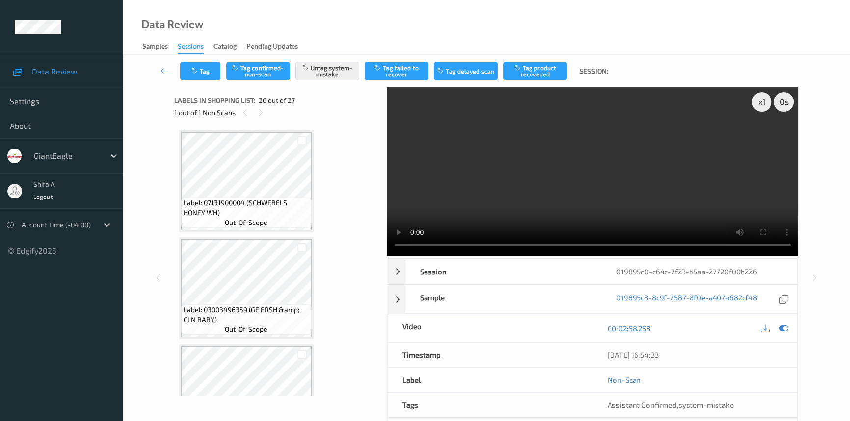
scroll to position [2562, 0]
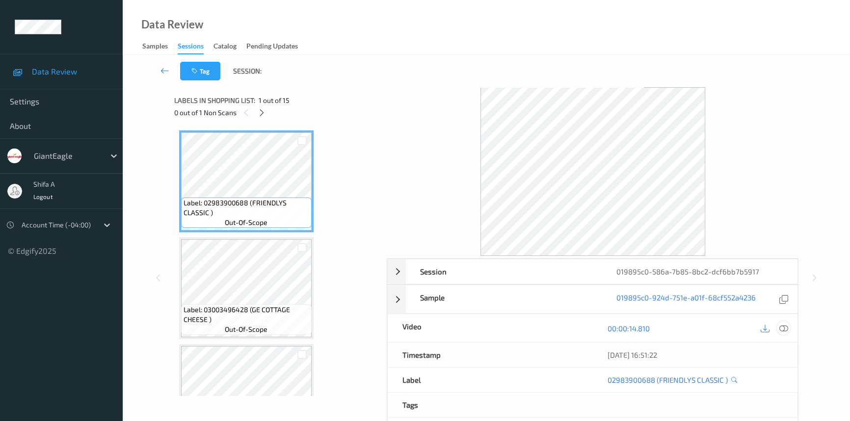
drag, startPoint x: 779, startPoint y: 329, endPoint x: 772, endPoint y: 347, distance: 18.9
click at [779, 329] on icon at bounding box center [783, 328] width 9 height 9
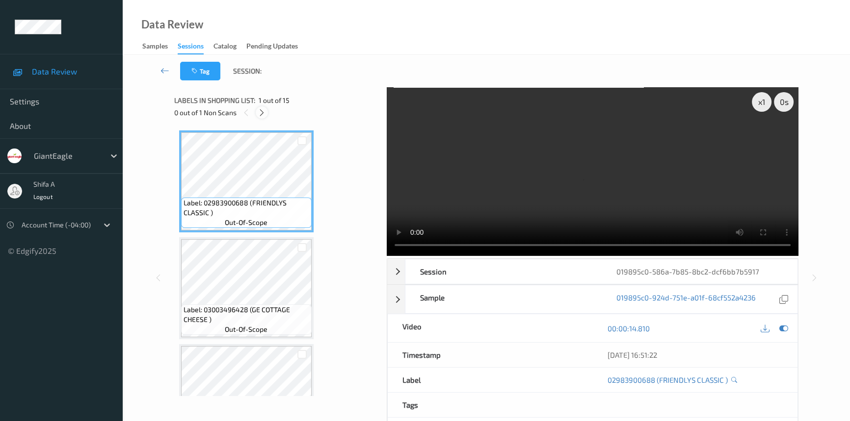
click at [261, 117] on div at bounding box center [262, 112] width 12 height 12
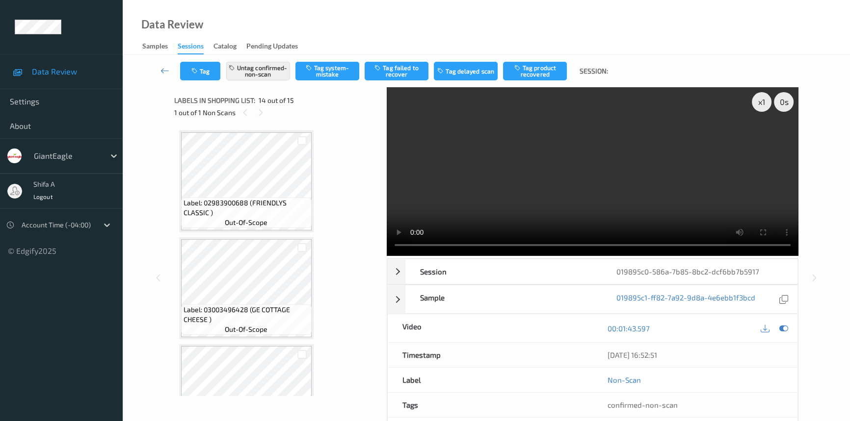
scroll to position [1284, 0]
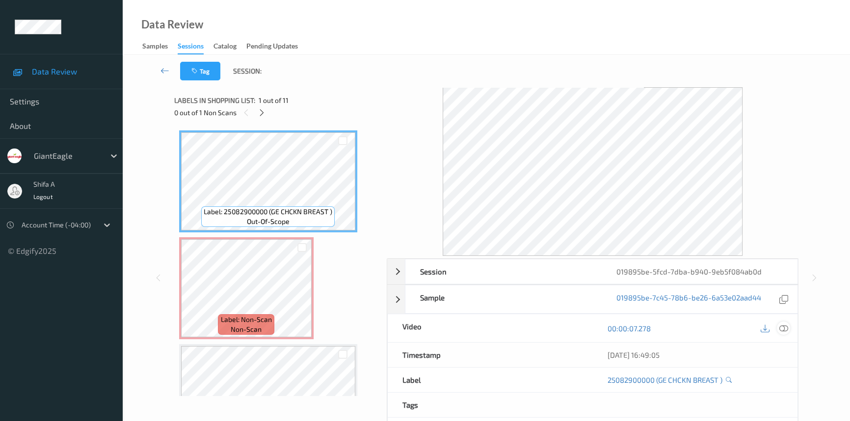
click at [787, 326] on icon at bounding box center [783, 328] width 9 height 9
